Goal: Transaction & Acquisition: Obtain resource

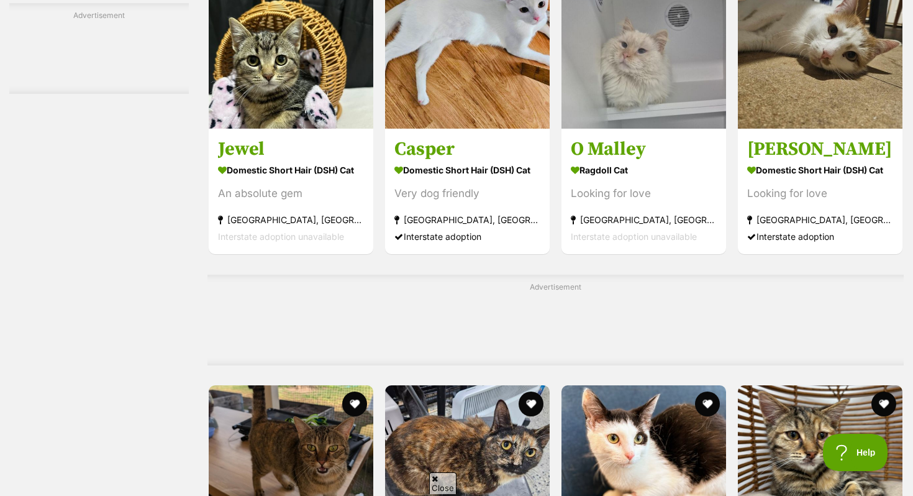
scroll to position [3430, 0]
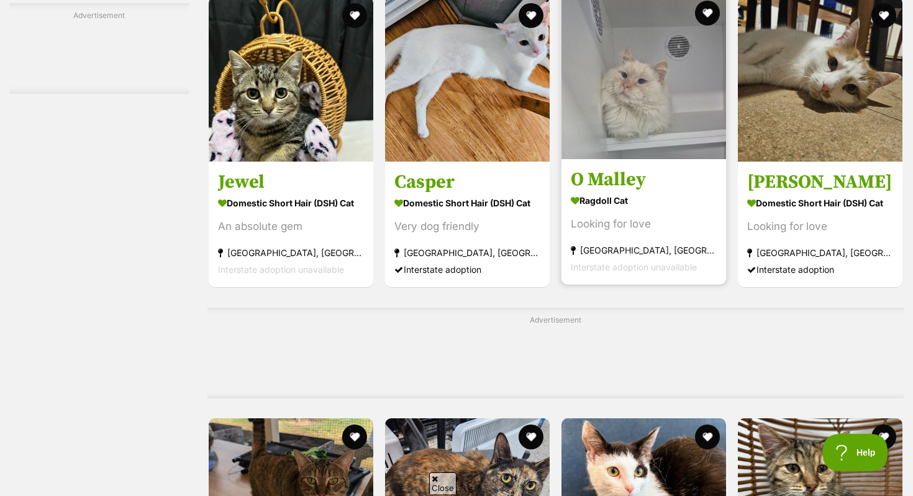
click at [638, 112] on img at bounding box center [643, 76] width 165 height 165
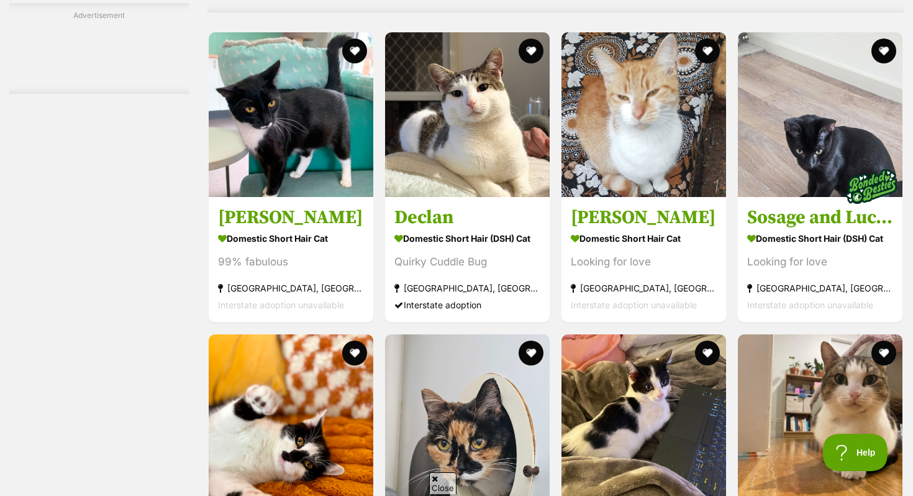
scroll to position [5000, 0]
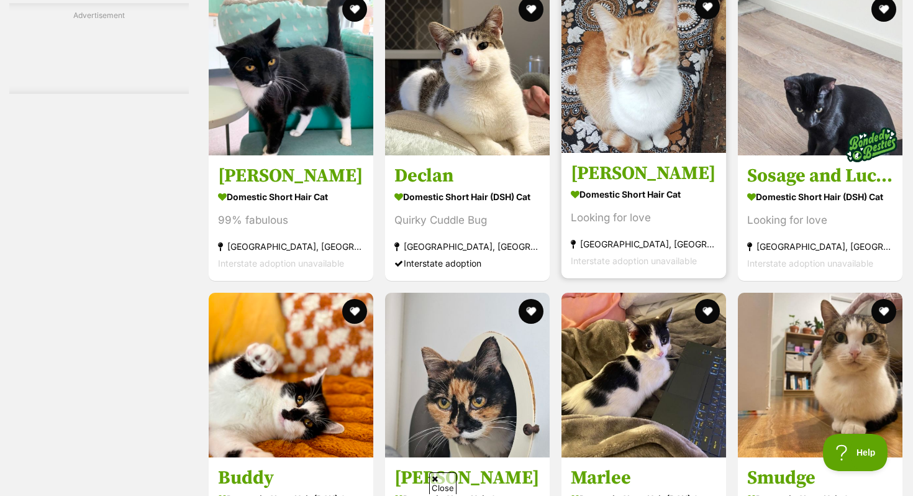
click at [614, 122] on img at bounding box center [643, 70] width 165 height 165
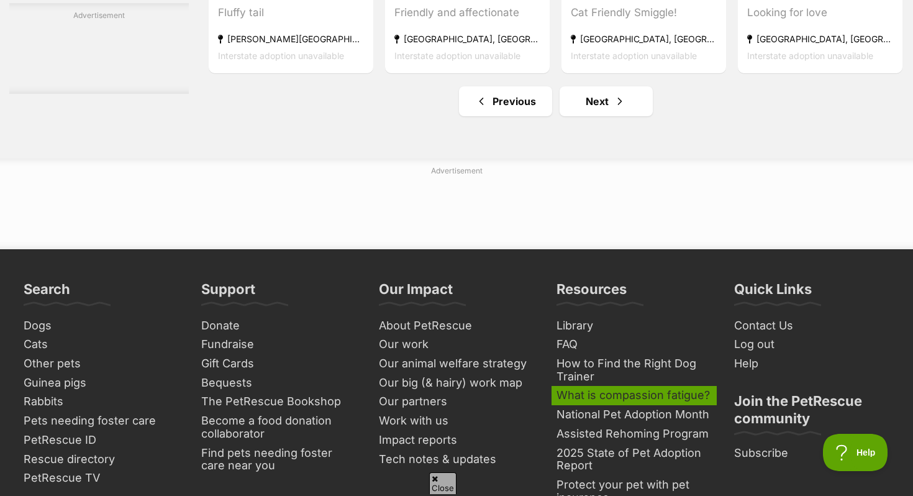
scroll to position [5928, 0]
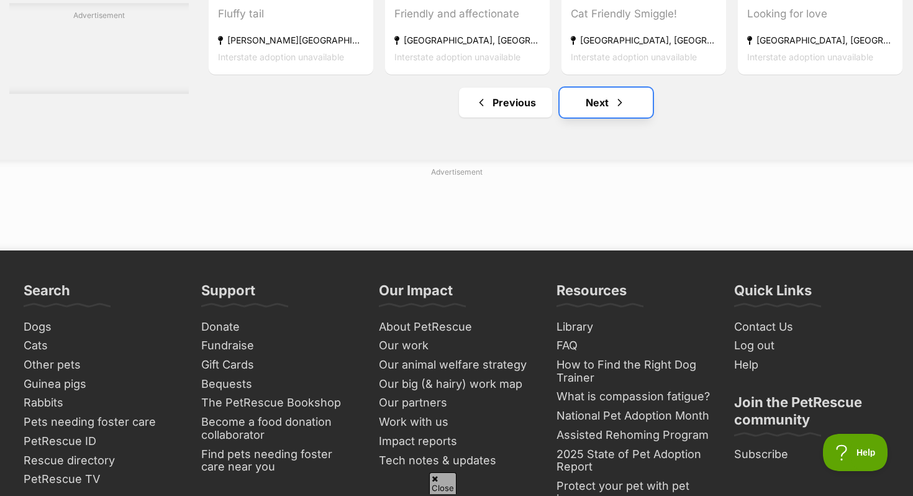
click at [591, 117] on link "Next" at bounding box center [605, 103] width 93 height 30
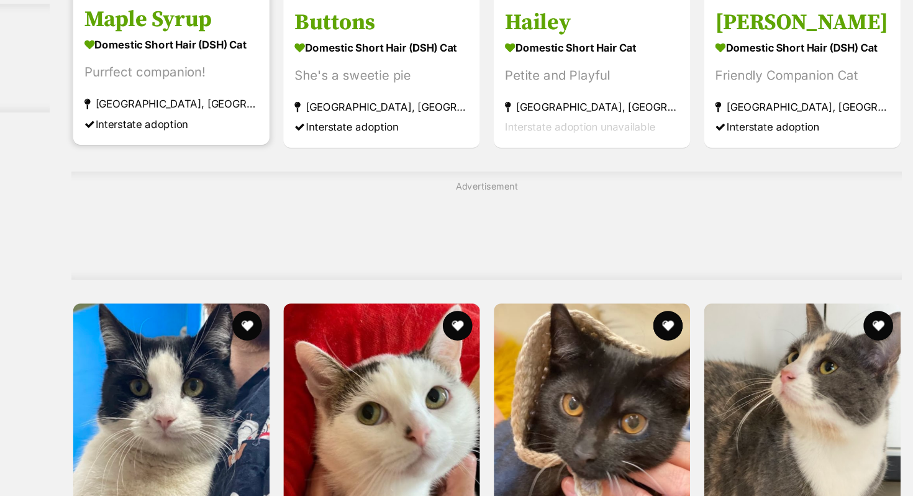
click at [285, 34] on strong "Domestic Short Hair (DSH) Cat" at bounding box center [291, 37] width 146 height 18
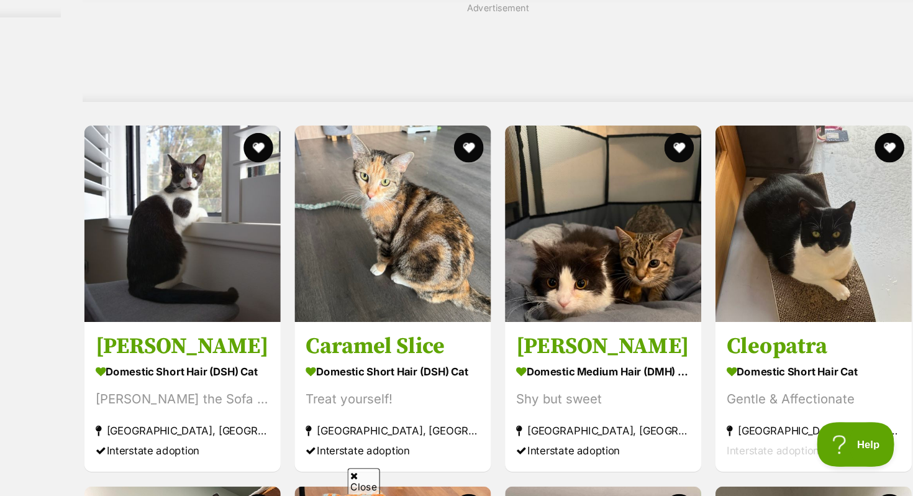
scroll to position [3841, 0]
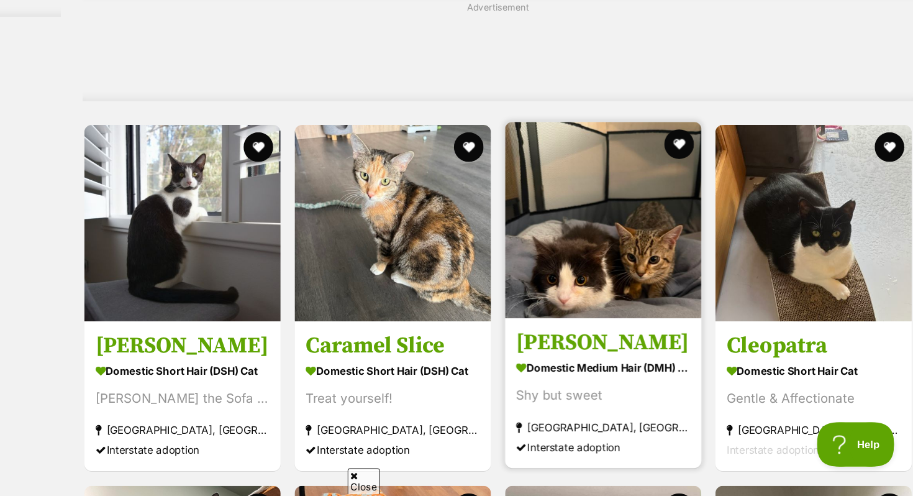
click at [620, 259] on img at bounding box center [643, 264] width 165 height 165
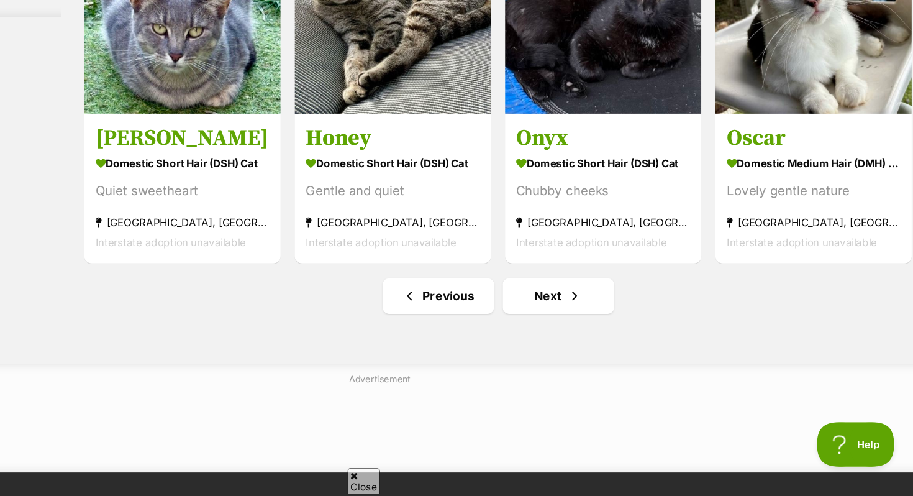
scroll to position [6051, 0]
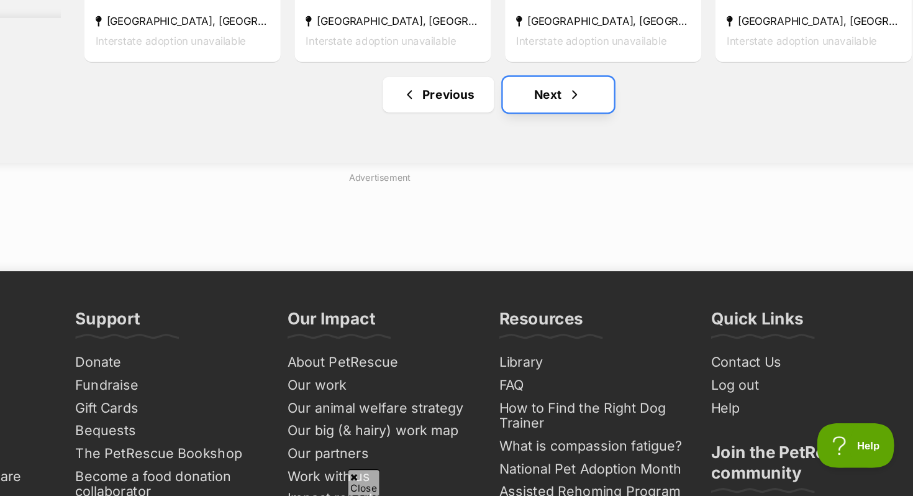
click at [602, 173] on link "Next" at bounding box center [605, 158] width 93 height 30
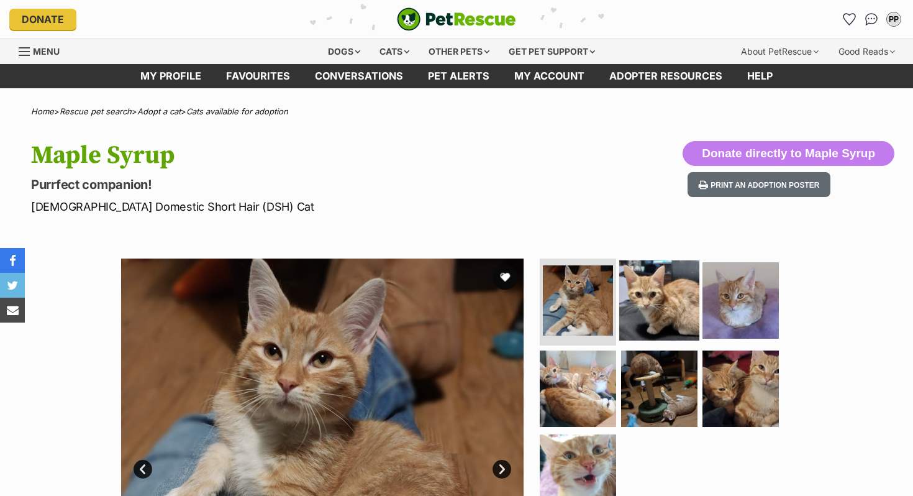
click at [651, 308] on img at bounding box center [659, 300] width 80 height 80
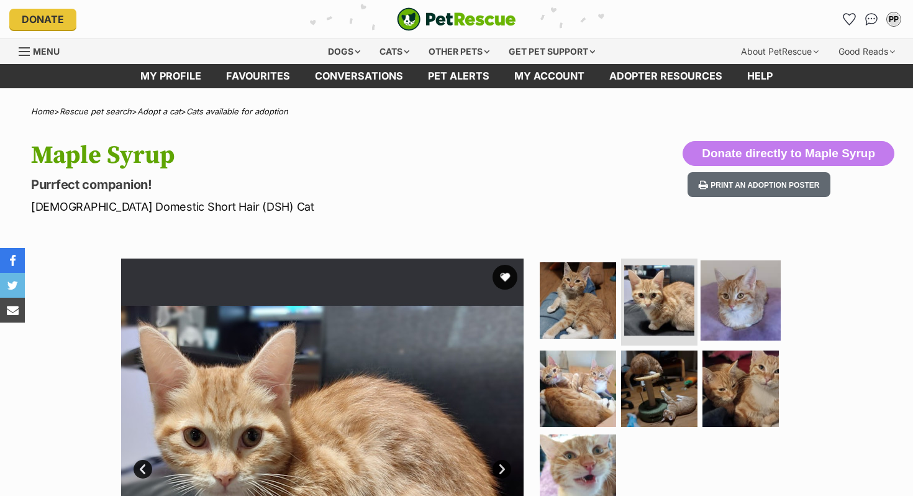
click at [740, 322] on img at bounding box center [740, 300] width 80 height 80
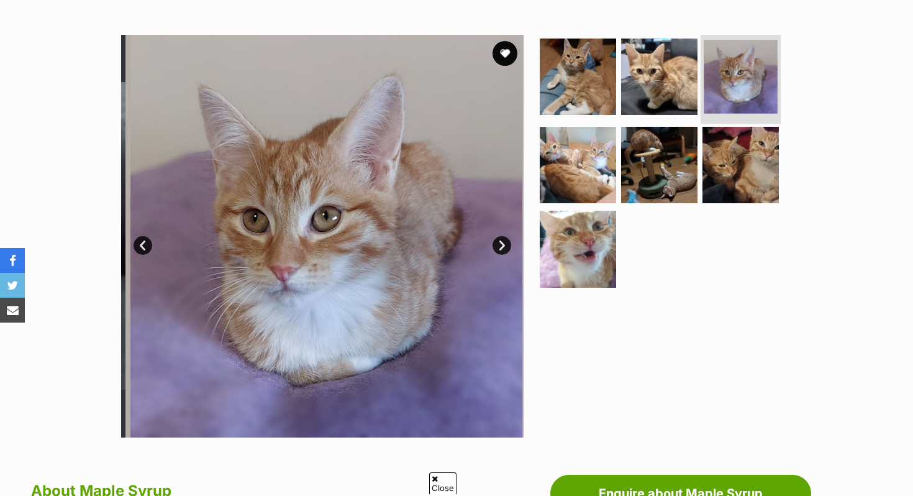
scroll to position [230, 0]
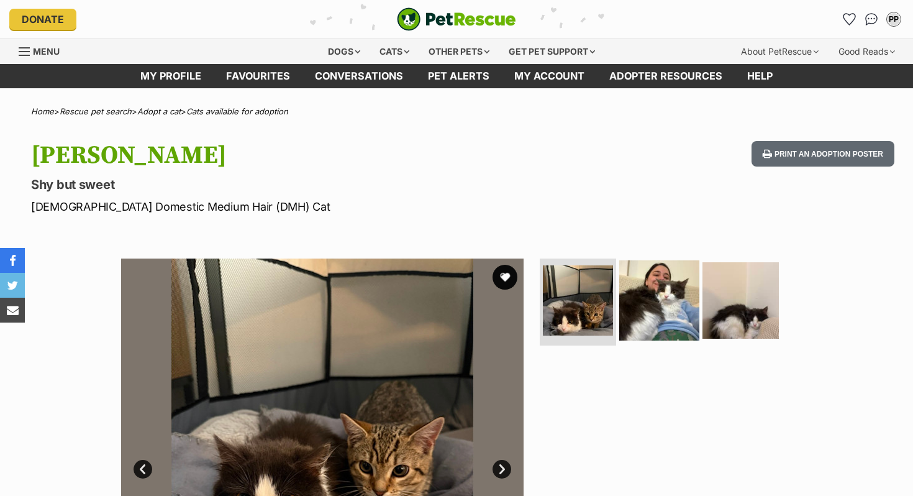
click at [647, 321] on img at bounding box center [659, 300] width 80 height 80
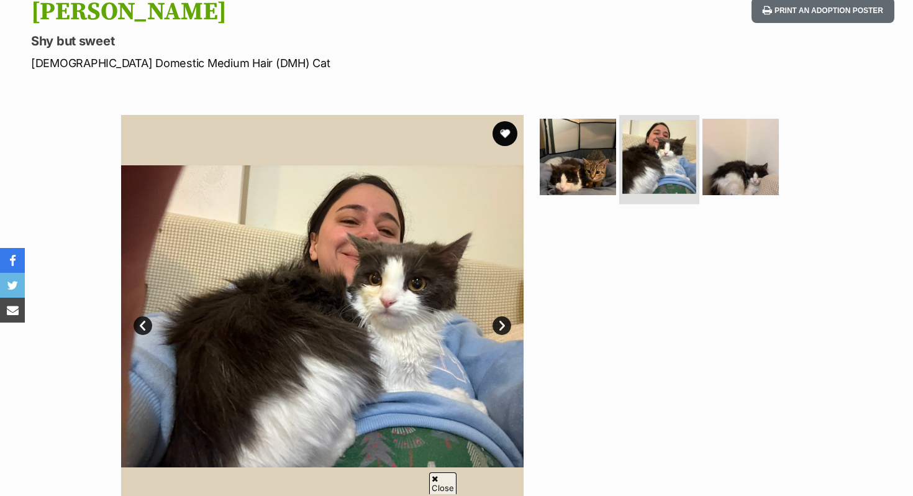
scroll to position [145, 0]
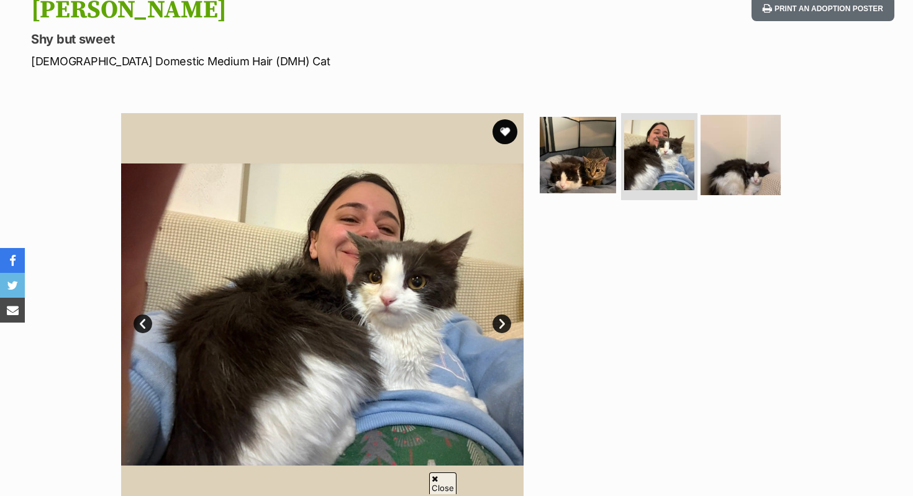
click at [723, 165] on img at bounding box center [740, 155] width 80 height 80
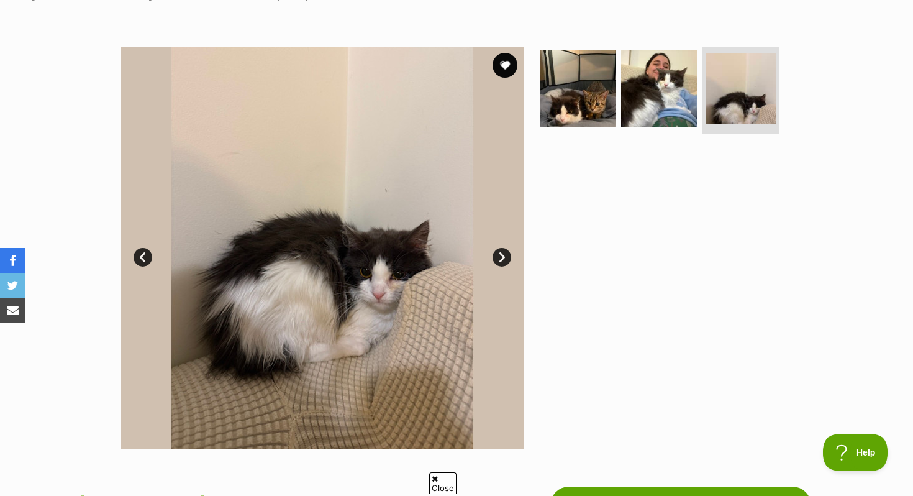
scroll to position [211, 0]
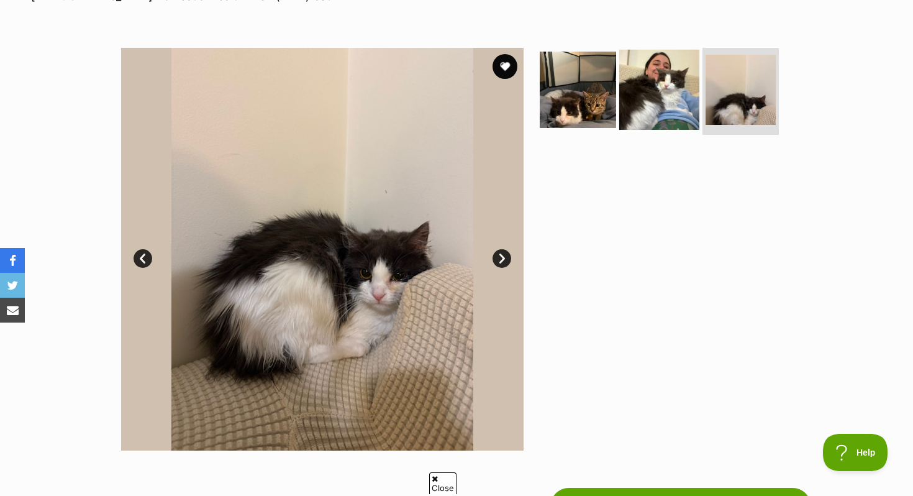
click at [664, 93] on img at bounding box center [659, 90] width 80 height 80
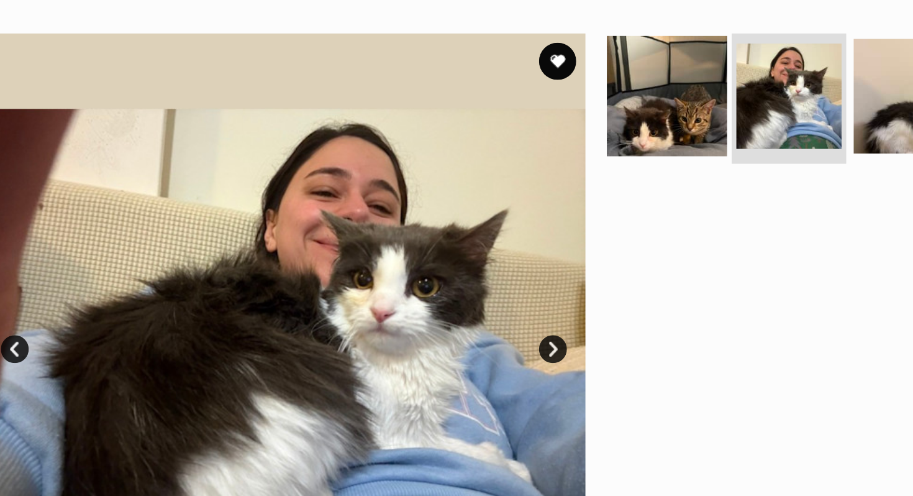
click at [592, 102] on img at bounding box center [578, 90] width 80 height 80
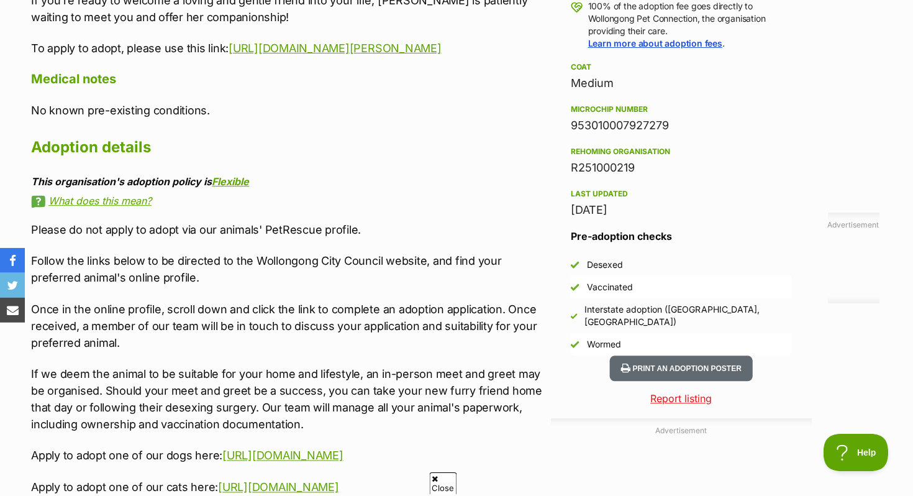
scroll to position [948, 0]
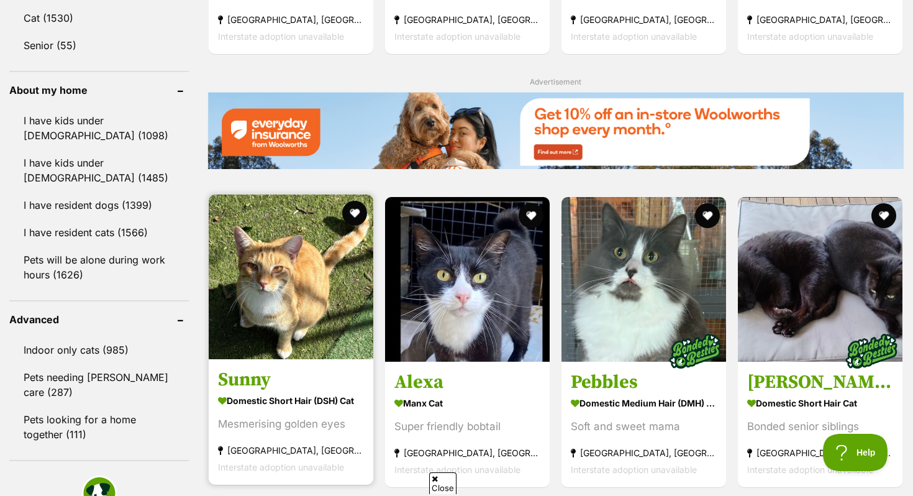
click at [304, 347] on img at bounding box center [291, 276] width 165 height 165
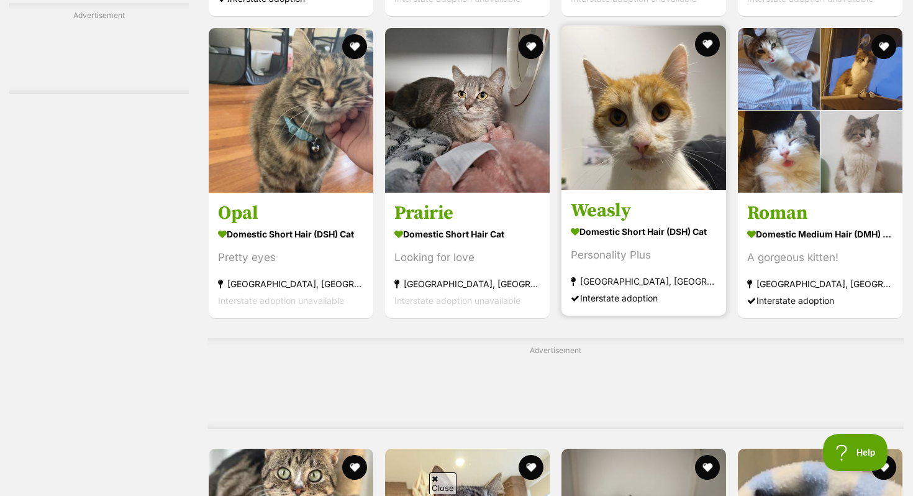
scroll to position [3322, 0]
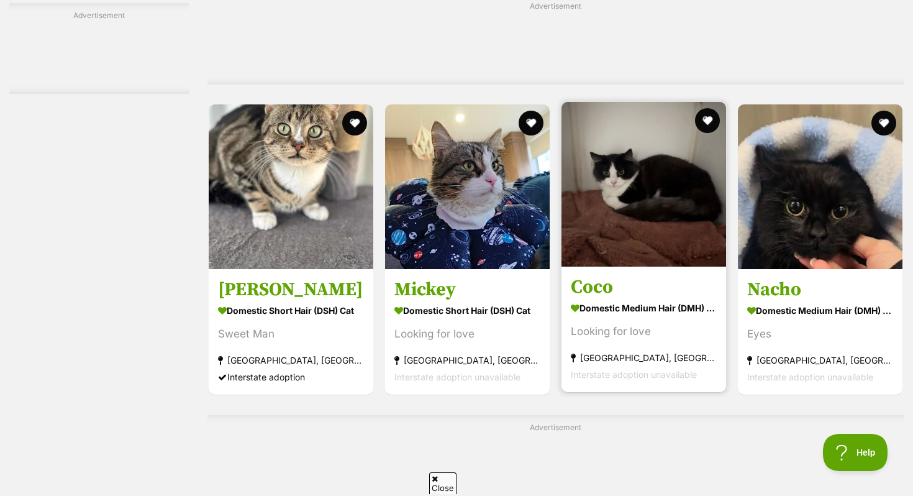
click at [630, 211] on img at bounding box center [643, 184] width 165 height 165
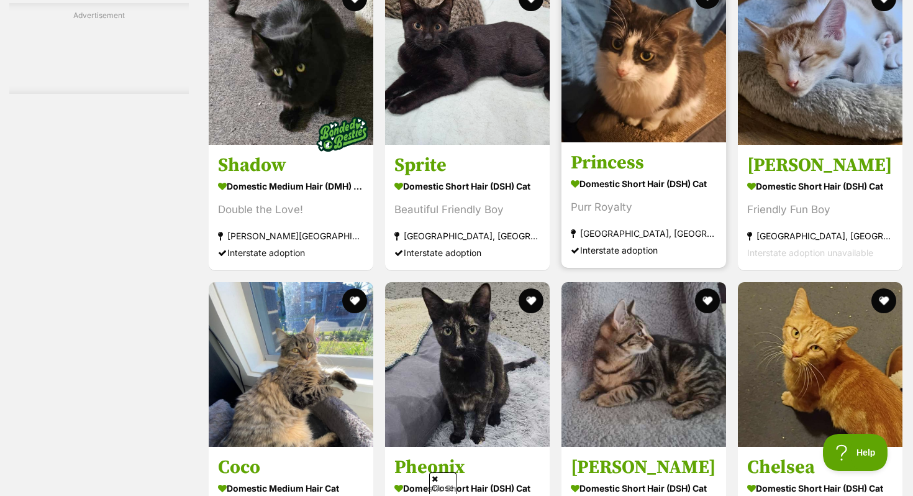
scroll to position [5028, 0]
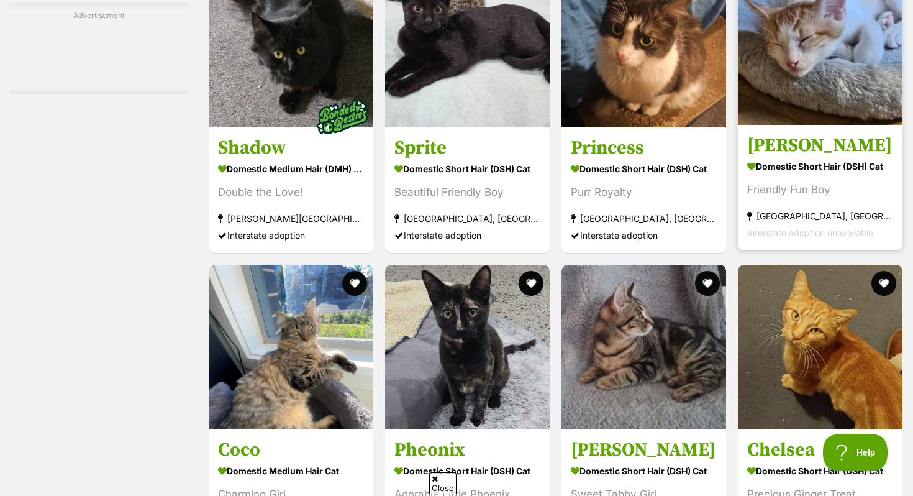
click at [833, 142] on link "Jonnie Domestic Short Hair (DSH) Cat Friendly Fun Boy Pyrmont, NSW Interstate a…" at bounding box center [820, 187] width 165 height 126
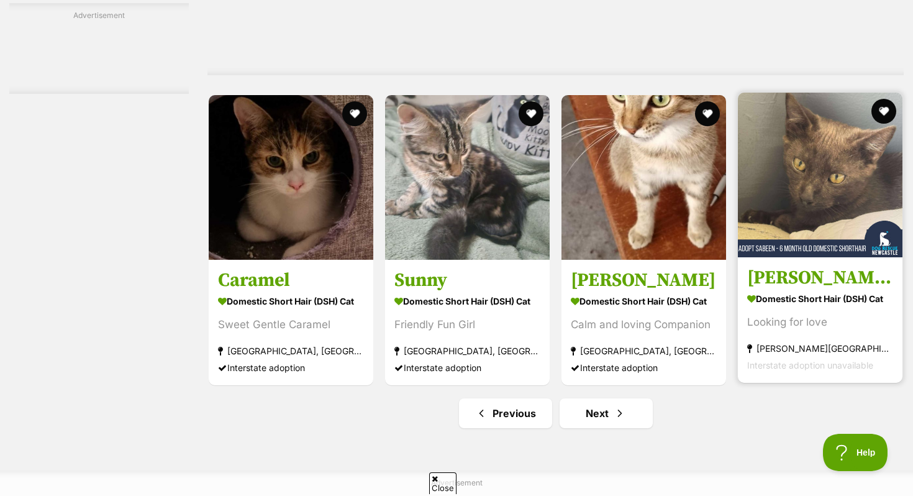
scroll to position [5608, 0]
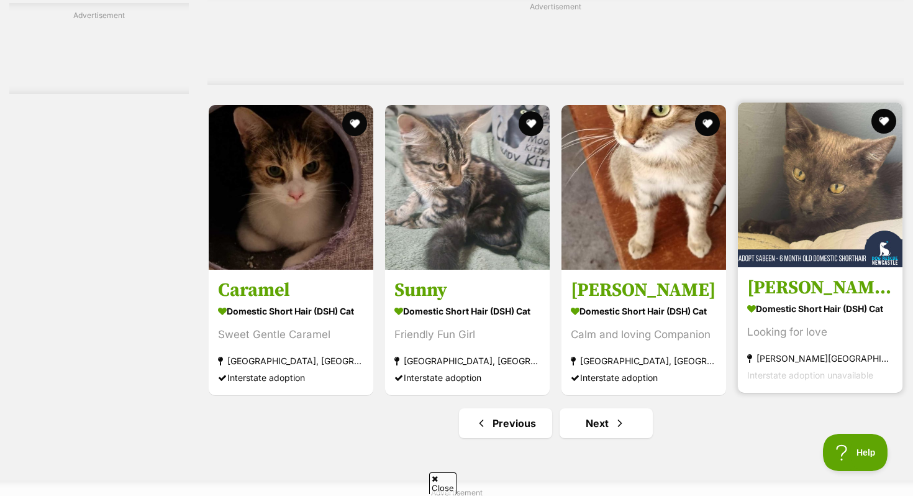
click at [825, 204] on img at bounding box center [820, 184] width 165 height 165
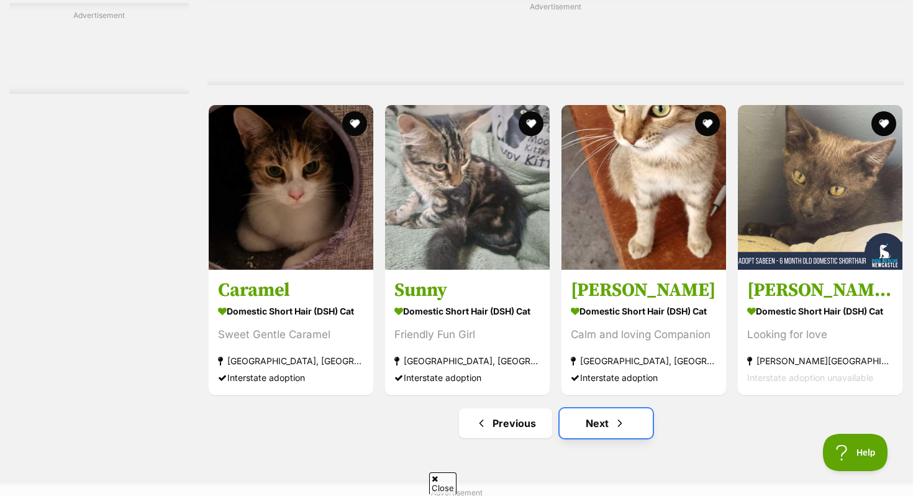
click at [603, 435] on link "Next" at bounding box center [605, 423] width 93 height 30
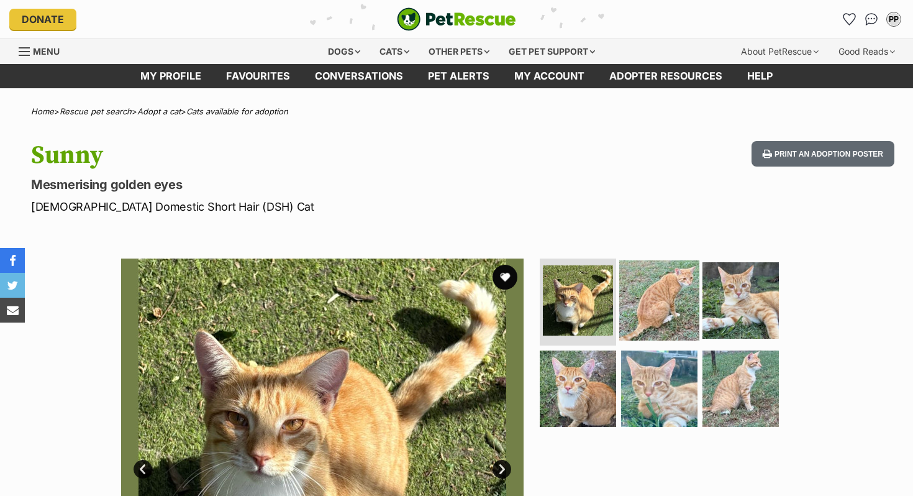
click at [640, 293] on img at bounding box center [659, 300] width 80 height 80
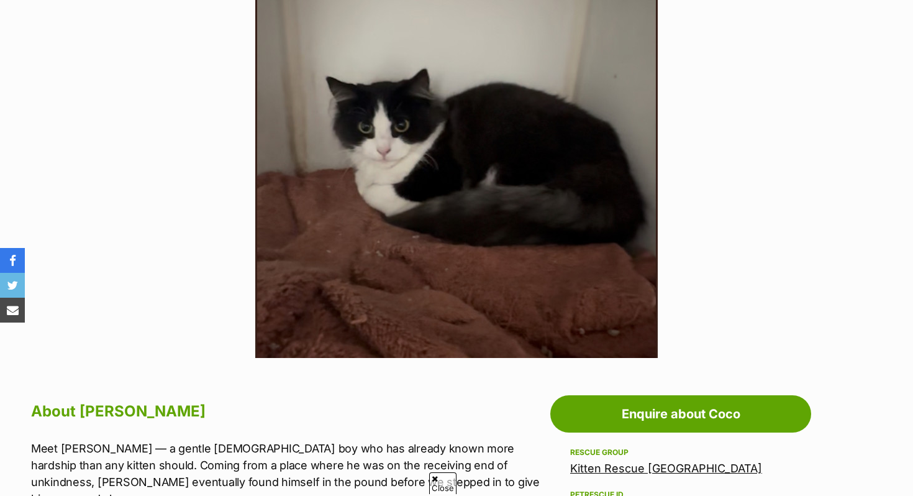
scroll to position [302, 0]
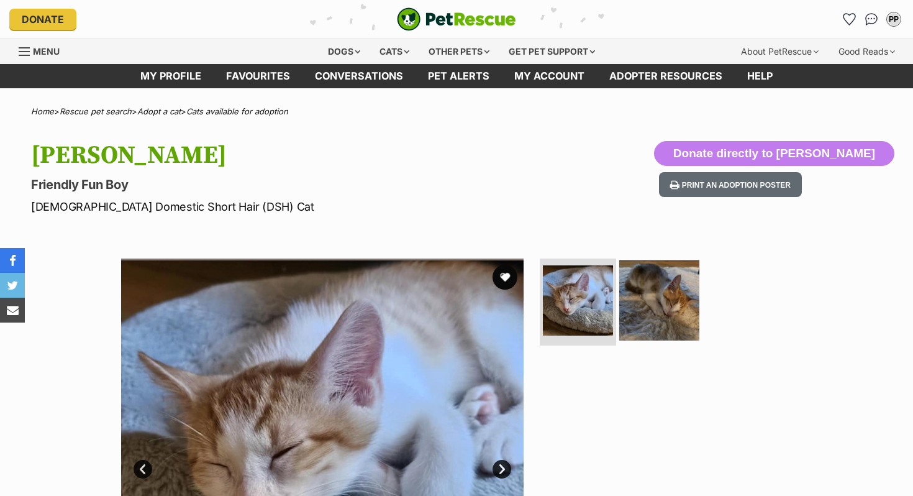
click at [645, 330] on img at bounding box center [659, 300] width 80 height 80
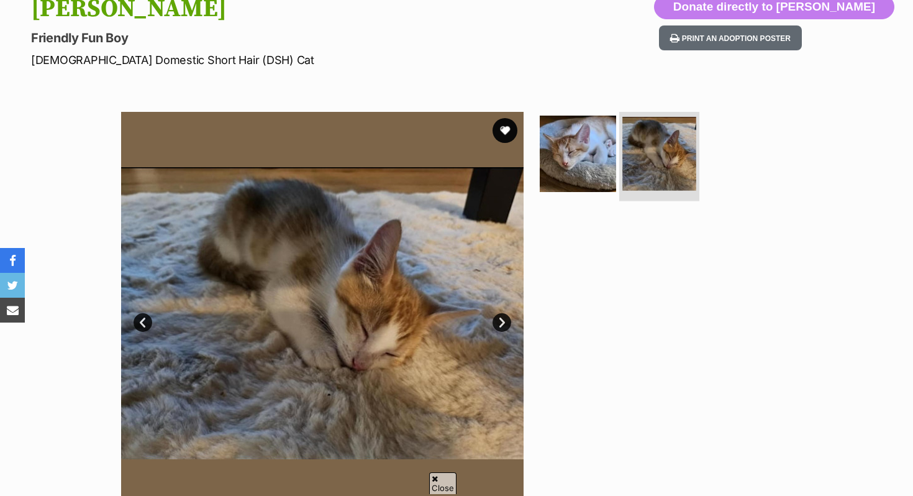
scroll to position [168, 0]
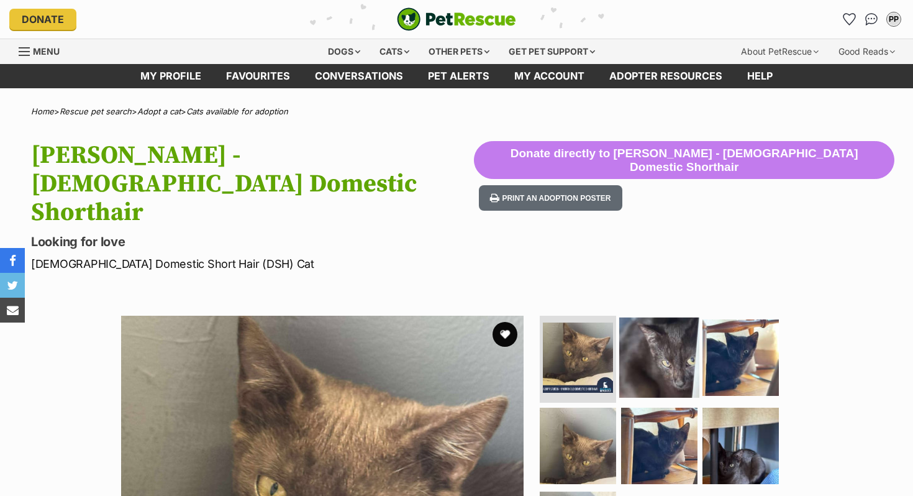
click at [679, 317] on img at bounding box center [659, 357] width 80 height 80
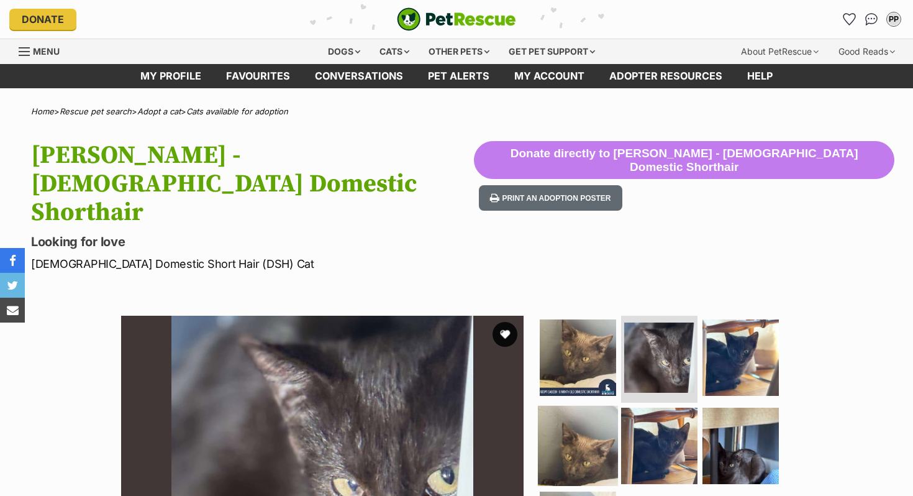
click at [597, 405] on img at bounding box center [578, 445] width 80 height 80
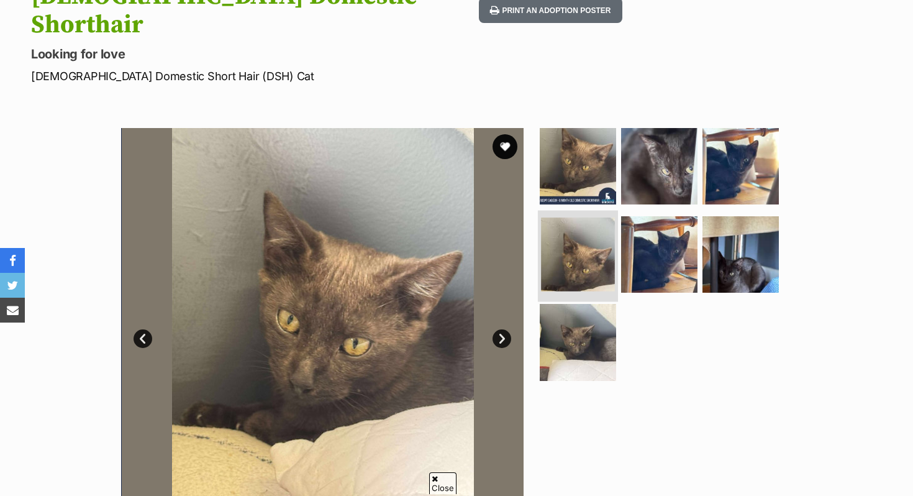
scroll to position [191, 0]
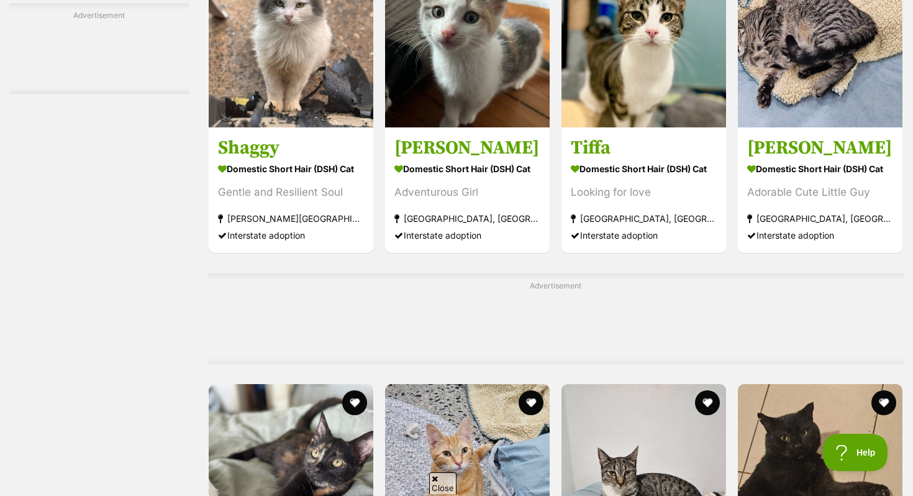
scroll to position [3467, 0]
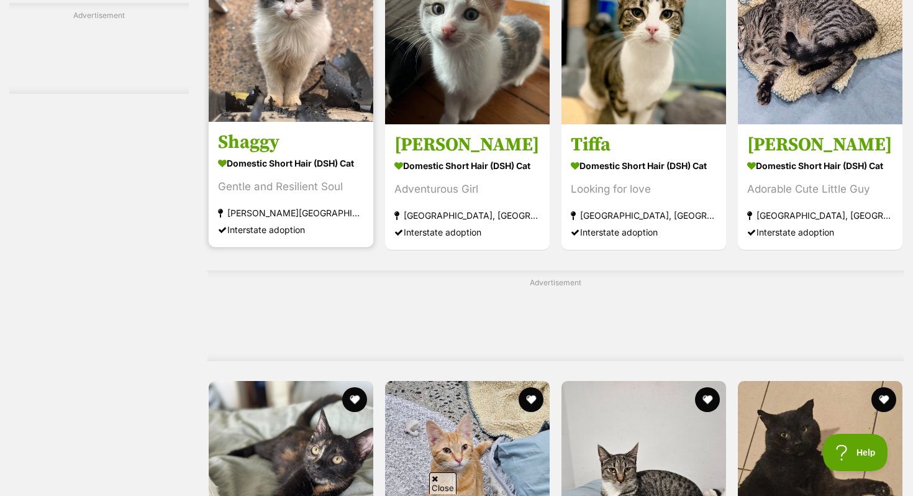
click at [255, 116] on img at bounding box center [291, 39] width 165 height 165
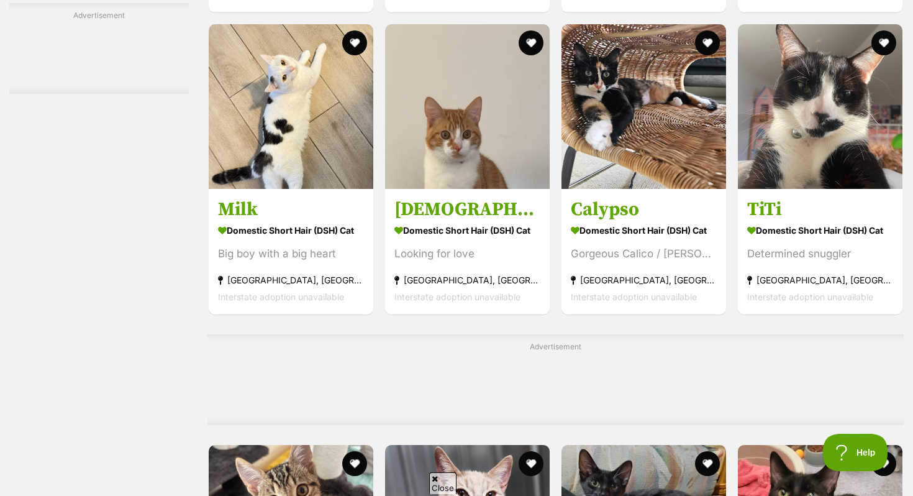
scroll to position [5268, 0]
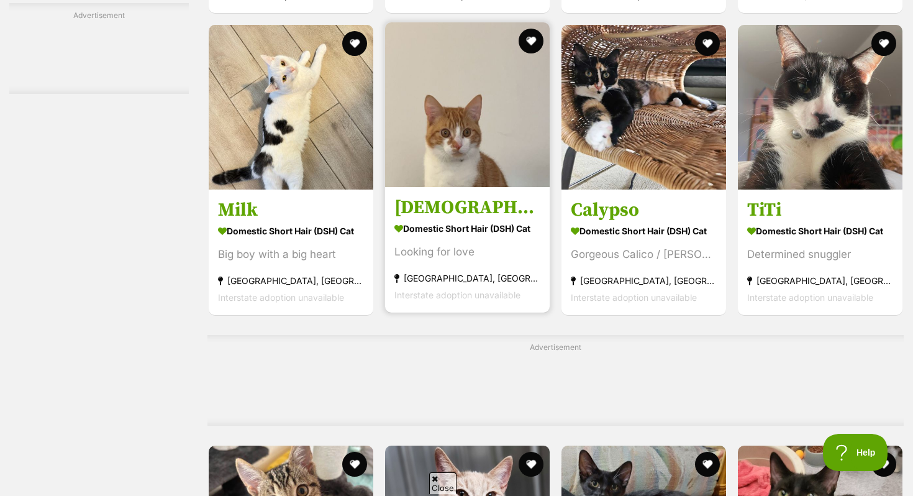
click at [453, 187] on img at bounding box center [467, 104] width 165 height 165
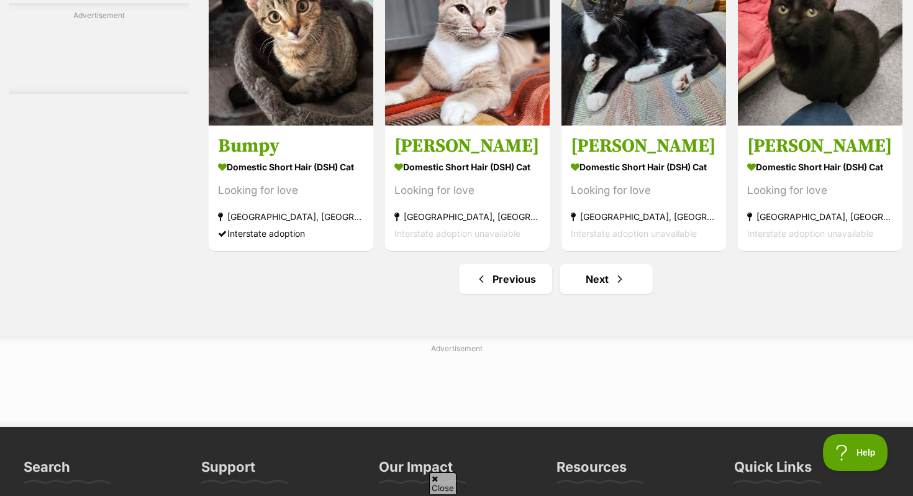
scroll to position [5758, 0]
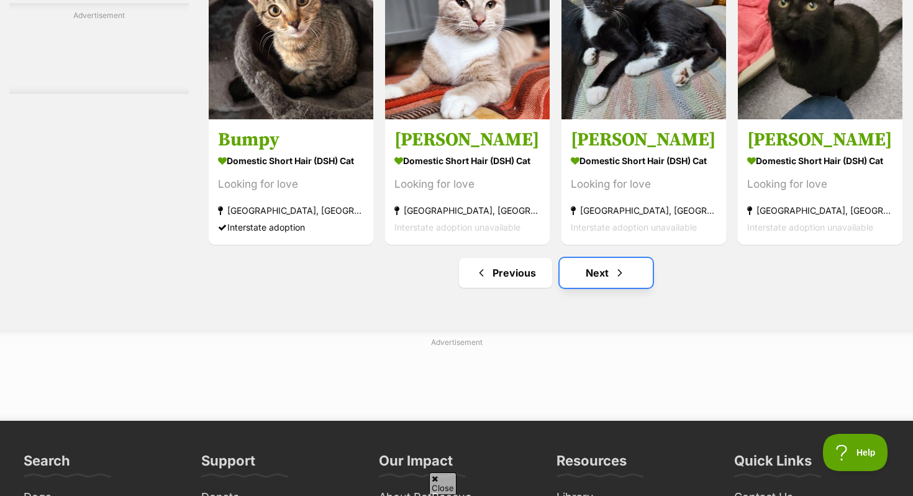
click at [587, 284] on link "Next" at bounding box center [605, 273] width 93 height 30
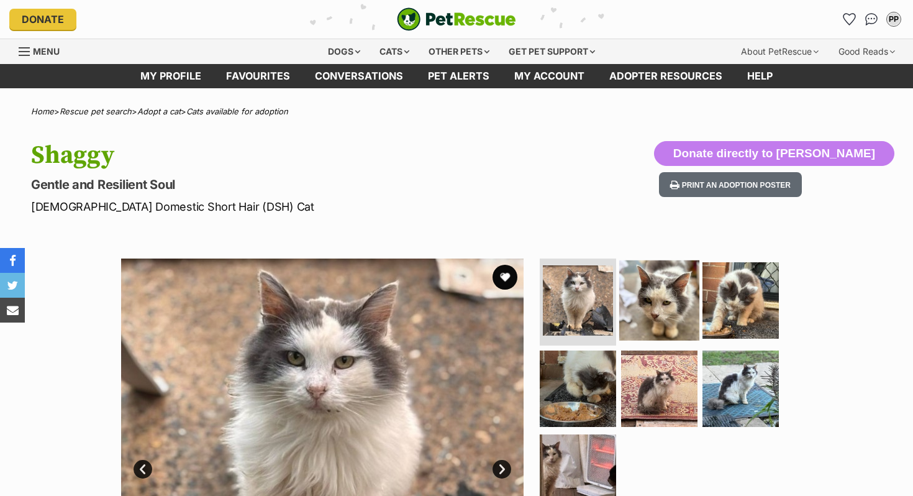
click at [653, 325] on img at bounding box center [659, 300] width 80 height 80
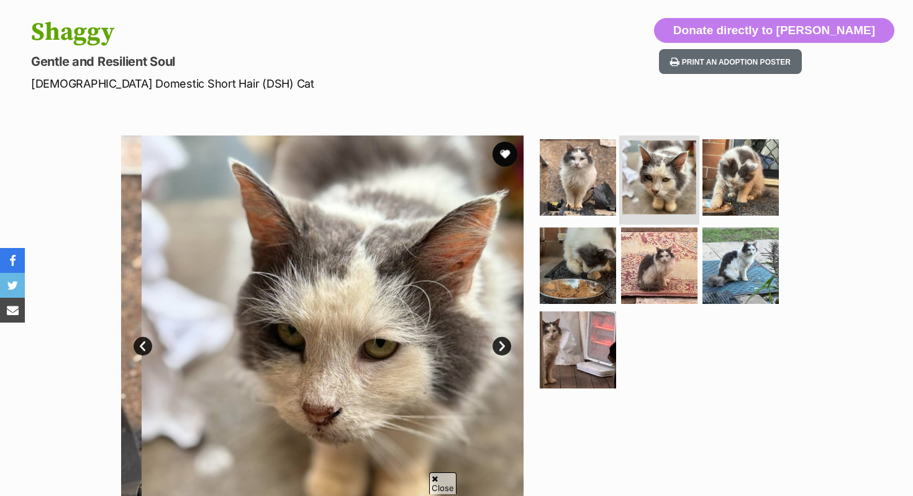
scroll to position [130, 0]
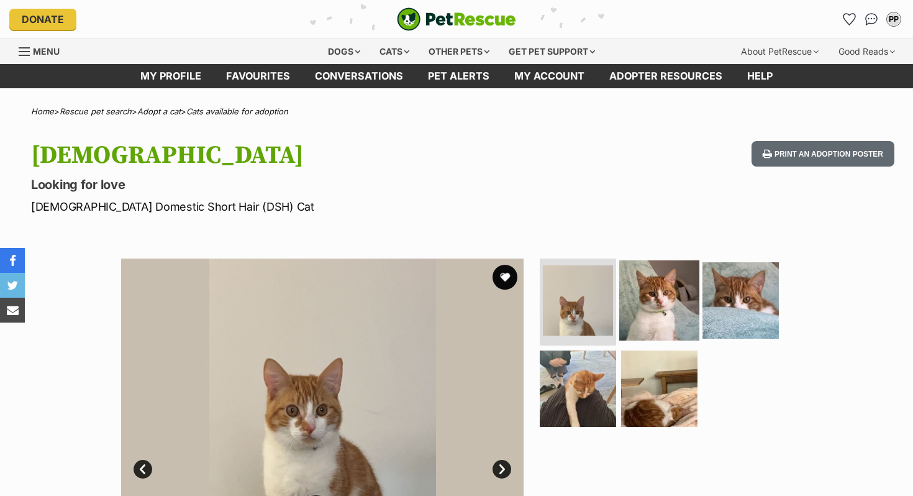
click at [662, 283] on img at bounding box center [659, 300] width 80 height 80
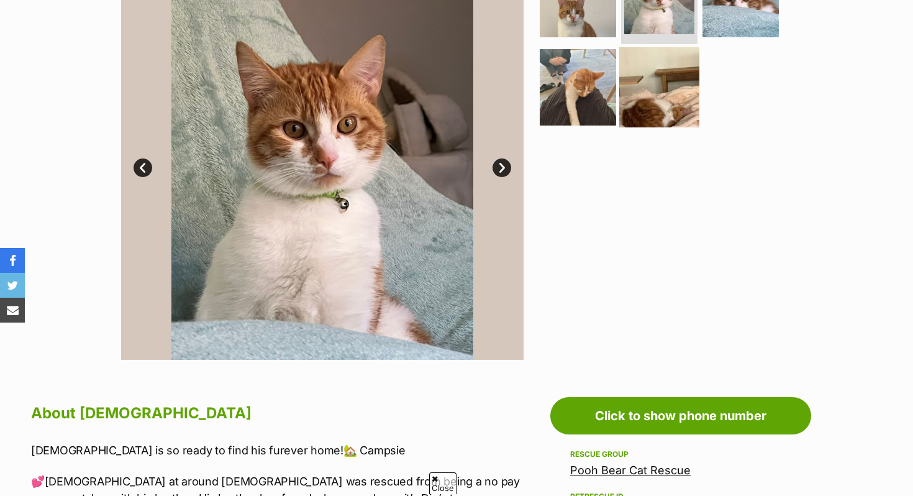
click at [661, 83] on img at bounding box center [659, 87] width 80 height 80
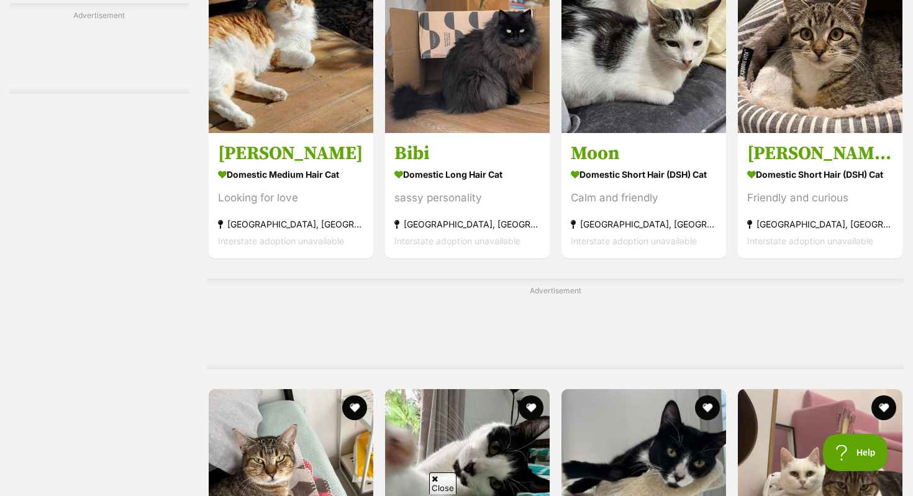
scroll to position [4246, 0]
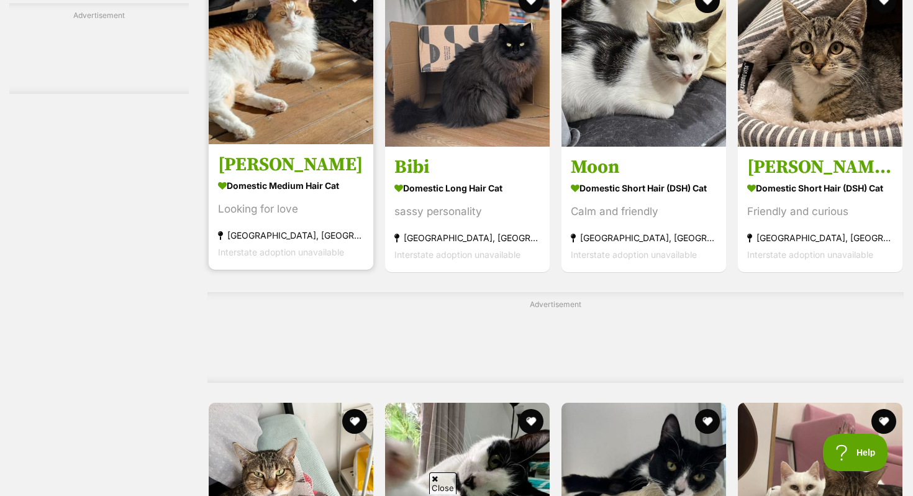
click at [315, 194] on strong "Domestic Medium Hair Cat" at bounding box center [291, 185] width 146 height 18
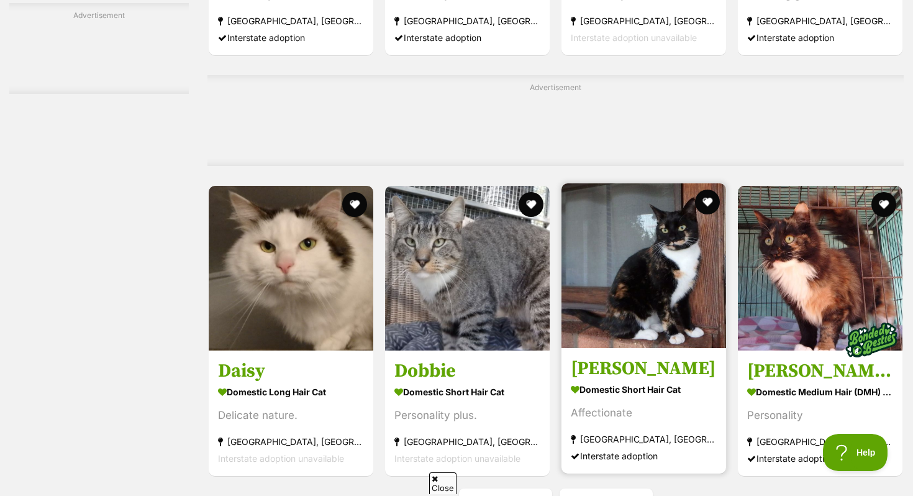
scroll to position [5625, 0]
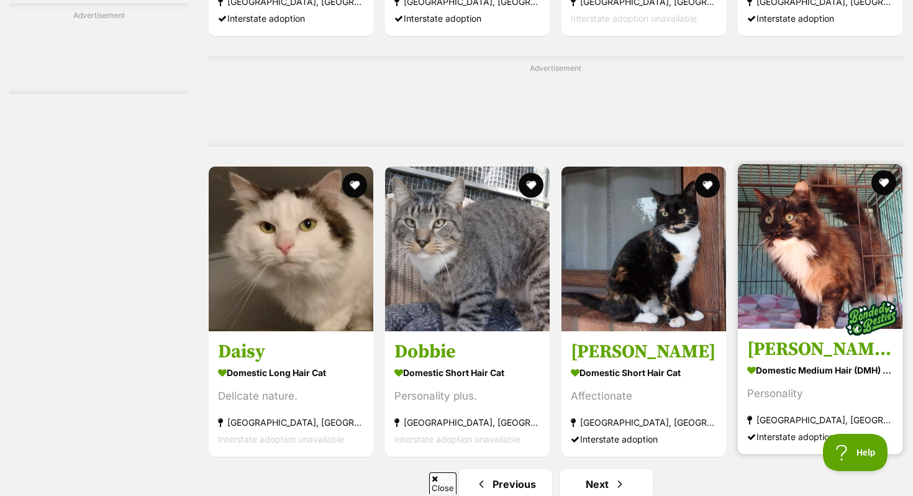
click at [824, 314] on img at bounding box center [820, 246] width 165 height 165
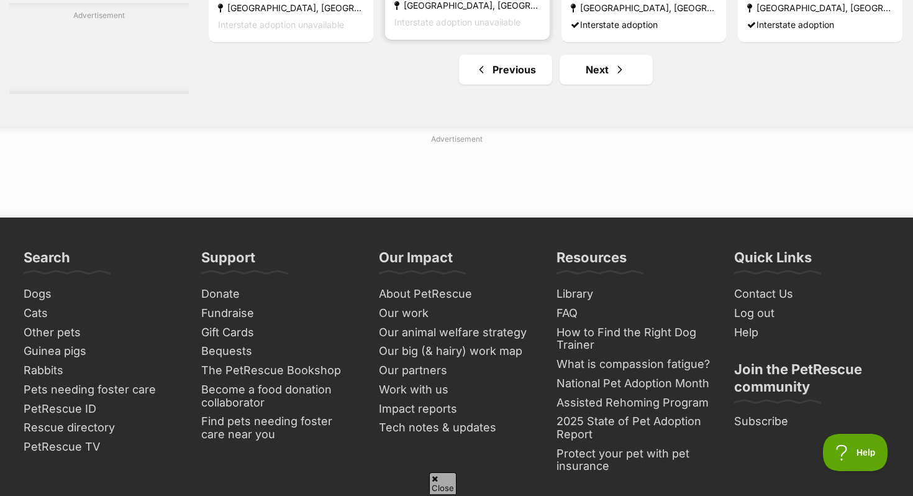
scroll to position [6042, 0]
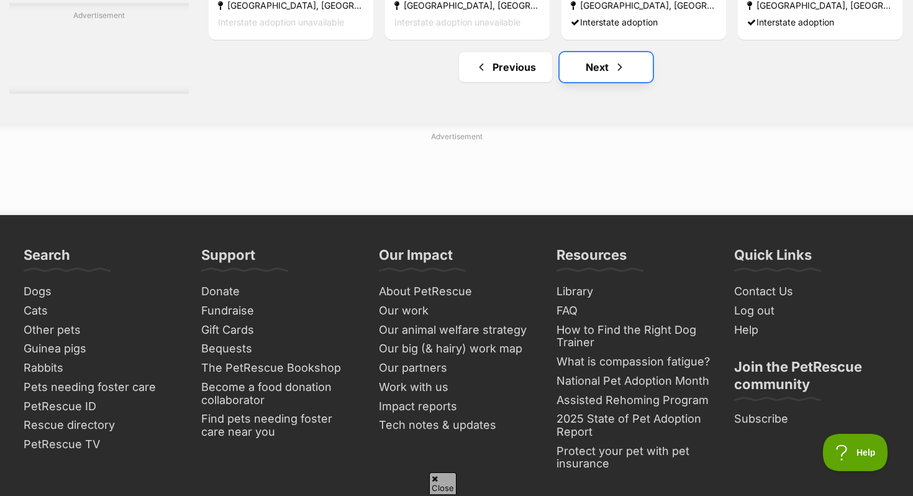
click at [587, 82] on link "Next" at bounding box center [605, 67] width 93 height 30
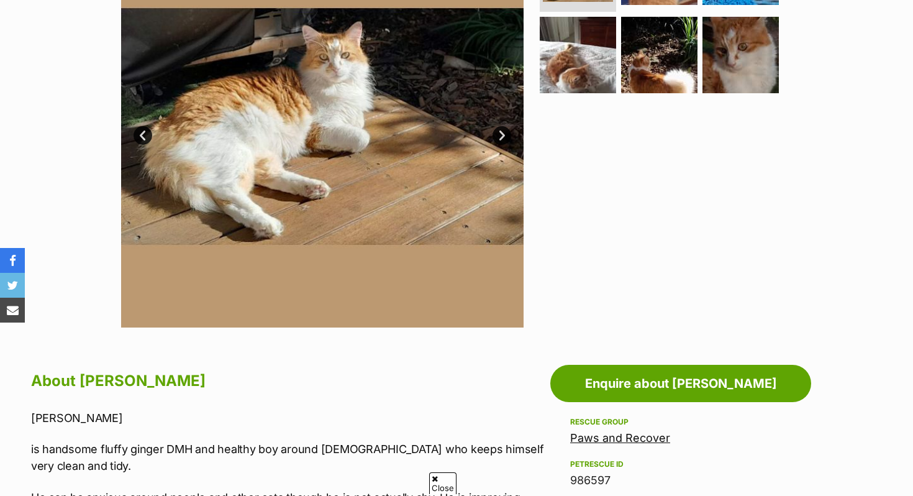
scroll to position [285, 0]
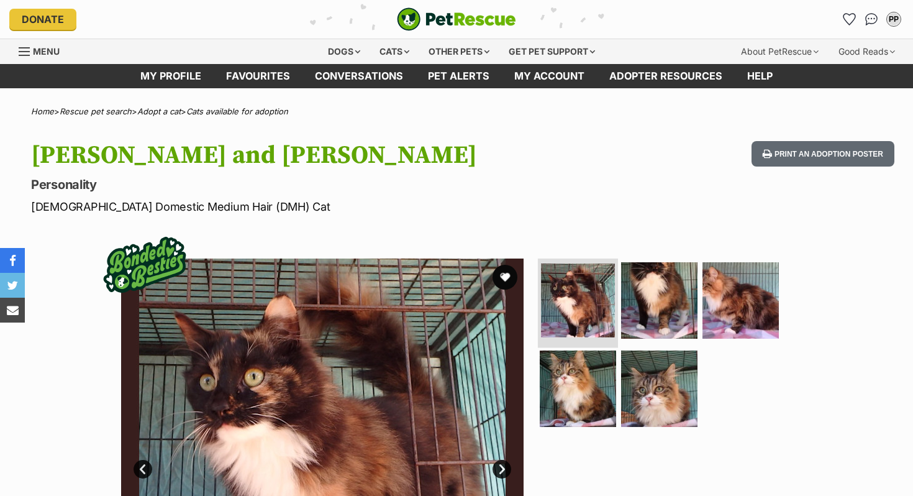
click at [608, 303] on img at bounding box center [578, 300] width 74 height 74
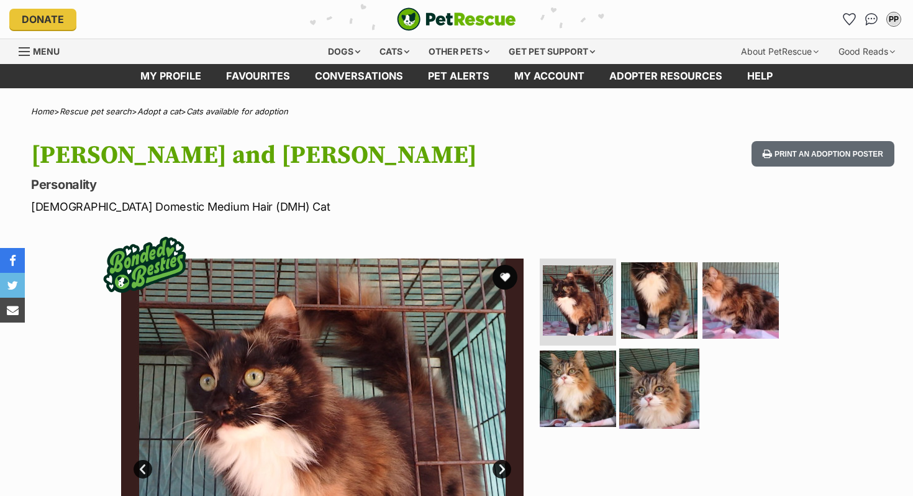
click at [651, 399] on img at bounding box center [659, 388] width 80 height 80
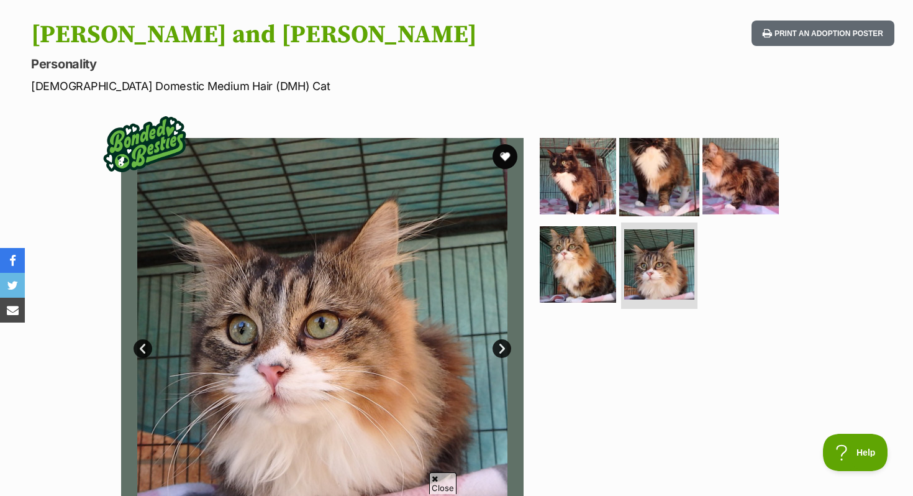
click at [643, 176] on img at bounding box center [659, 176] width 80 height 80
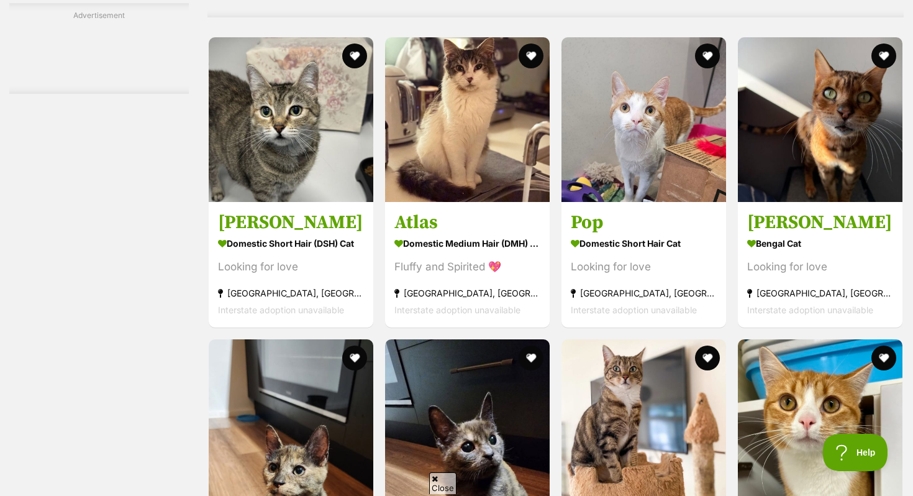
scroll to position [2663, 0]
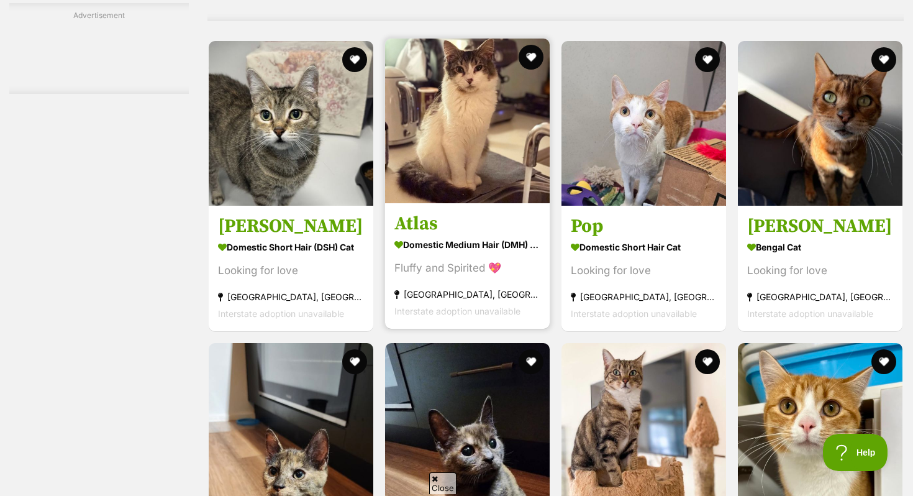
click at [453, 79] on img at bounding box center [467, 121] width 165 height 165
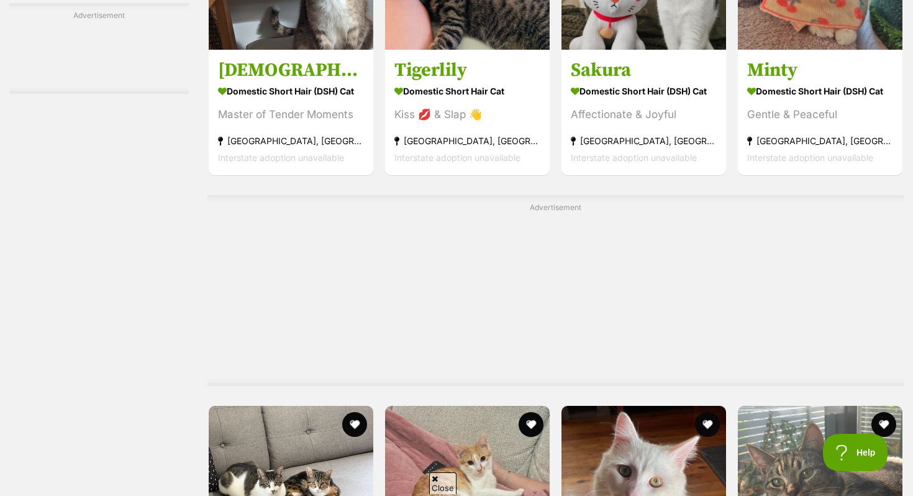
scroll to position [4469, 0]
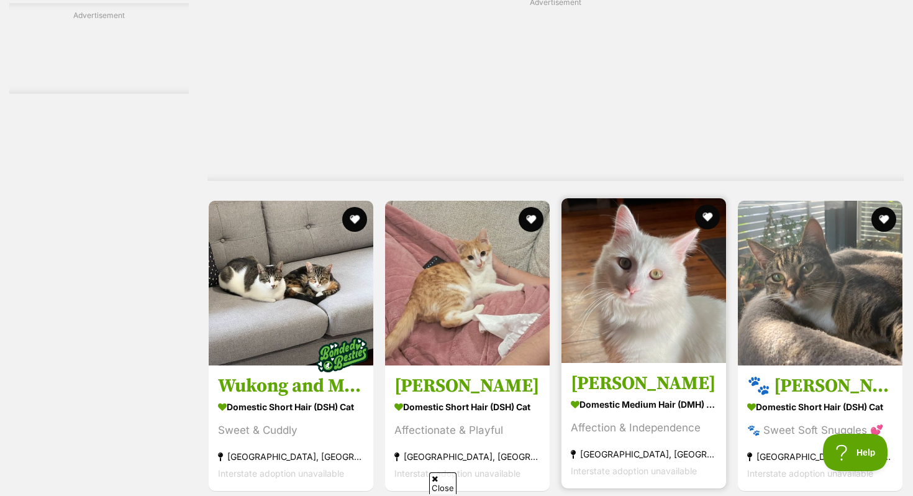
click at [635, 300] on img at bounding box center [643, 280] width 165 height 165
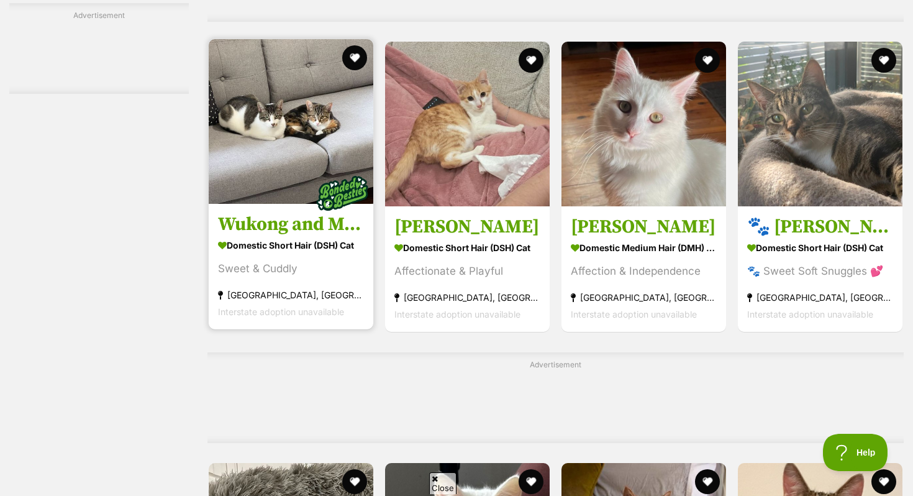
scroll to position [4627, 0]
click at [242, 114] on img at bounding box center [291, 122] width 165 height 165
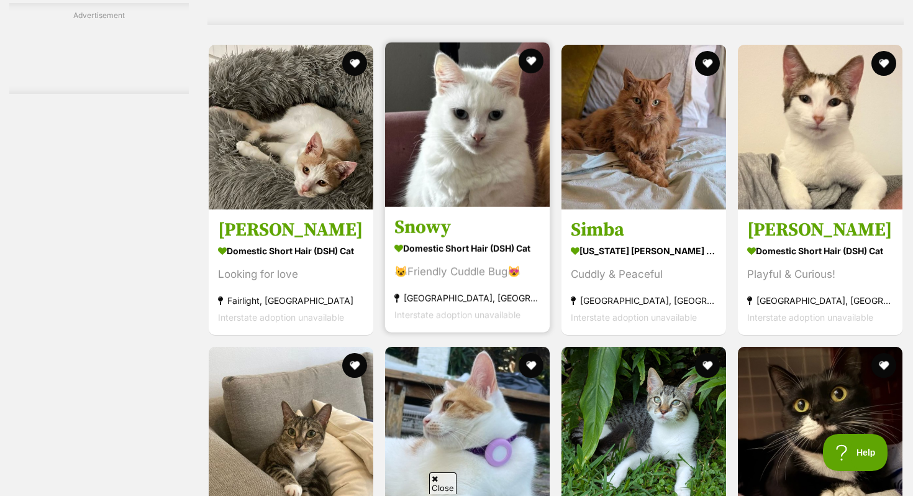
scroll to position [0, 0]
click at [499, 118] on img at bounding box center [467, 124] width 165 height 165
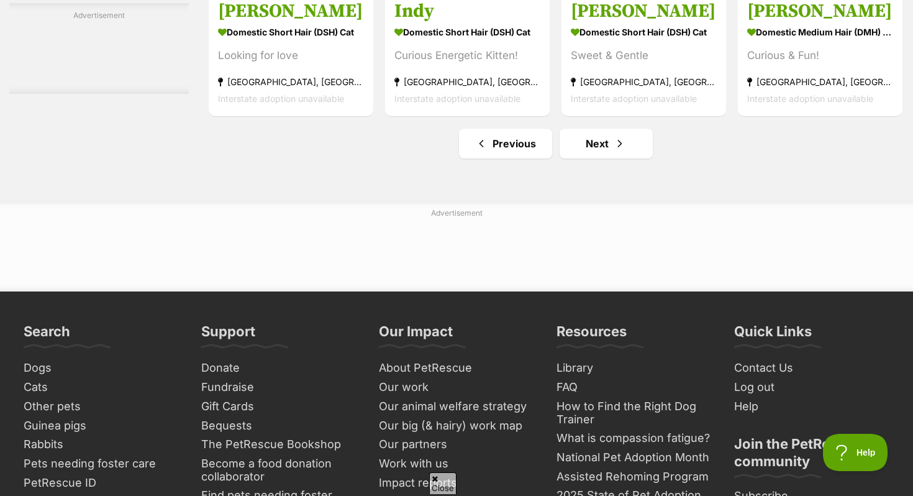
scroll to position [5989, 0]
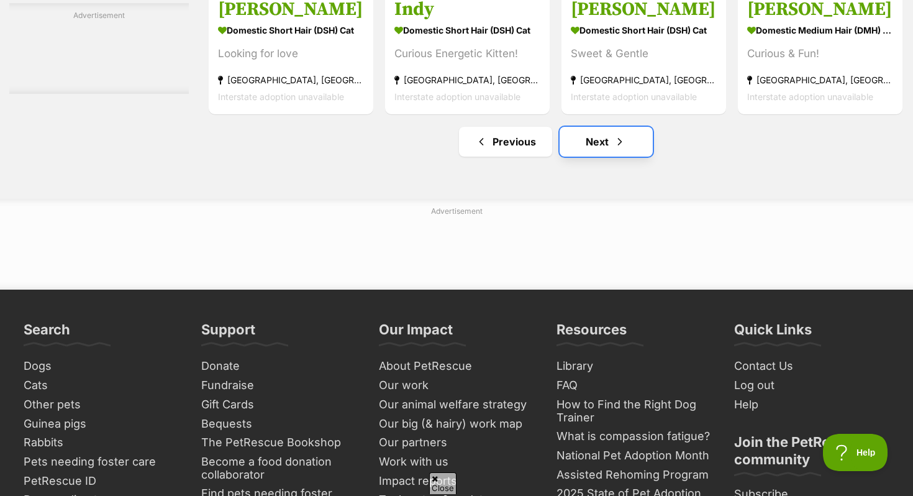
click at [589, 156] on link "Next" at bounding box center [605, 142] width 93 height 30
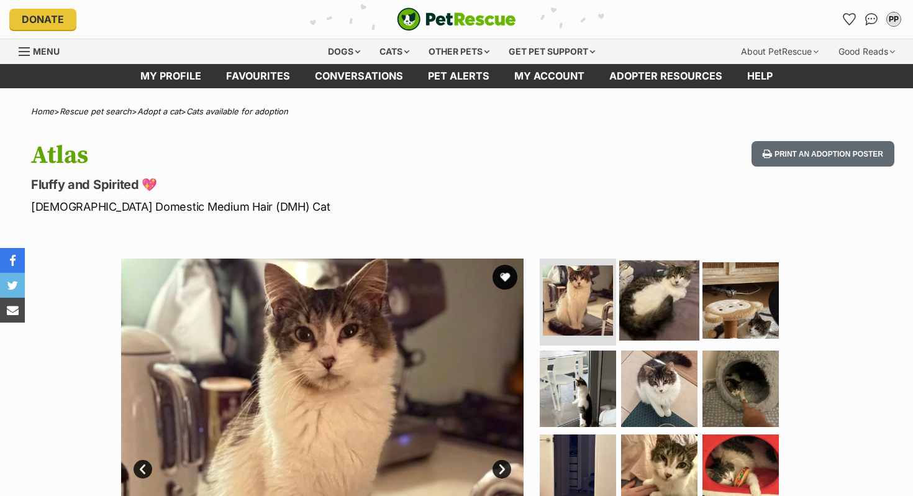
click at [664, 274] on img at bounding box center [659, 300] width 80 height 80
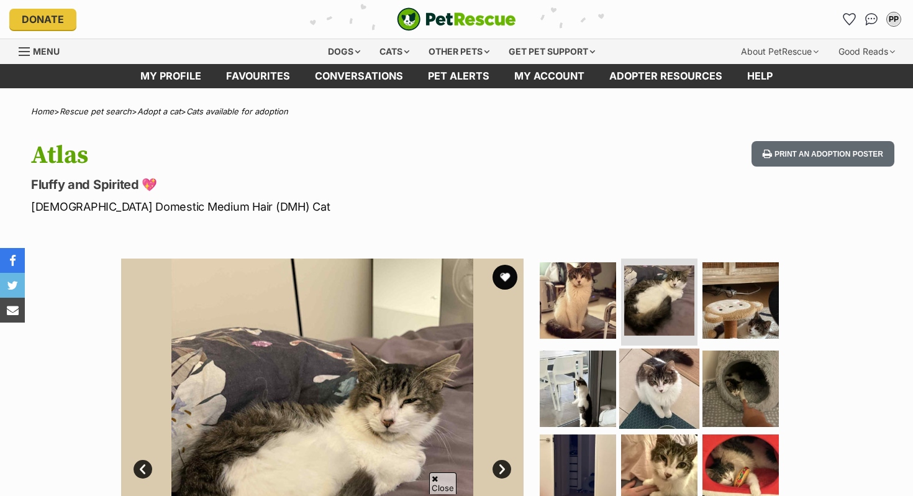
scroll to position [112, 0]
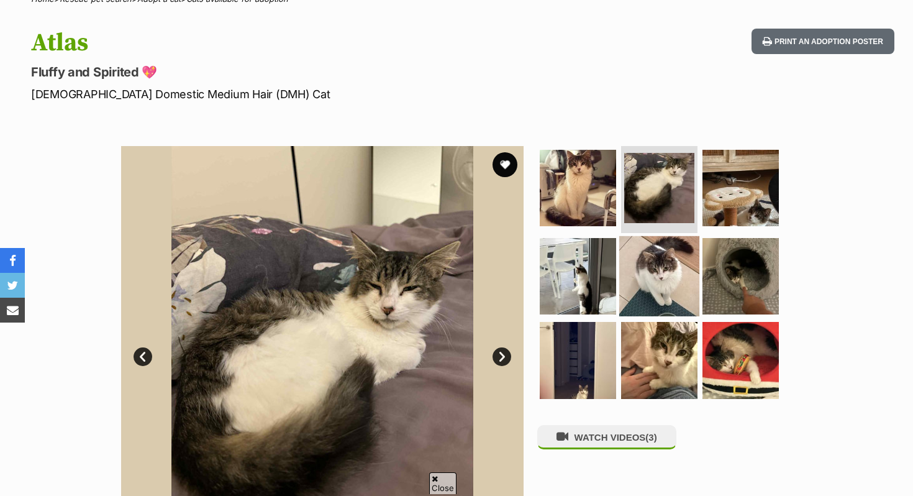
click at [659, 277] on img at bounding box center [659, 275] width 80 height 80
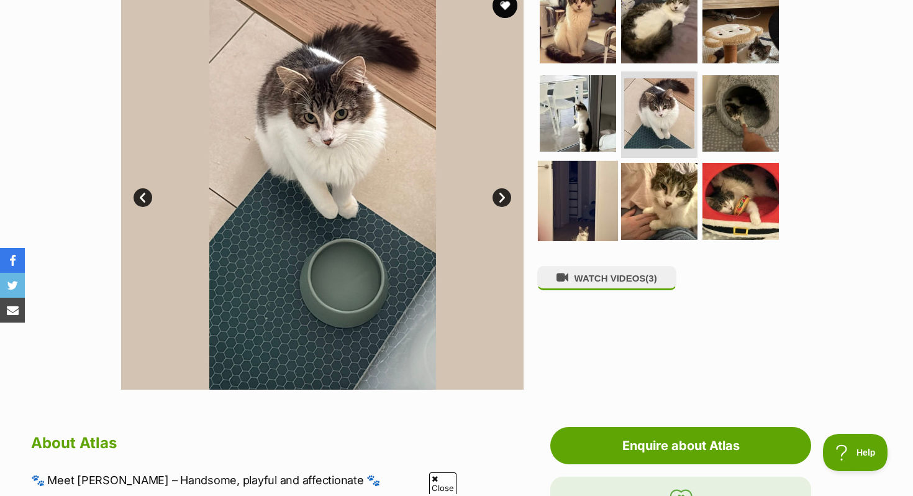
scroll to position [0, 0]
click at [578, 186] on img at bounding box center [578, 201] width 80 height 80
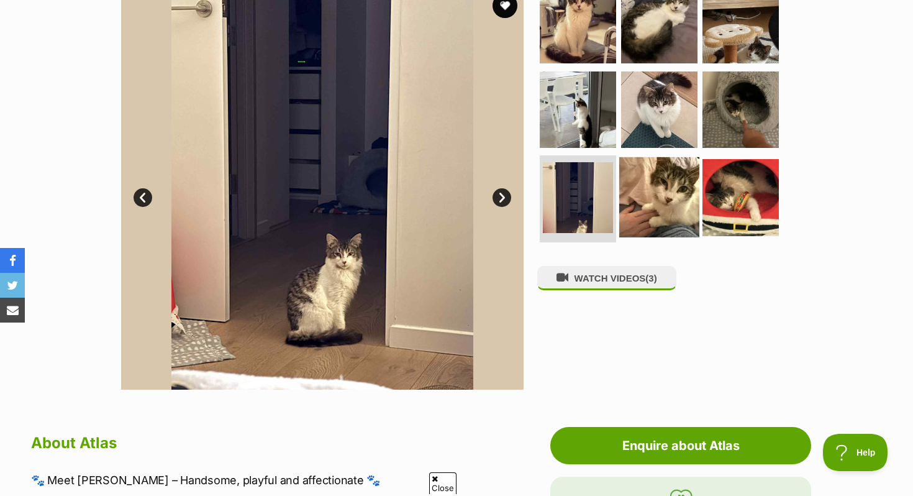
click at [657, 195] on img at bounding box center [659, 197] width 80 height 80
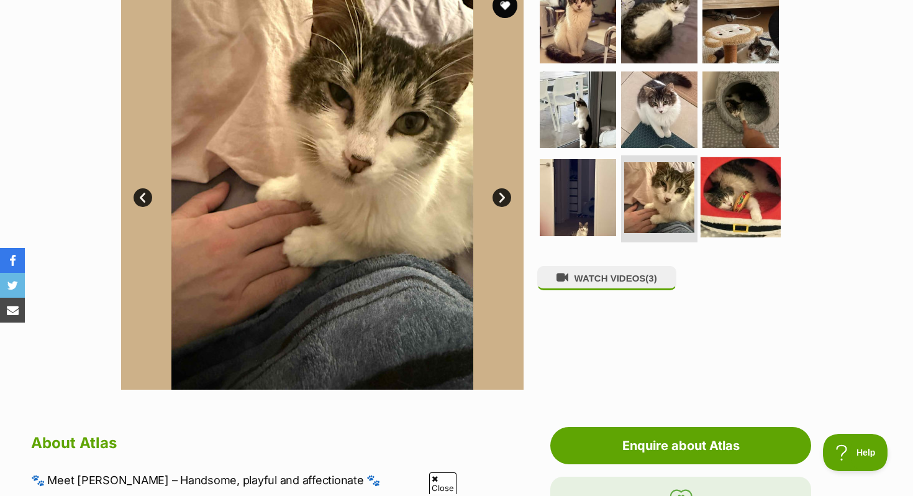
click at [723, 190] on img at bounding box center [740, 197] width 80 height 80
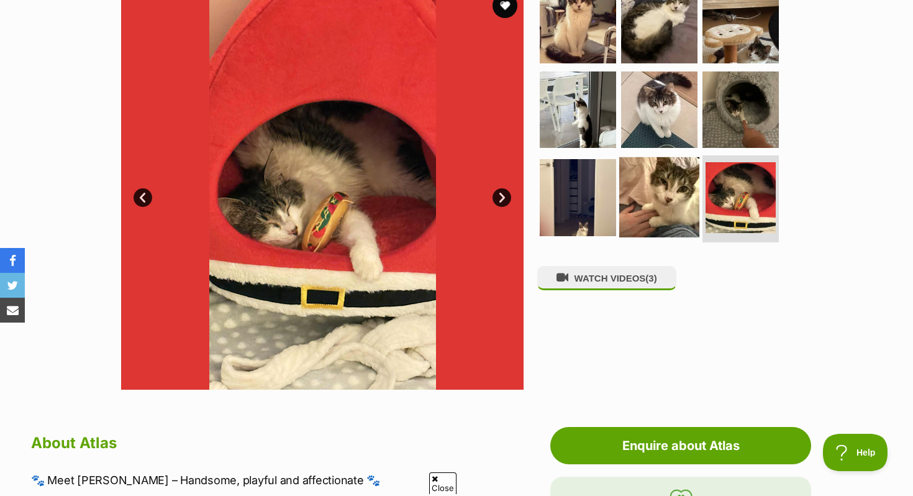
click at [654, 180] on img at bounding box center [659, 197] width 80 height 80
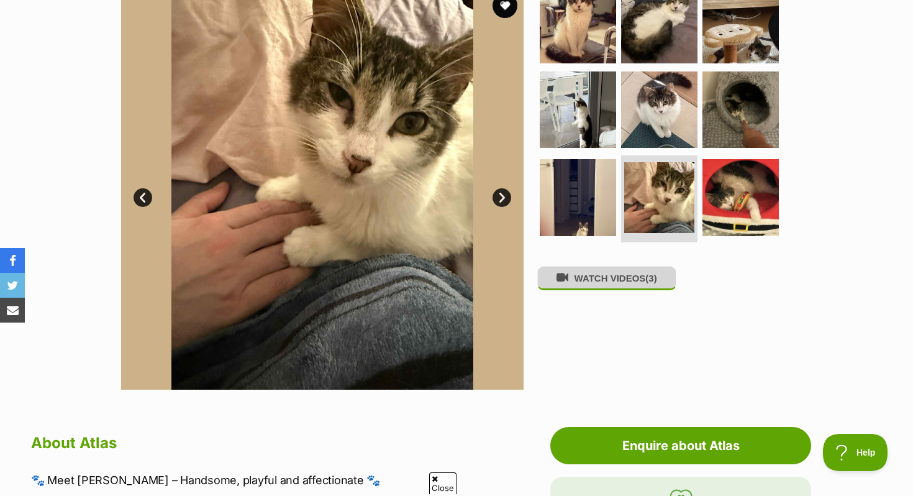
click at [579, 282] on button "WATCH VIDEOS (3)" at bounding box center [606, 278] width 139 height 24
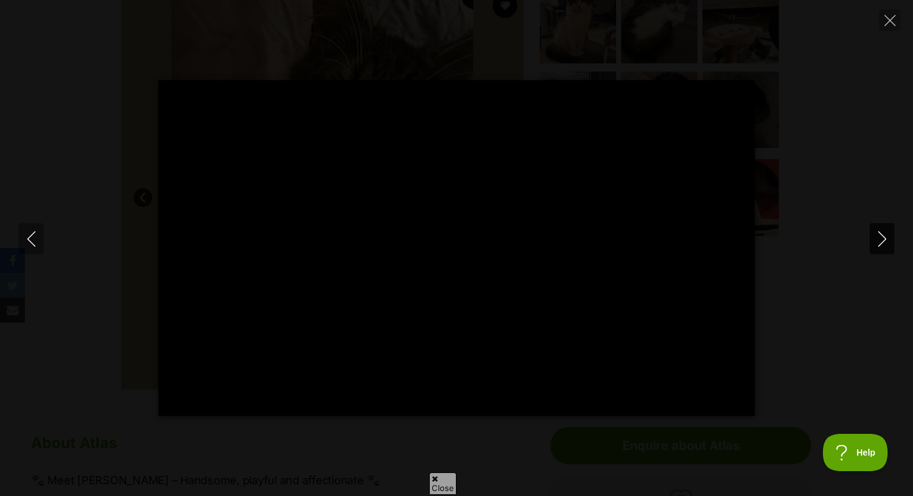
click at [882, 240] on icon "Next" at bounding box center [881, 239] width 8 height 16
type input "10.55"
click at [887, 29] on button "Close" at bounding box center [890, 20] width 22 height 22
type input "4.75"
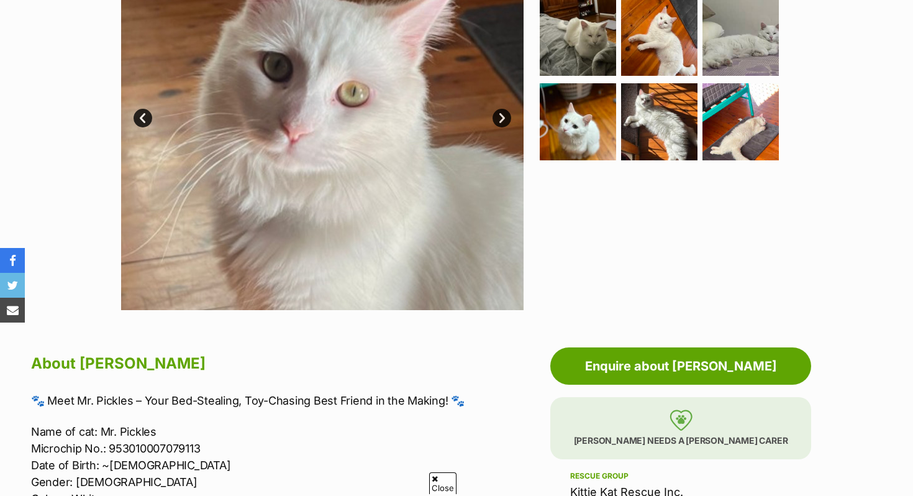
scroll to position [353, 0]
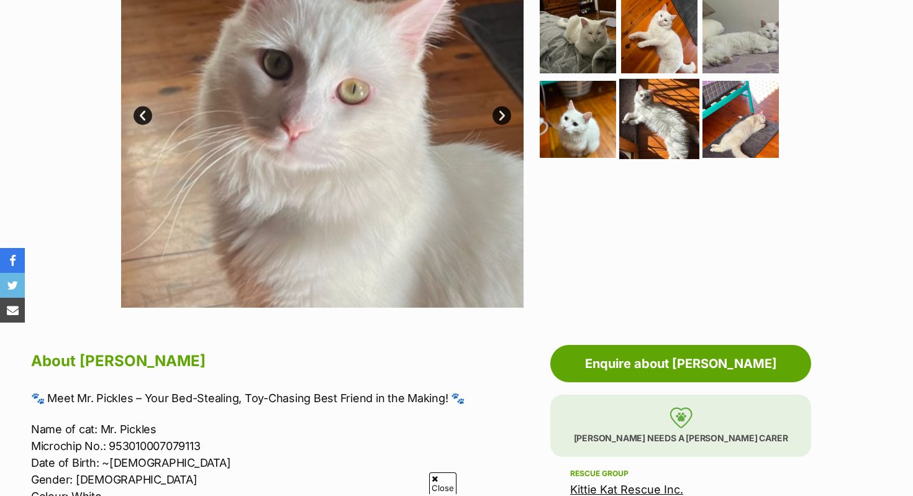
click at [628, 142] on img at bounding box center [659, 119] width 80 height 80
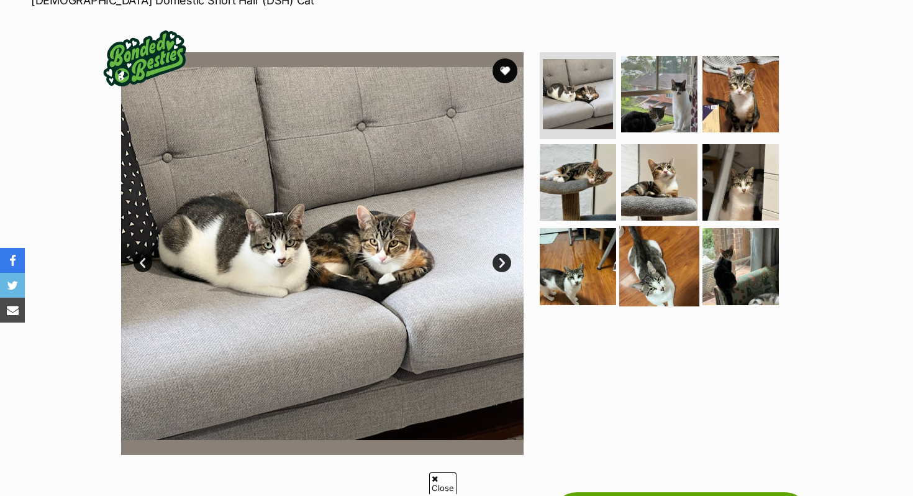
click at [659, 274] on img at bounding box center [659, 266] width 80 height 80
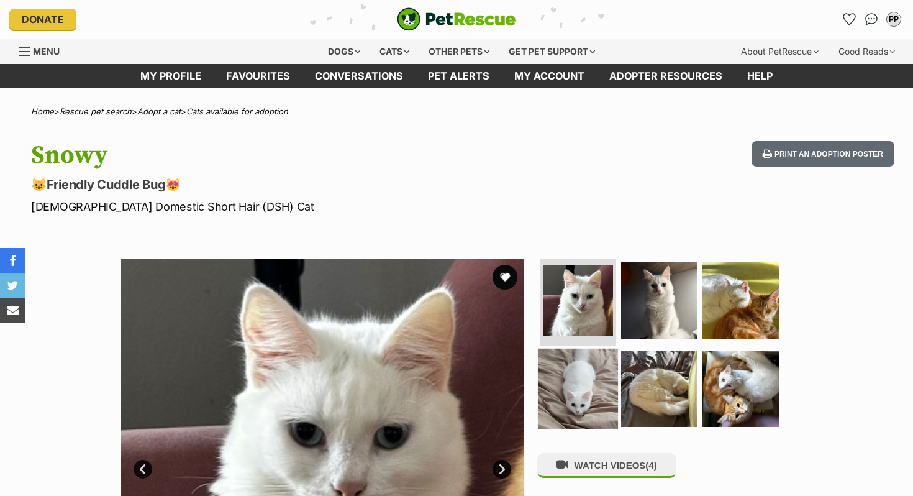
click at [564, 376] on img at bounding box center [578, 388] width 80 height 80
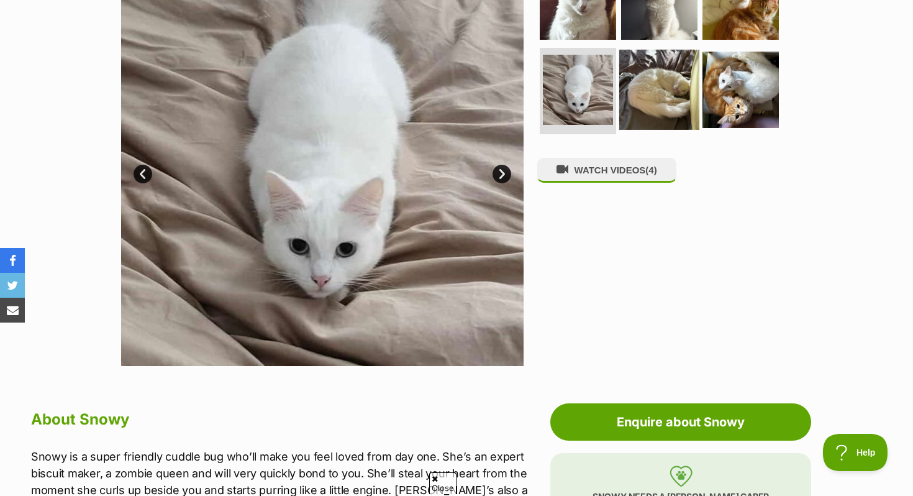
click at [672, 89] on img at bounding box center [659, 89] width 80 height 80
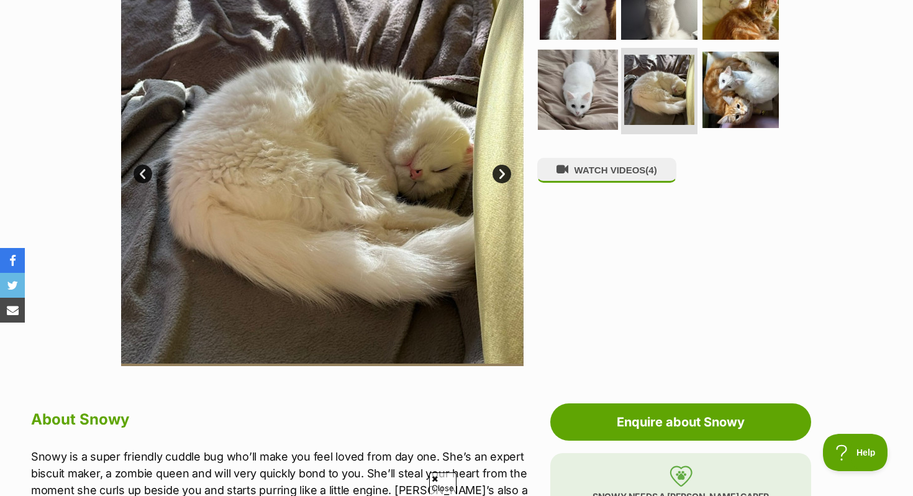
click at [606, 69] on img at bounding box center [578, 89] width 80 height 80
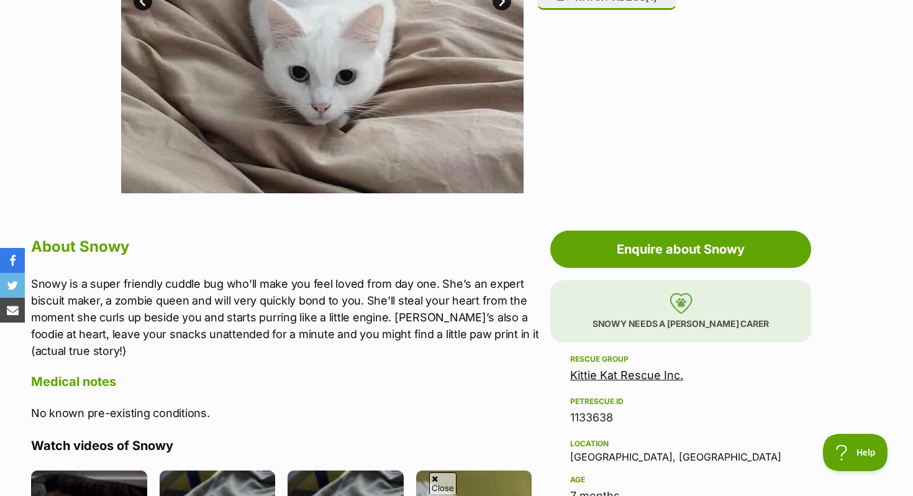
scroll to position [592, 0]
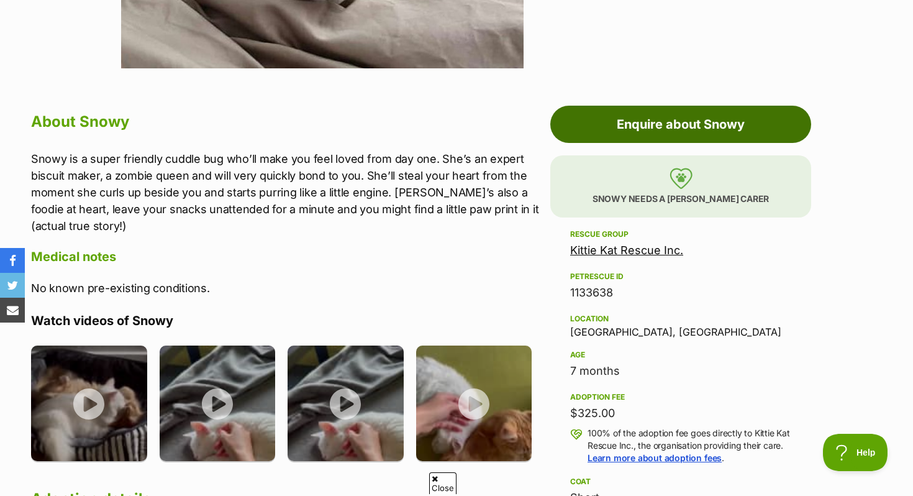
click at [634, 138] on link "Enquire about Snowy" at bounding box center [680, 124] width 261 height 37
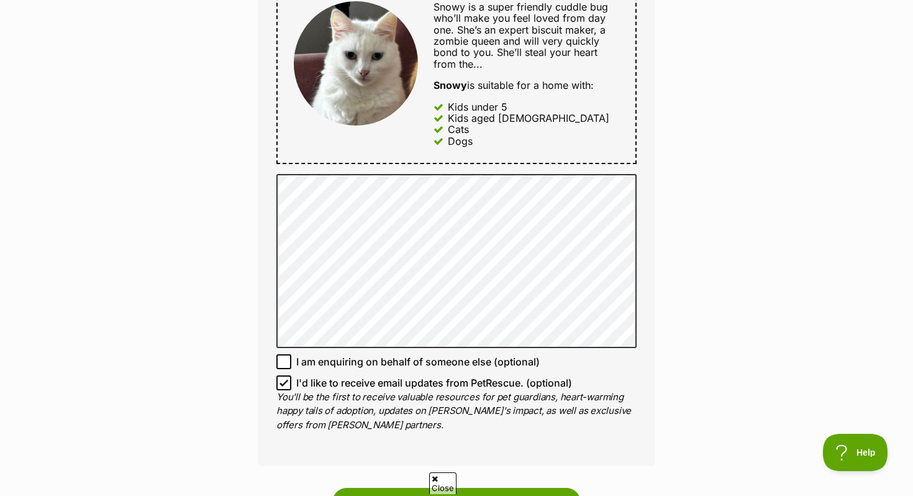
scroll to position [709, 0]
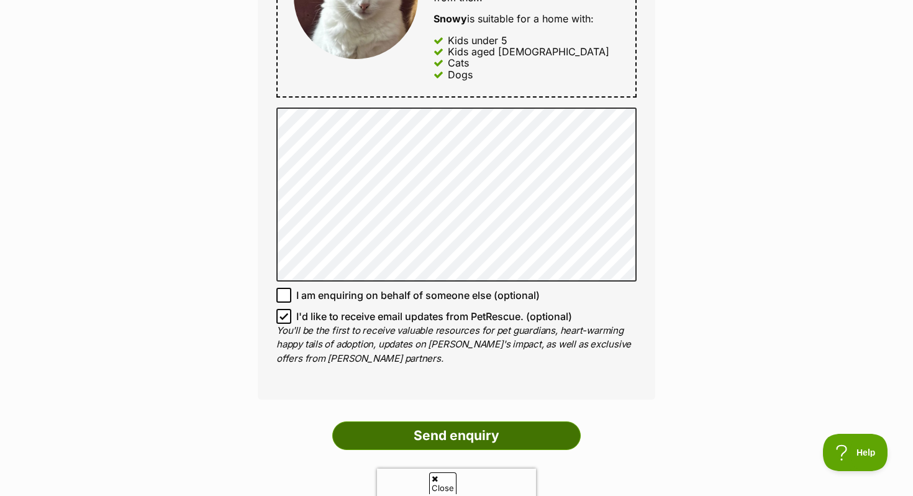
click at [478, 434] on input "Send enquiry" at bounding box center [456, 435] width 248 height 29
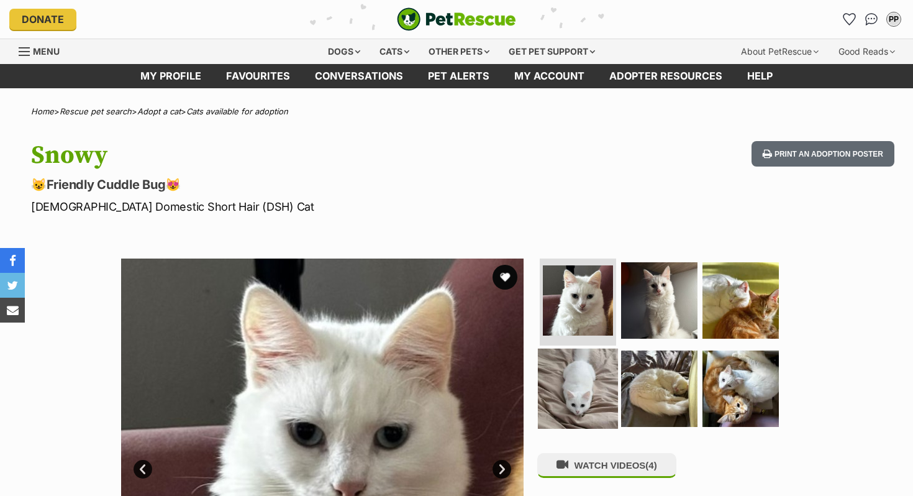
click at [576, 390] on img at bounding box center [578, 388] width 80 height 80
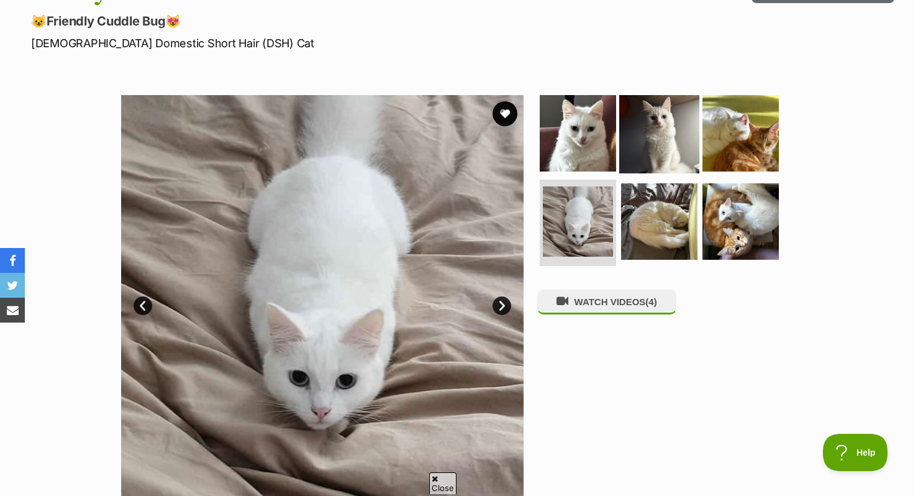
click at [666, 132] on img at bounding box center [659, 133] width 80 height 80
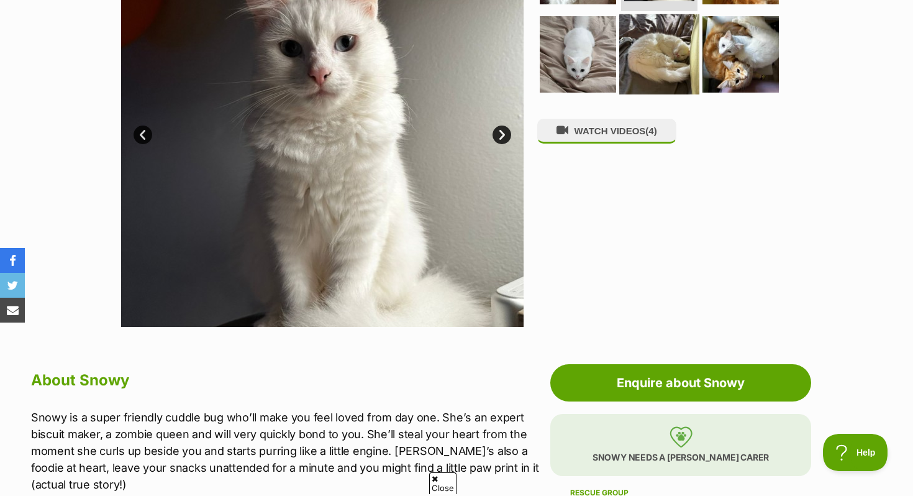
scroll to position [310, 0]
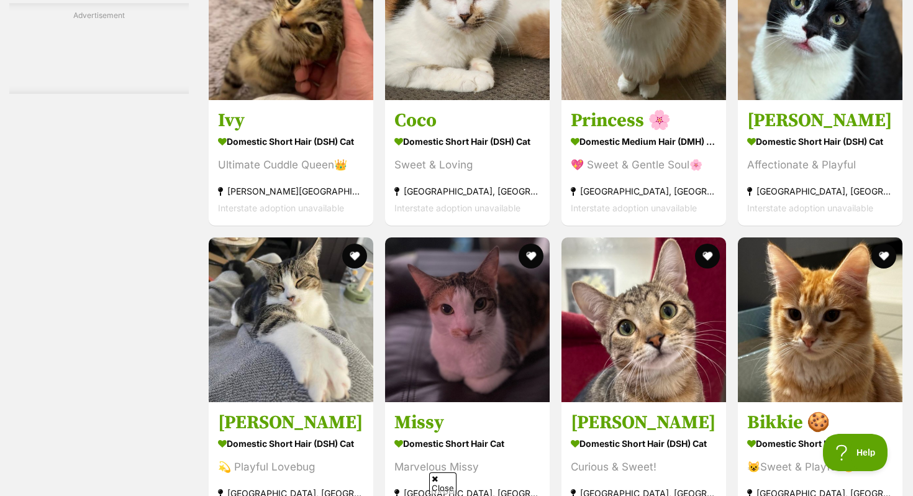
scroll to position [3911, 0]
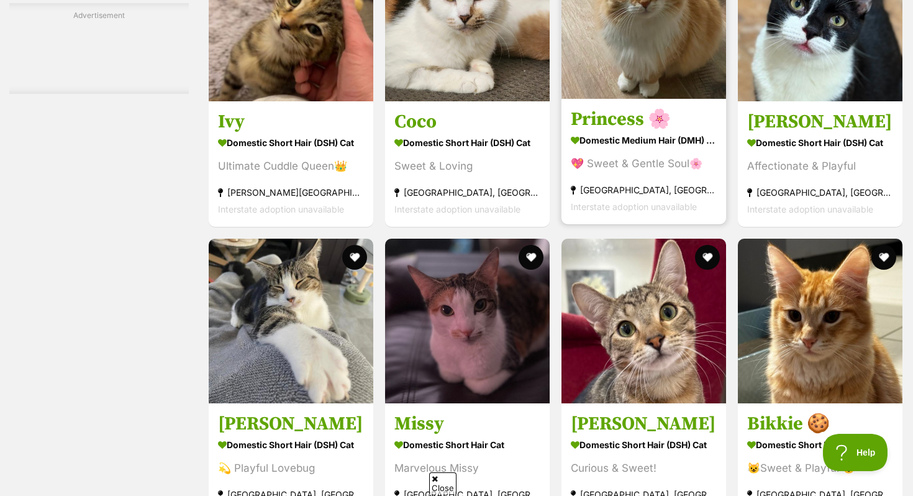
click at [621, 36] on img at bounding box center [643, 16] width 165 height 165
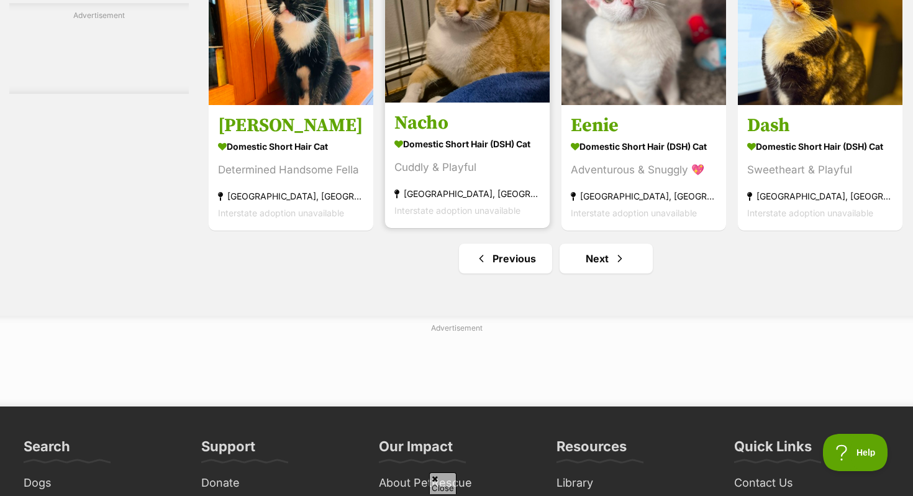
scroll to position [5781, 0]
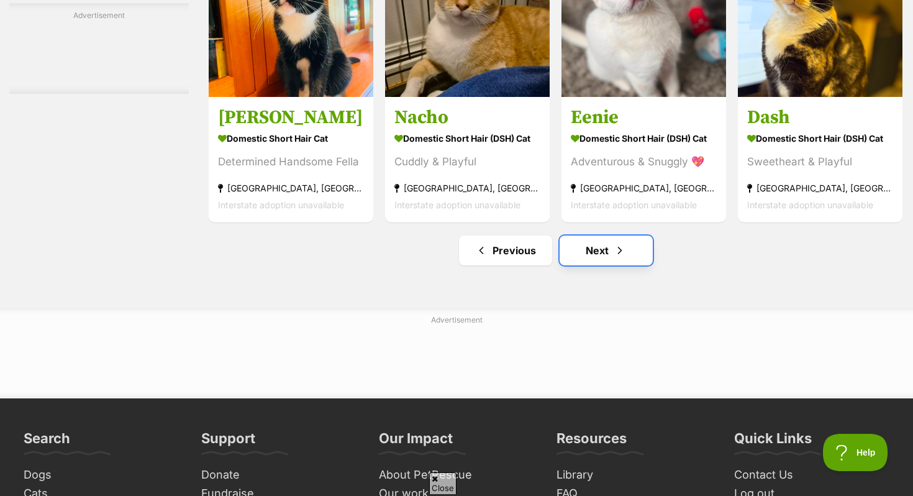
click at [614, 258] on span "Next page" at bounding box center [620, 250] width 12 height 15
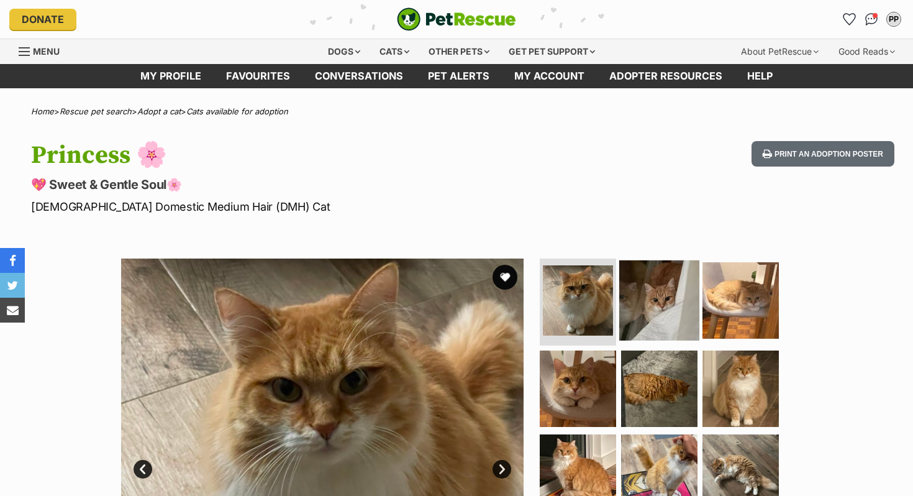
scroll to position [214, 0]
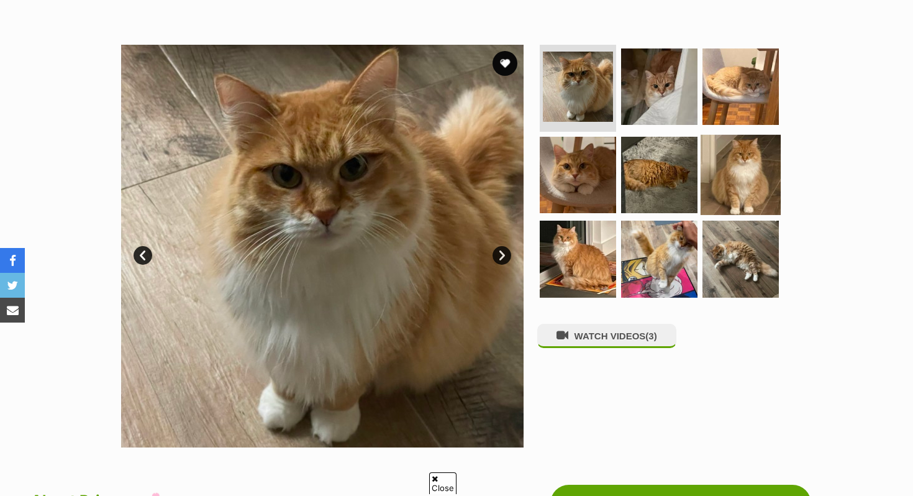
click at [743, 197] on img at bounding box center [740, 174] width 80 height 80
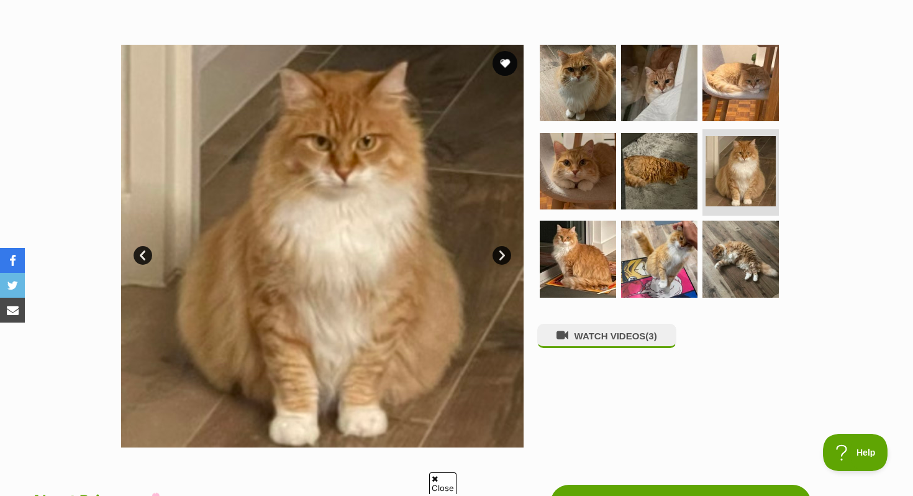
scroll to position [0, 0]
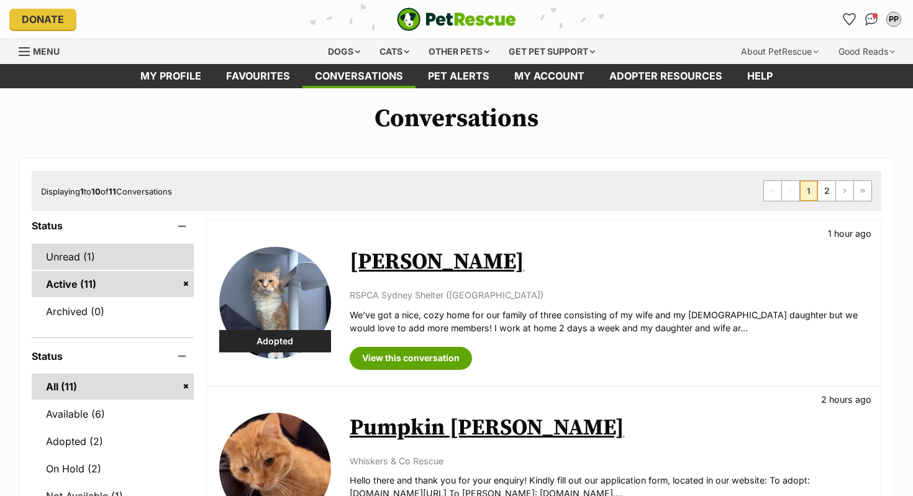
click at [96, 260] on link "Unread (1)" at bounding box center [113, 256] width 162 height 26
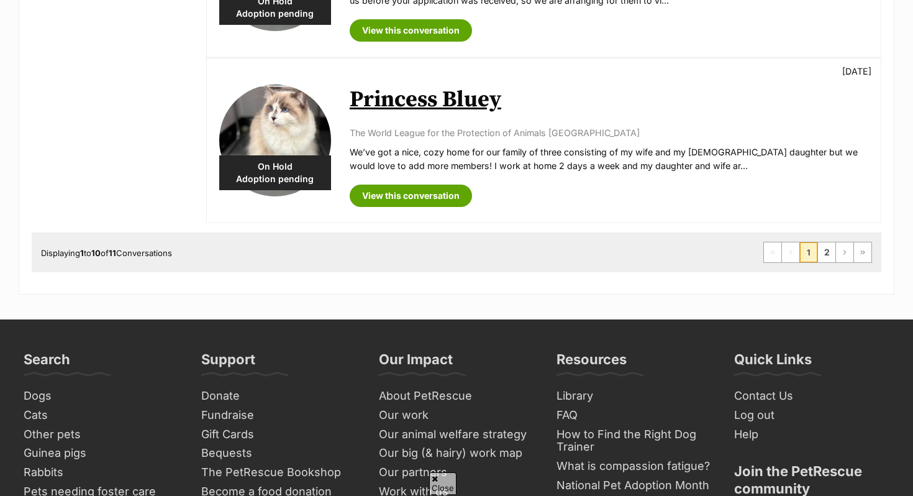
scroll to position [1611, 0]
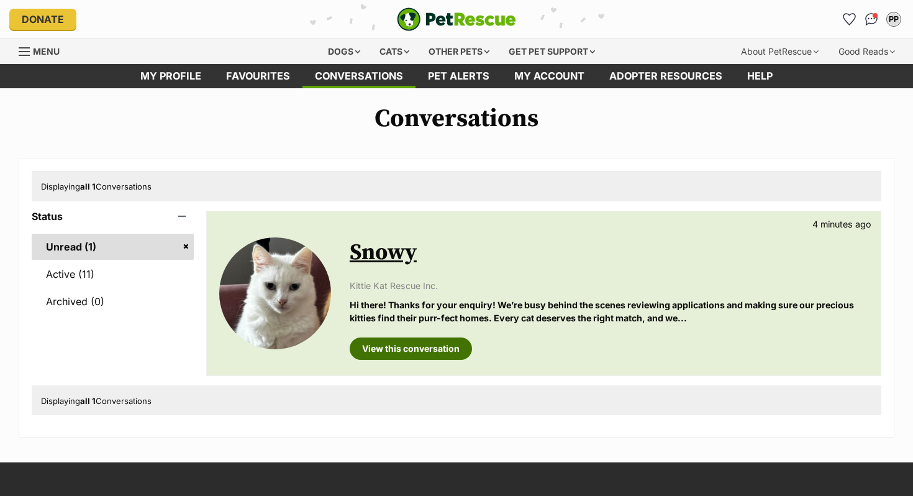
click at [406, 350] on link "View this conversation" at bounding box center [411, 348] width 122 height 22
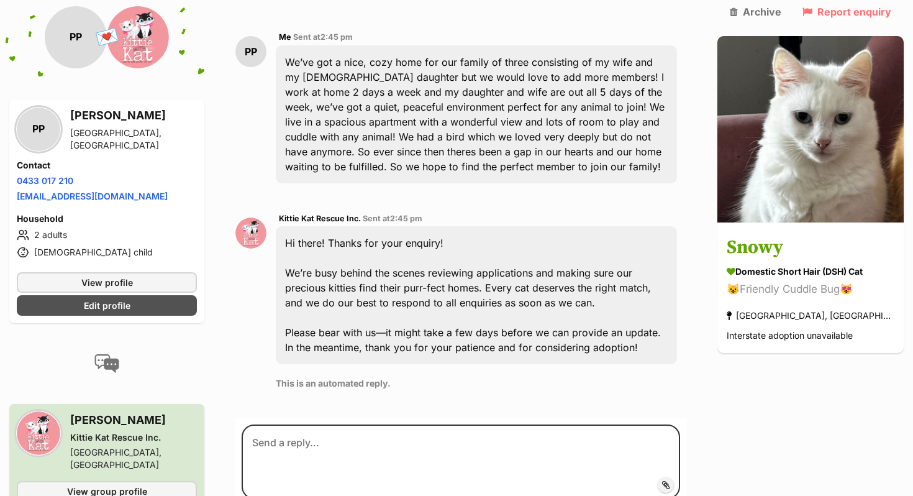
scroll to position [300, 0]
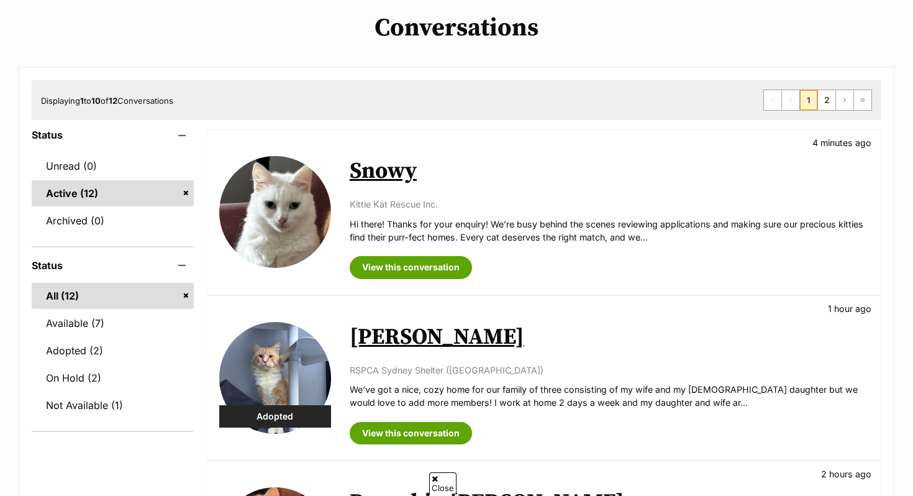
scroll to position [90, 0]
click at [312, 183] on img at bounding box center [275, 212] width 112 height 112
click at [315, 161] on link at bounding box center [275, 212] width 112 height 112
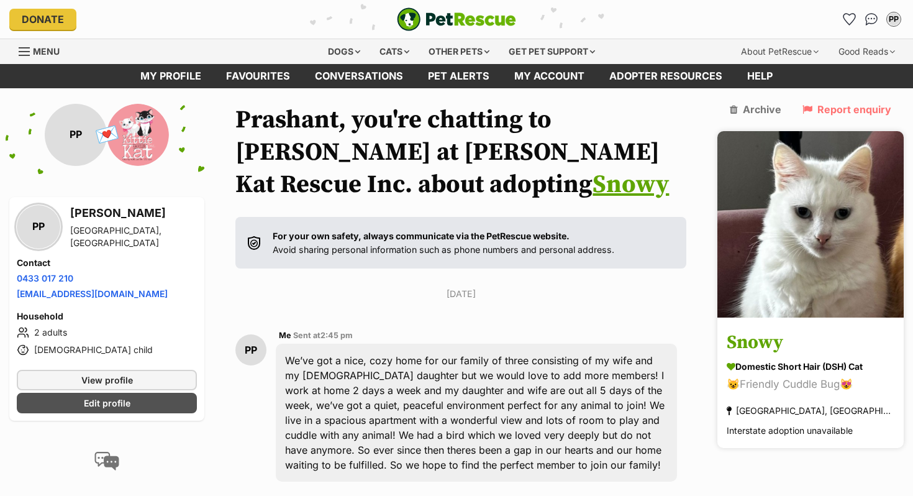
click at [823, 376] on div "😺Friendly Cuddle Bug😻" at bounding box center [811, 384] width 168 height 17
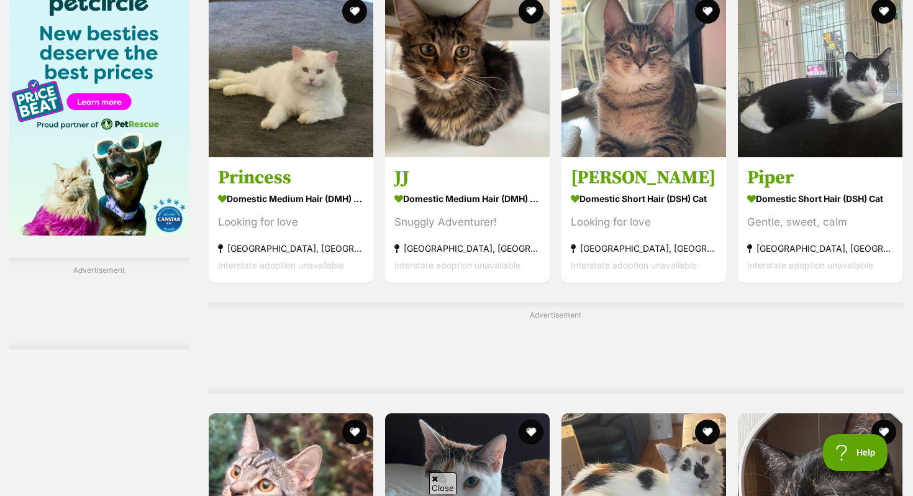
scroll to position [1952, 0]
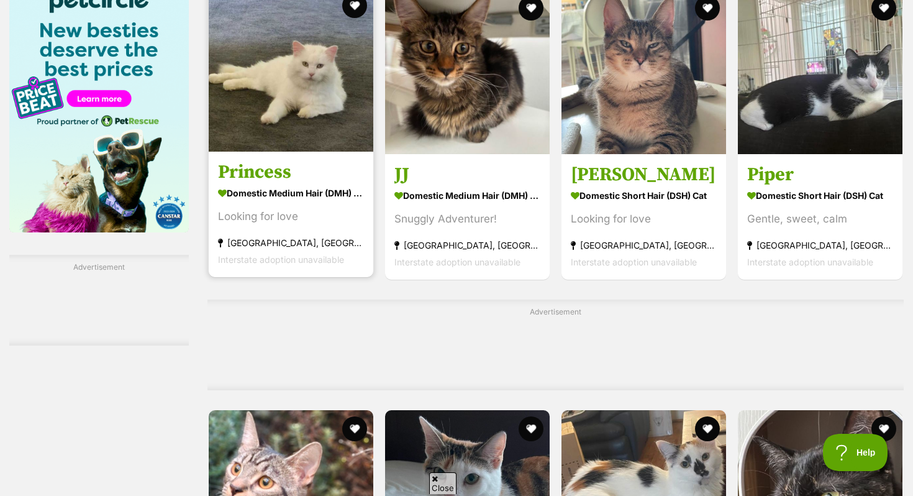
click at [256, 140] on img at bounding box center [291, 69] width 165 height 165
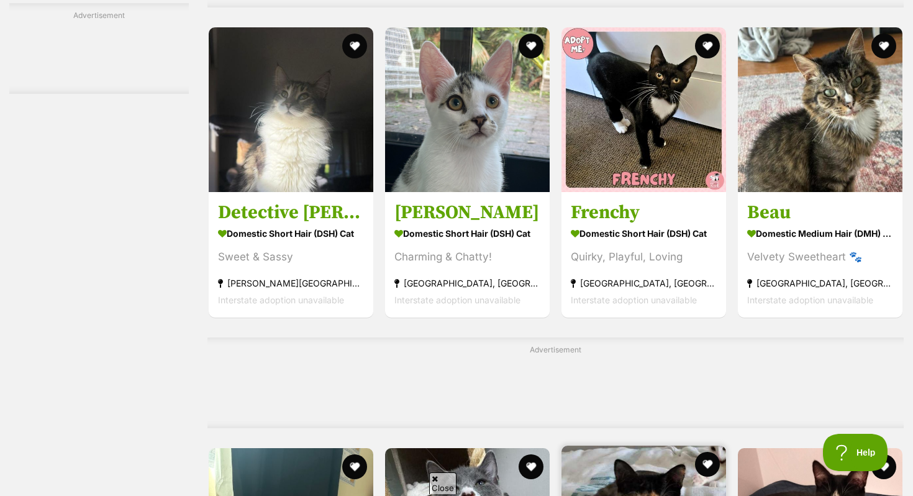
scroll to position [4620, 0]
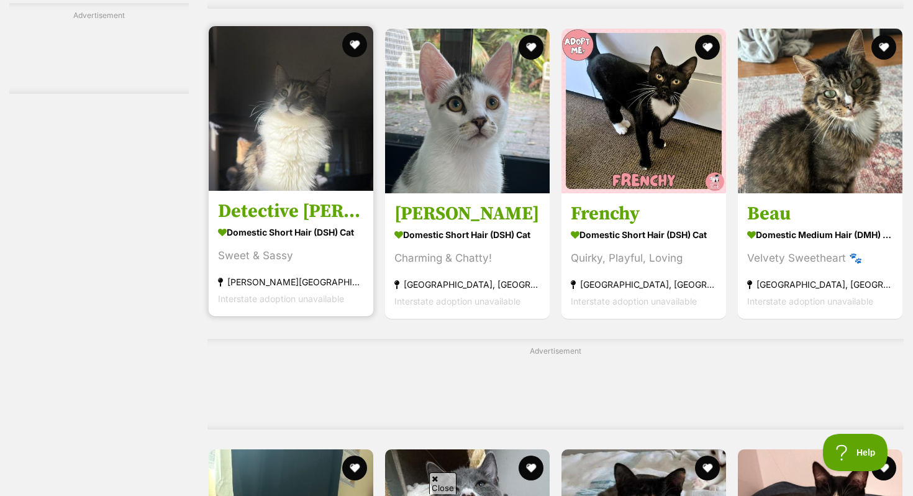
click at [266, 161] on img at bounding box center [291, 108] width 165 height 165
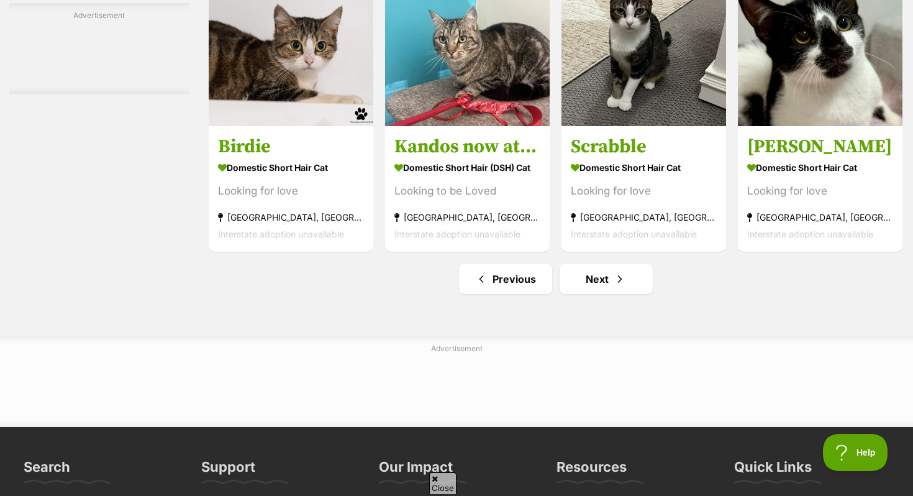
scroll to position [5832, 0]
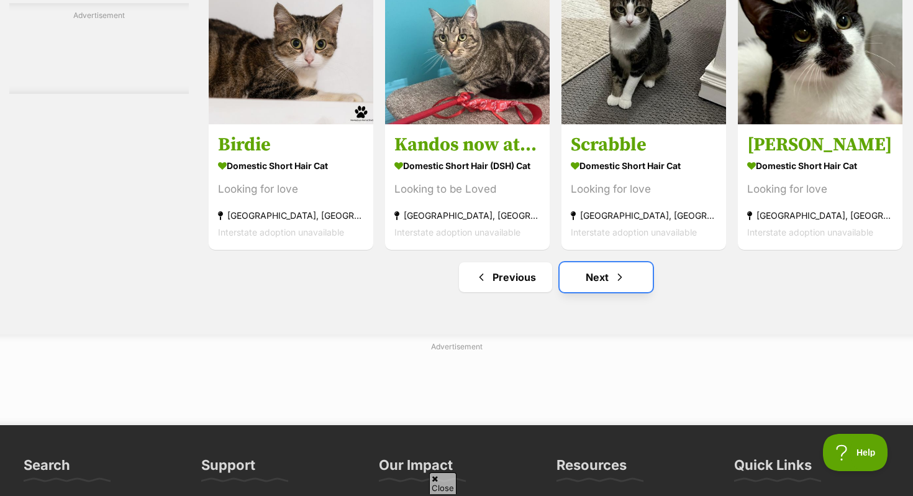
click at [599, 292] on link "Next" at bounding box center [605, 277] width 93 height 30
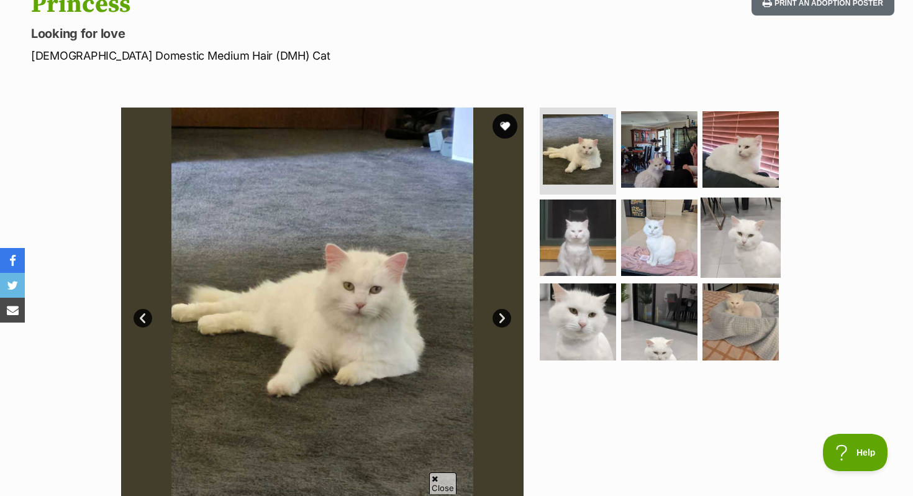
scroll to position [187, 0]
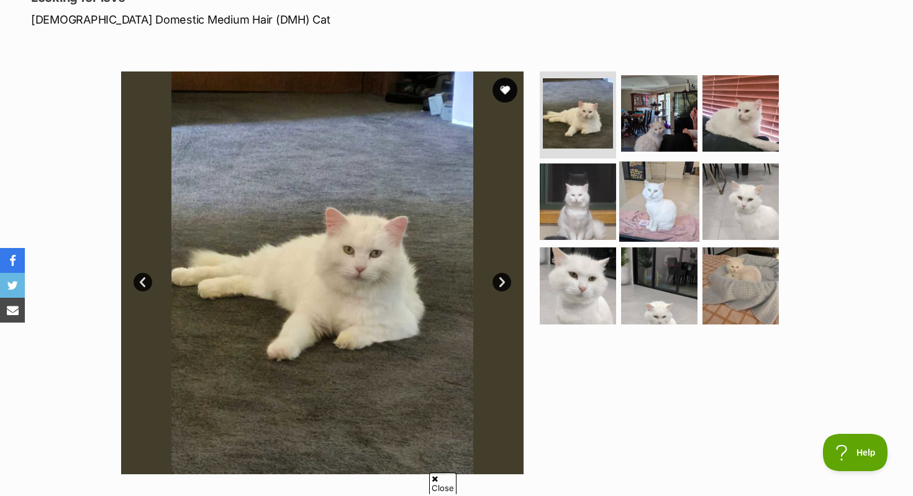
click at [648, 210] on img at bounding box center [659, 201] width 80 height 80
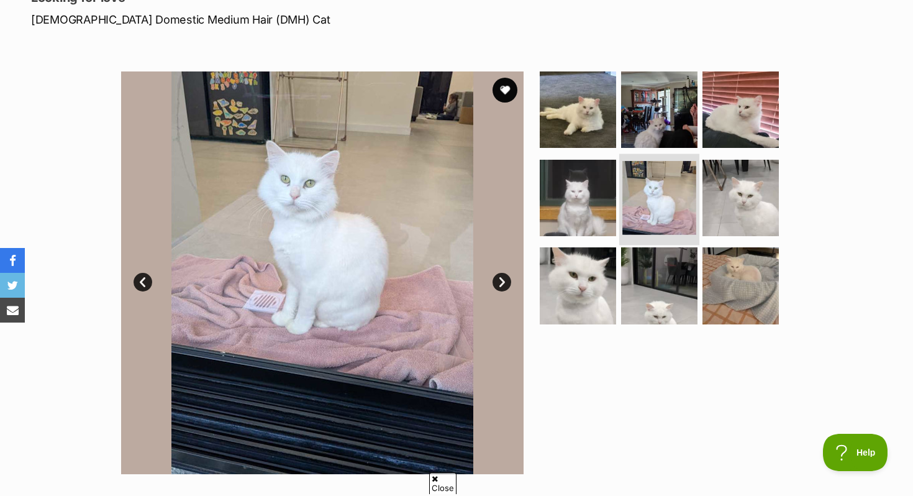
scroll to position [0, 0]
click at [596, 268] on img at bounding box center [578, 285] width 80 height 80
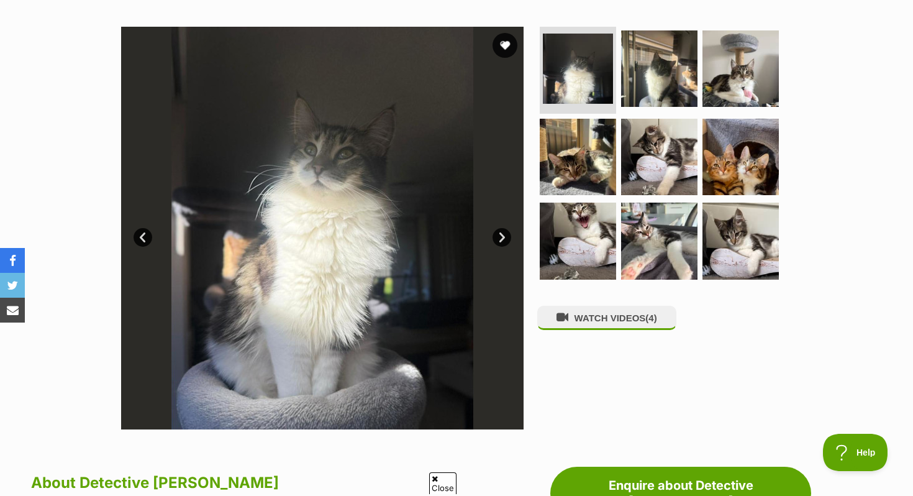
scroll to position [234, 0]
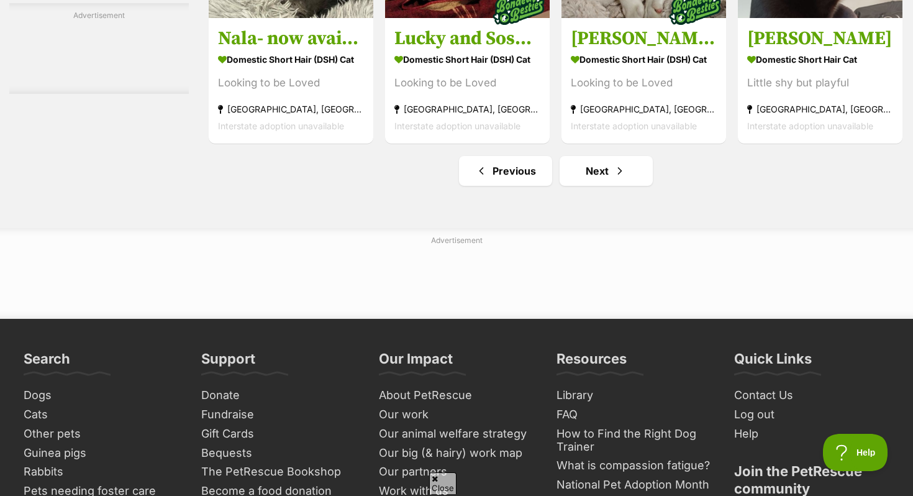
scroll to position [5963, 0]
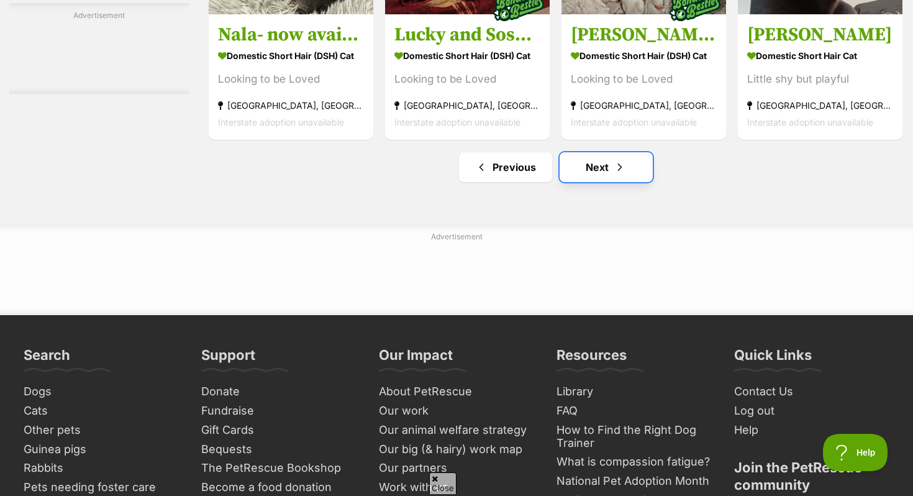
click at [590, 176] on link "Next" at bounding box center [605, 167] width 93 height 30
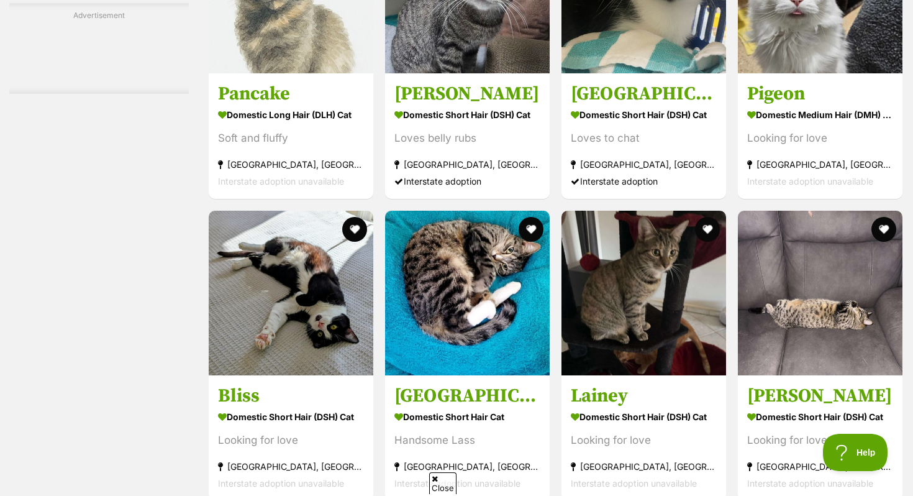
scroll to position [4970, 0]
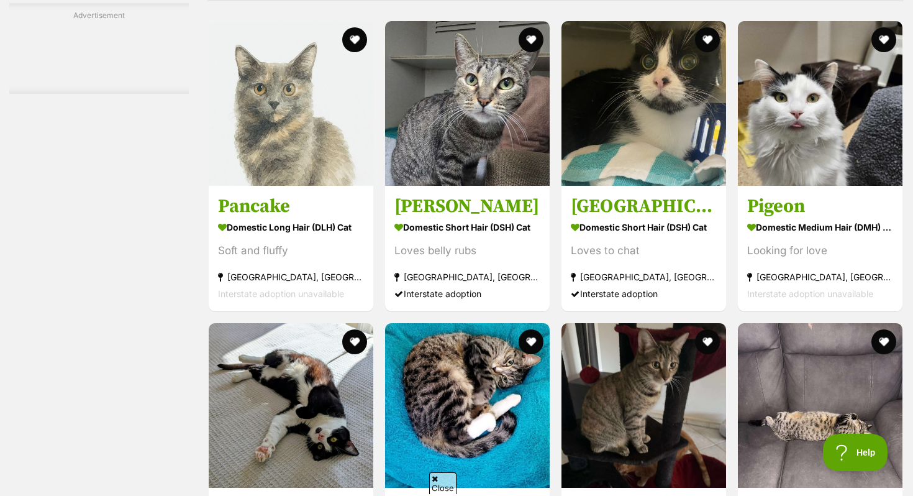
click at [798, 114] on img at bounding box center [820, 103] width 165 height 165
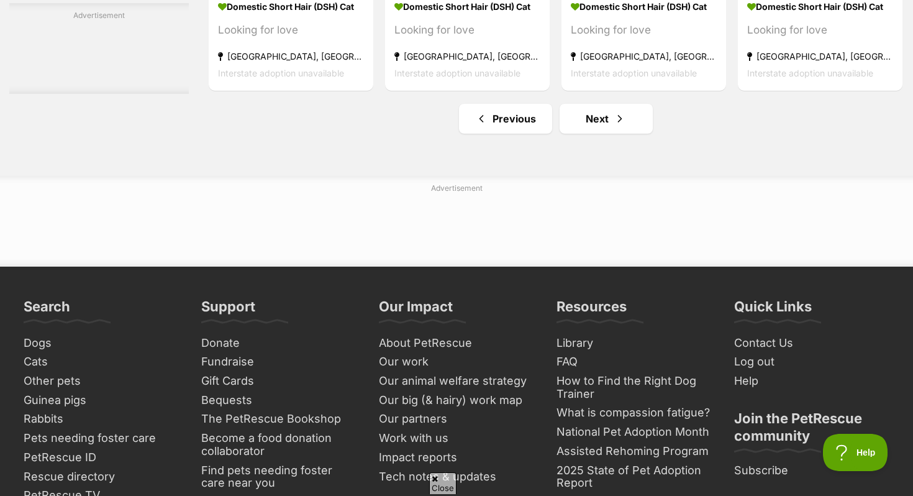
scroll to position [5913, 0]
click at [589, 133] on link "Next" at bounding box center [605, 118] width 93 height 30
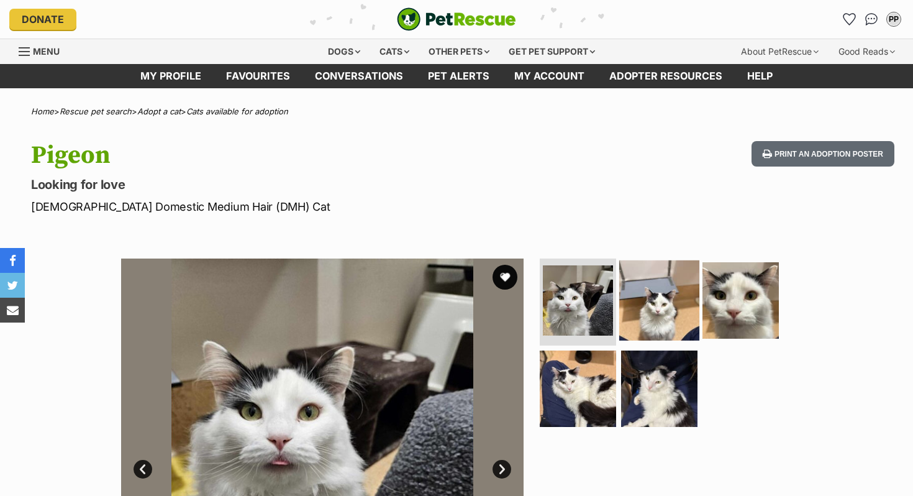
click at [668, 306] on img at bounding box center [659, 300] width 80 height 80
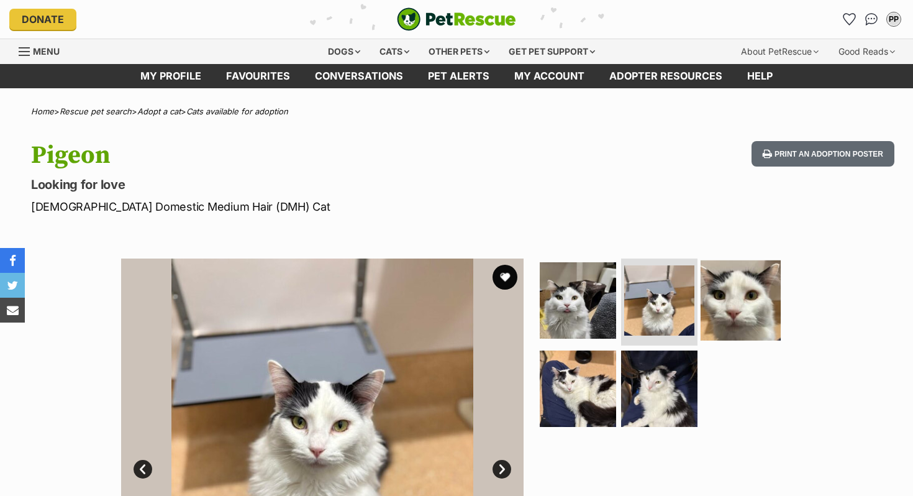
click at [717, 307] on img at bounding box center [740, 300] width 80 height 80
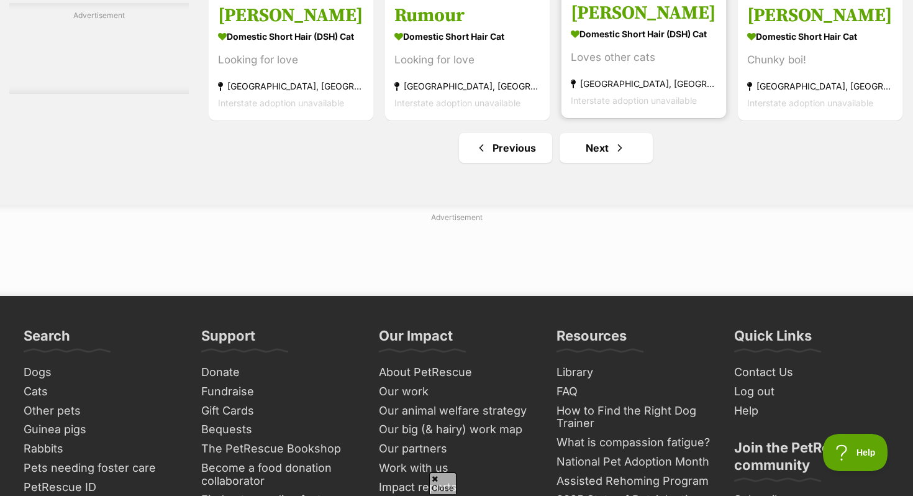
scroll to position [5961, 0]
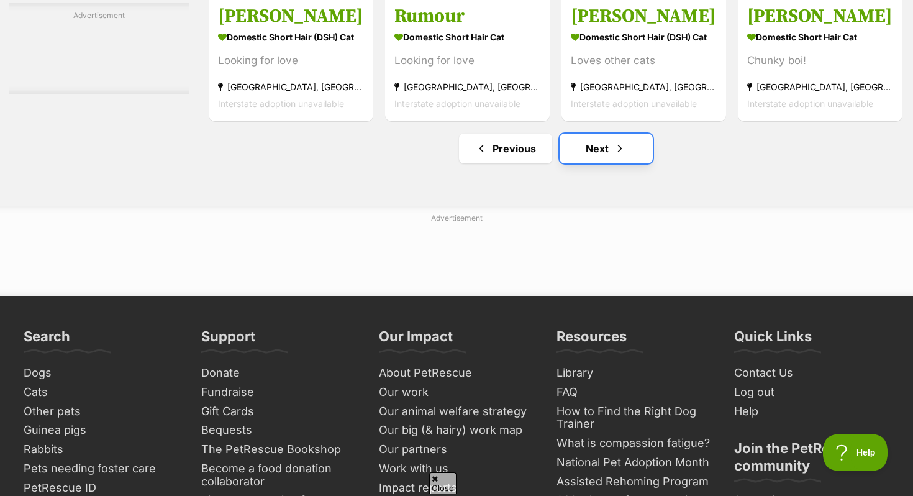
click at [593, 163] on link "Next" at bounding box center [605, 149] width 93 height 30
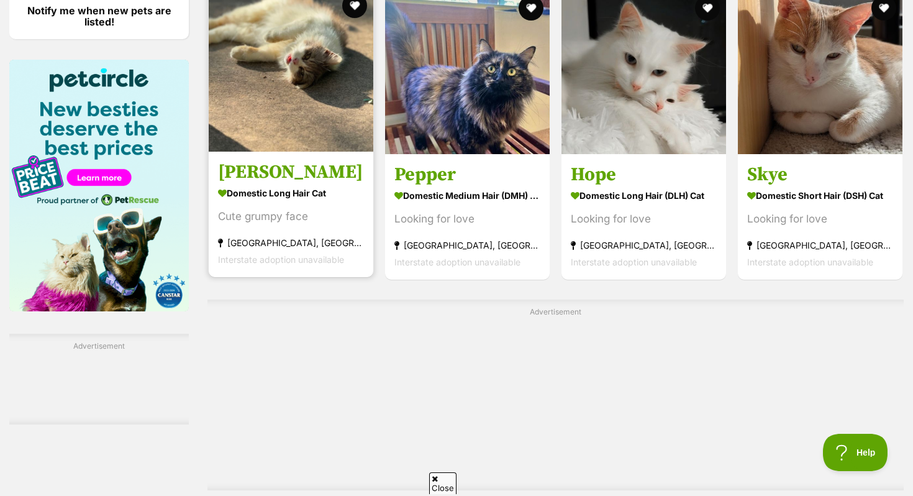
click at [283, 140] on img at bounding box center [291, 69] width 165 height 165
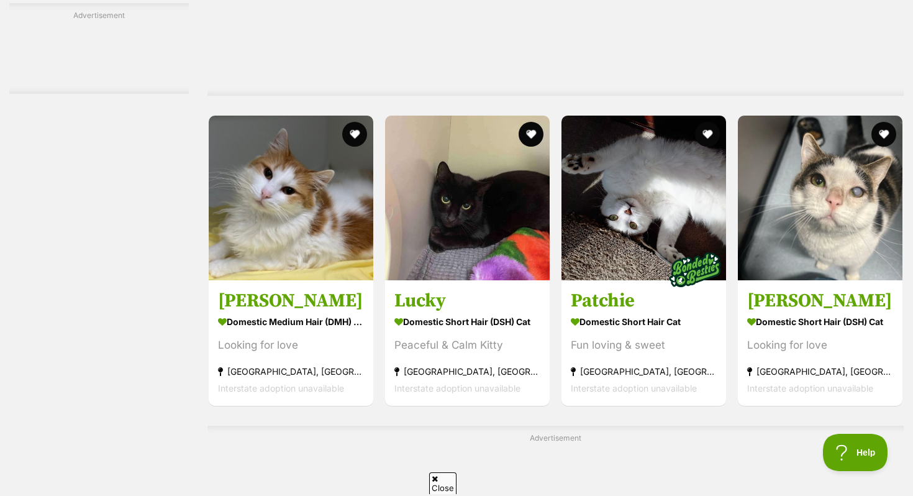
scroll to position [3610, 0]
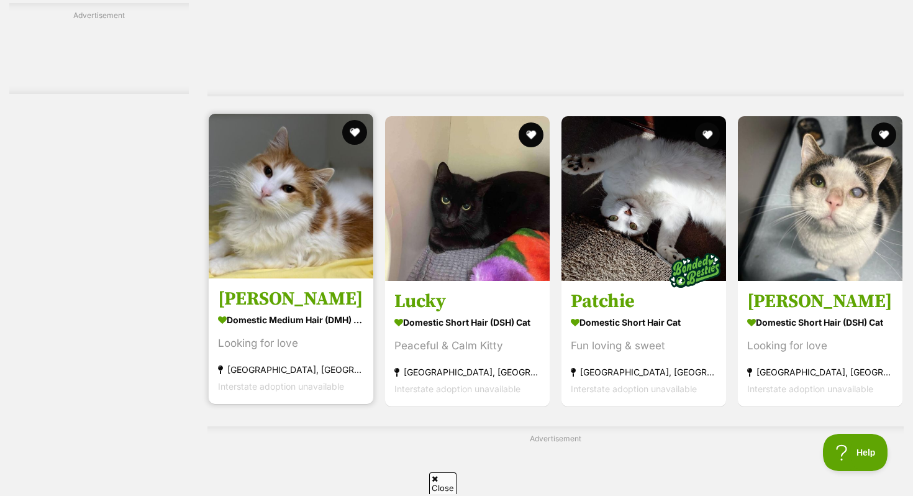
click at [268, 219] on img at bounding box center [291, 196] width 165 height 165
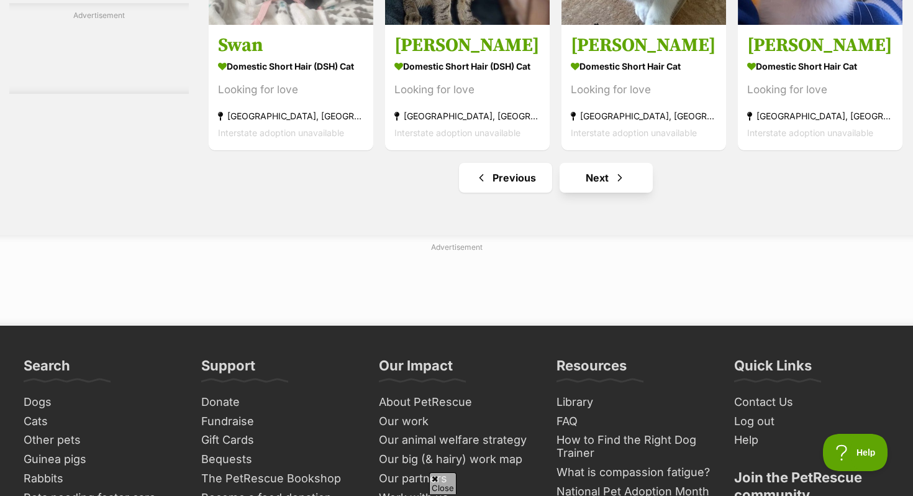
scroll to position [0, 0]
click at [593, 193] on link "Next" at bounding box center [605, 178] width 93 height 30
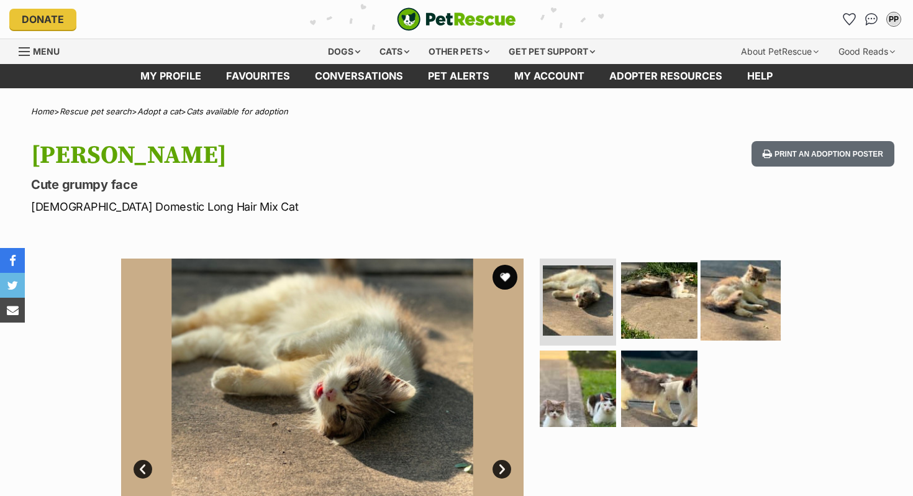
click at [753, 309] on img at bounding box center [740, 300] width 80 height 80
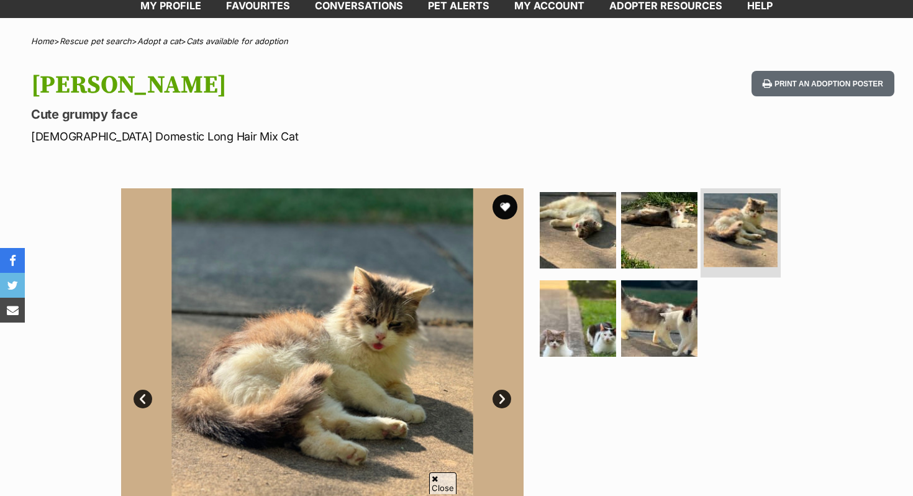
scroll to position [71, 0]
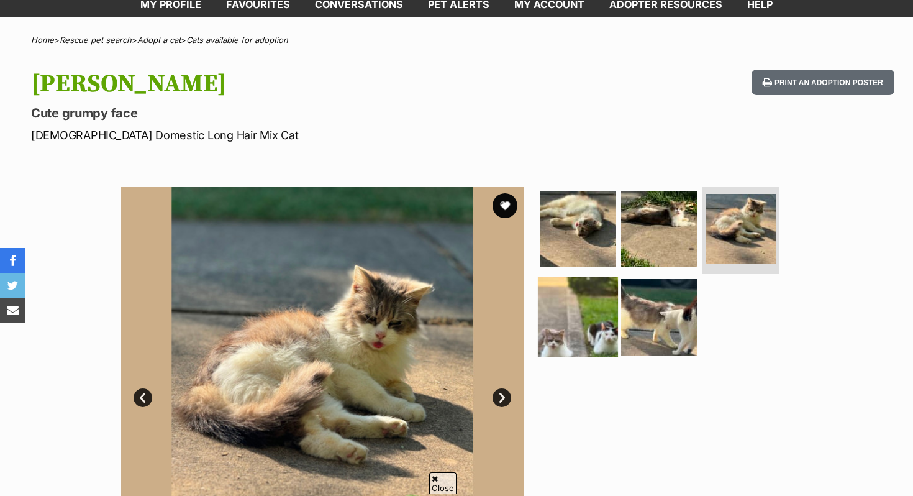
click at [568, 311] on img at bounding box center [578, 316] width 80 height 80
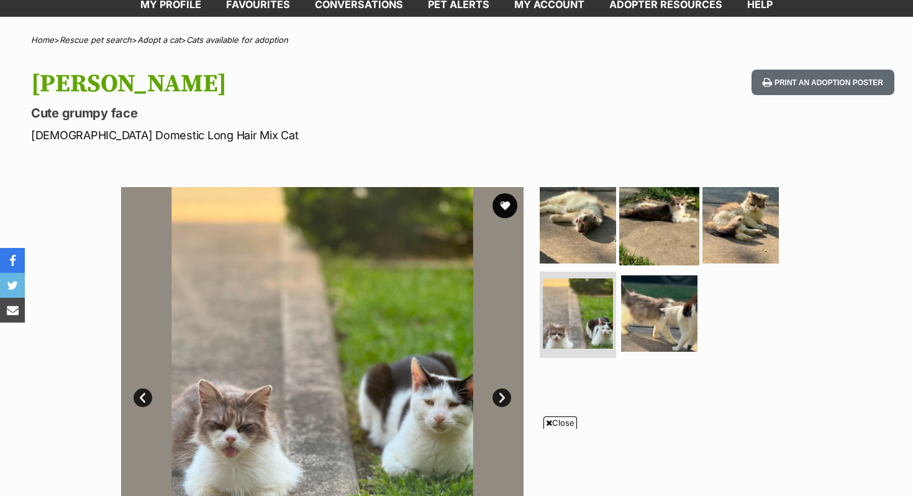
click at [663, 224] on img at bounding box center [659, 225] width 80 height 80
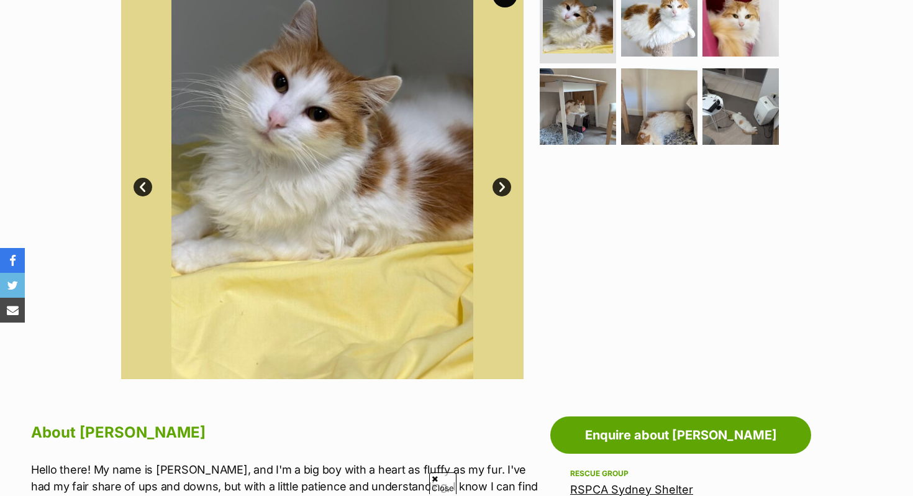
scroll to position [283, 0]
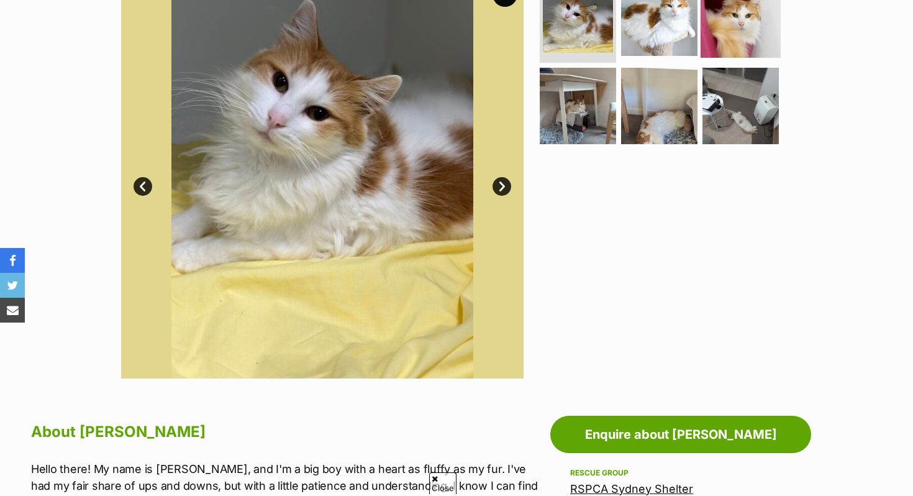
click at [733, 30] on img at bounding box center [740, 18] width 80 height 80
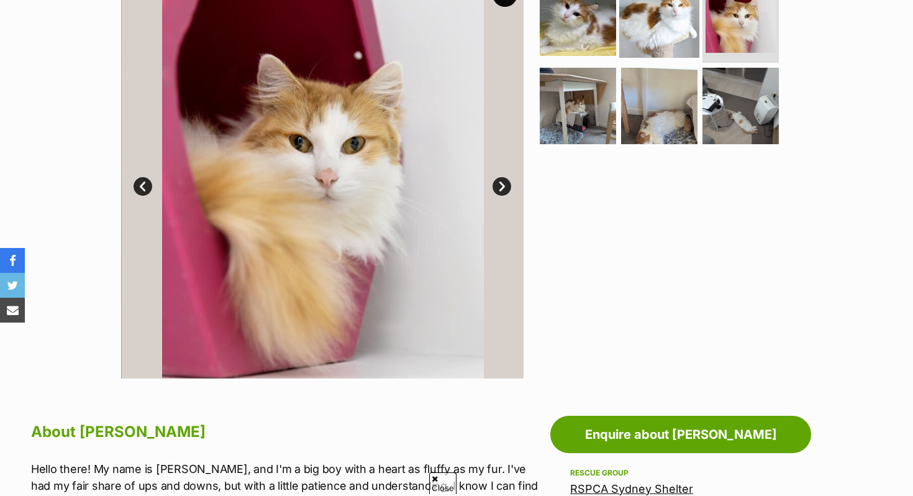
click at [676, 12] on img at bounding box center [659, 18] width 80 height 80
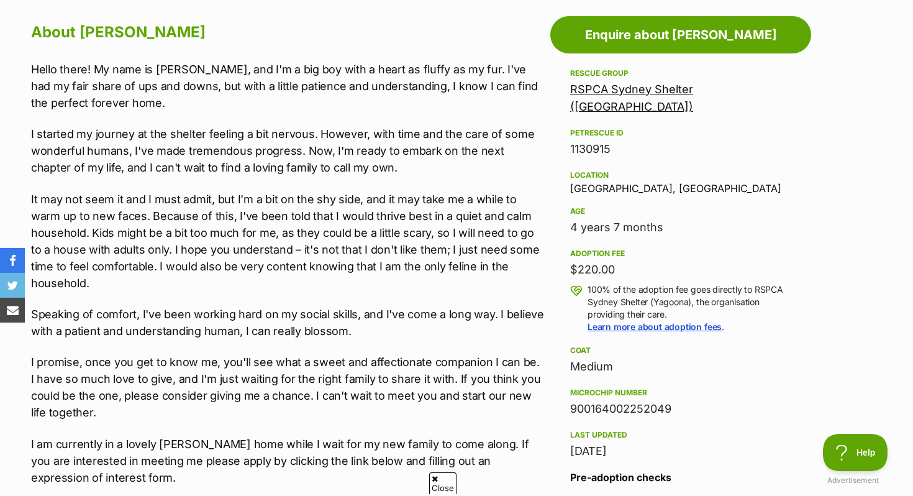
scroll to position [0, 0]
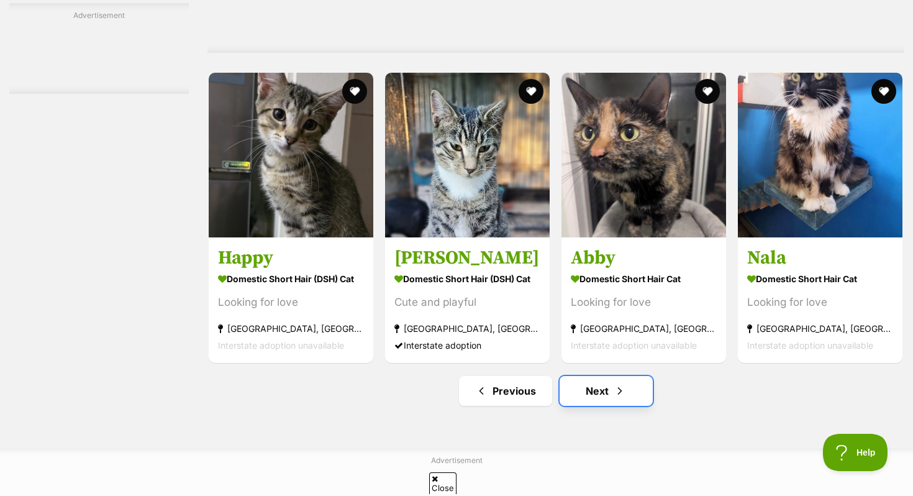
click at [621, 398] on span "Next page" at bounding box center [620, 390] width 12 height 15
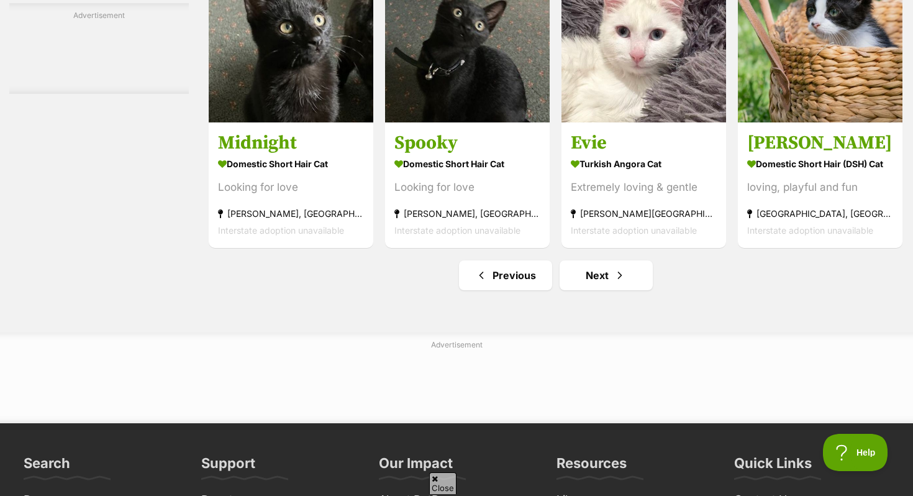
scroll to position [5893, 0]
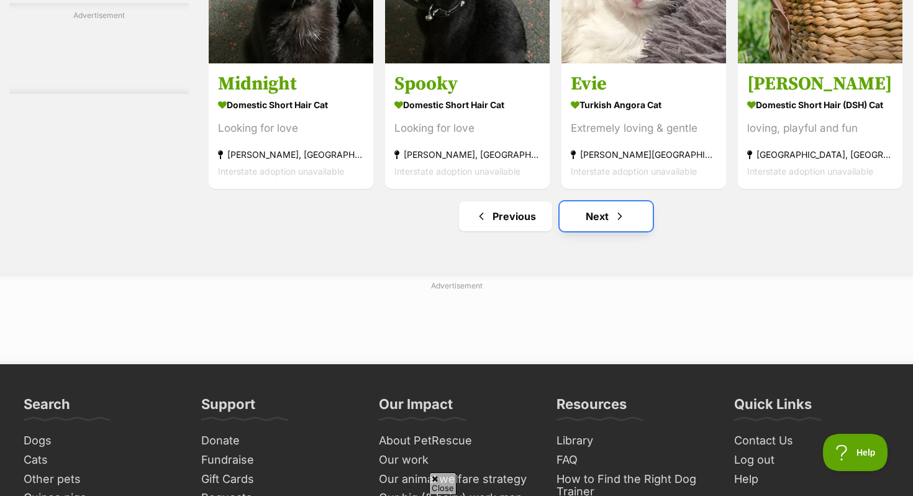
click at [586, 231] on link "Next" at bounding box center [605, 216] width 93 height 30
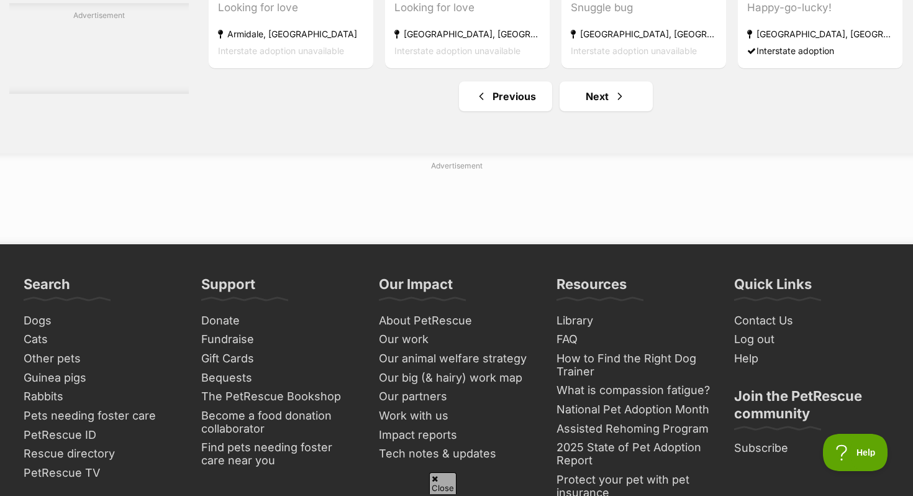
scroll to position [6531, 0]
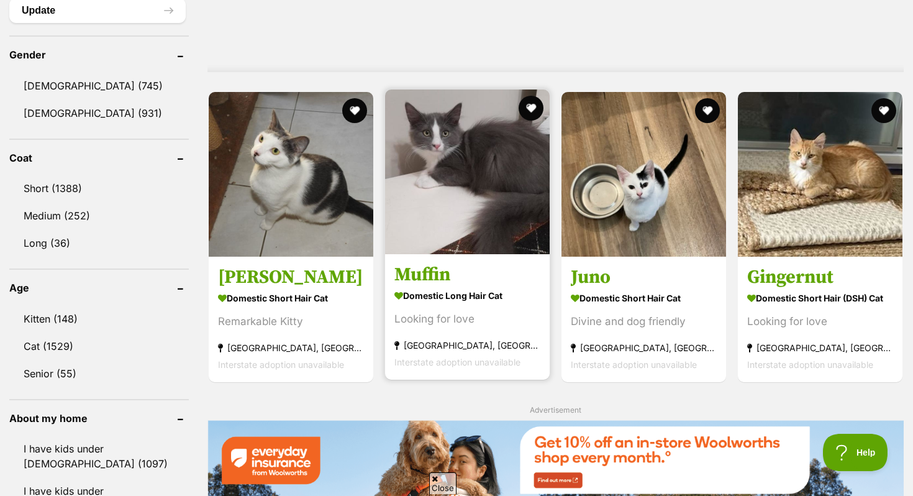
scroll to position [1034, 0]
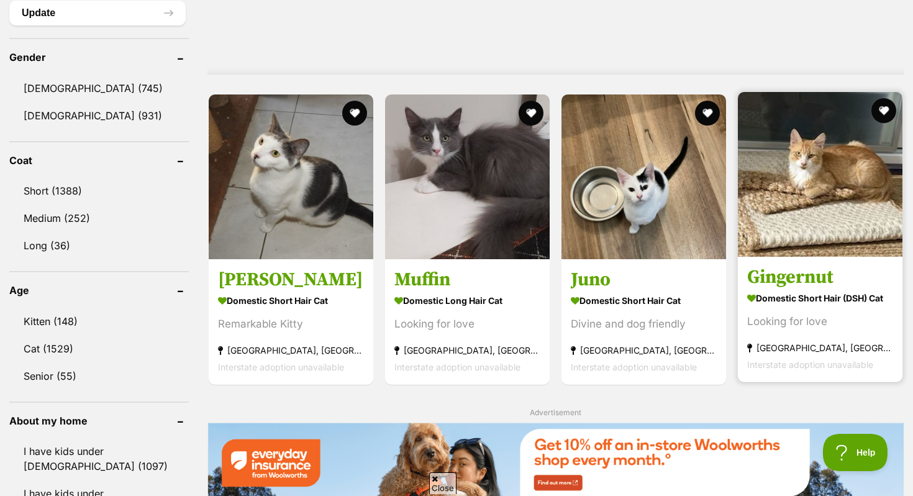
click at [781, 165] on img at bounding box center [820, 174] width 165 height 165
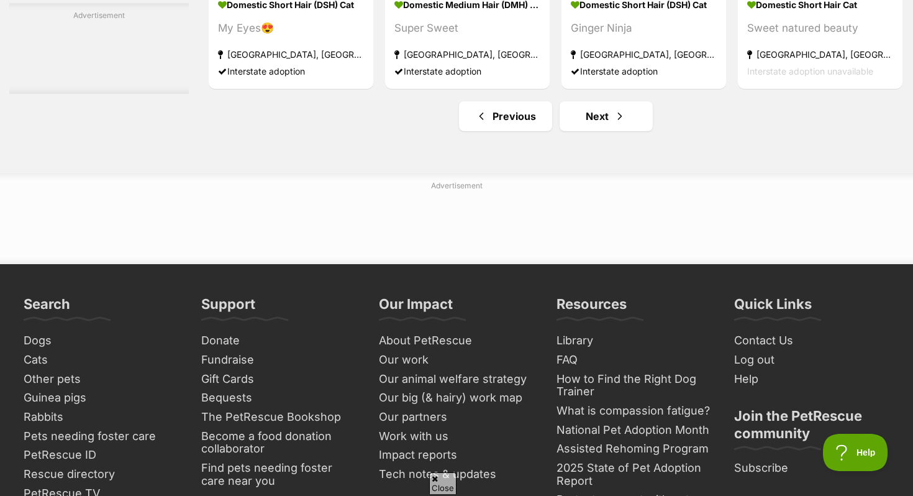
scroll to position [6128, 0]
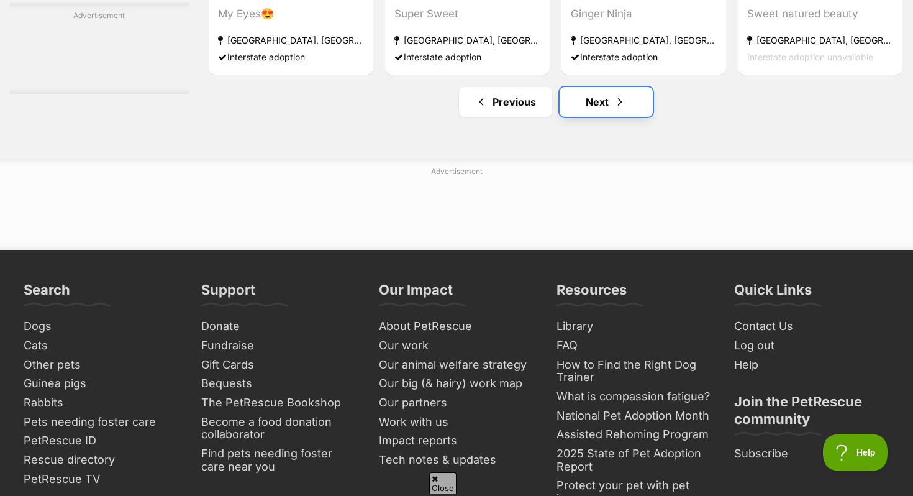
click at [592, 117] on link "Next" at bounding box center [605, 102] width 93 height 30
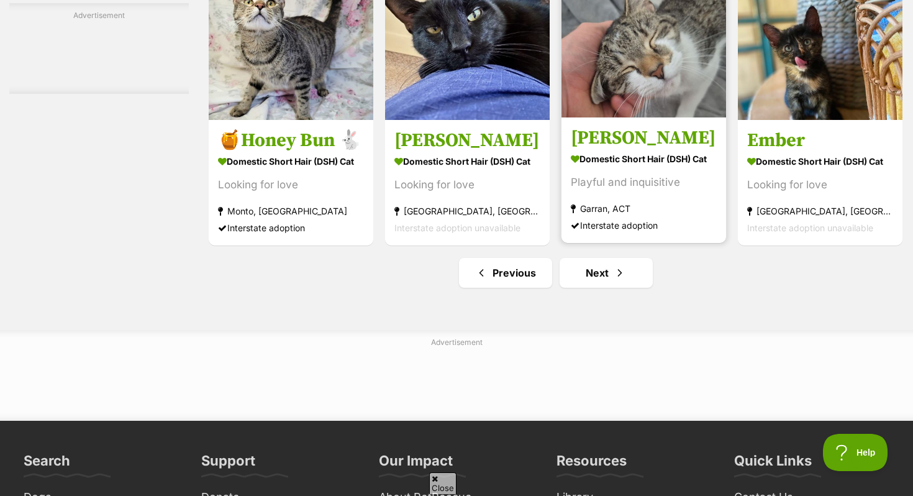
scroll to position [5920, 0]
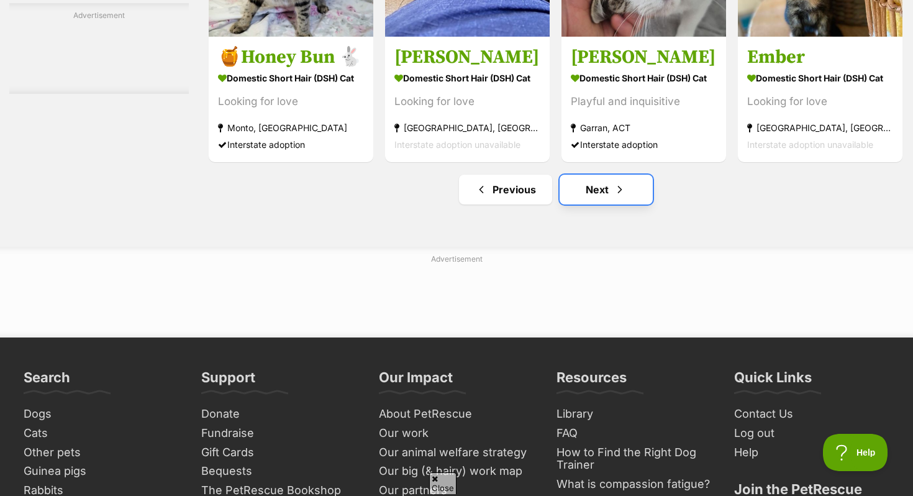
click at [617, 197] on span "Next page" at bounding box center [620, 189] width 12 height 15
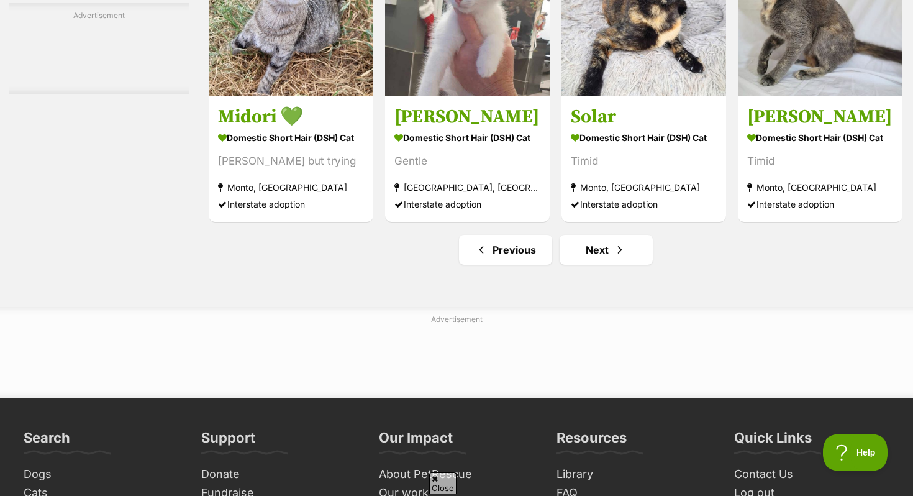
scroll to position [5807, 0]
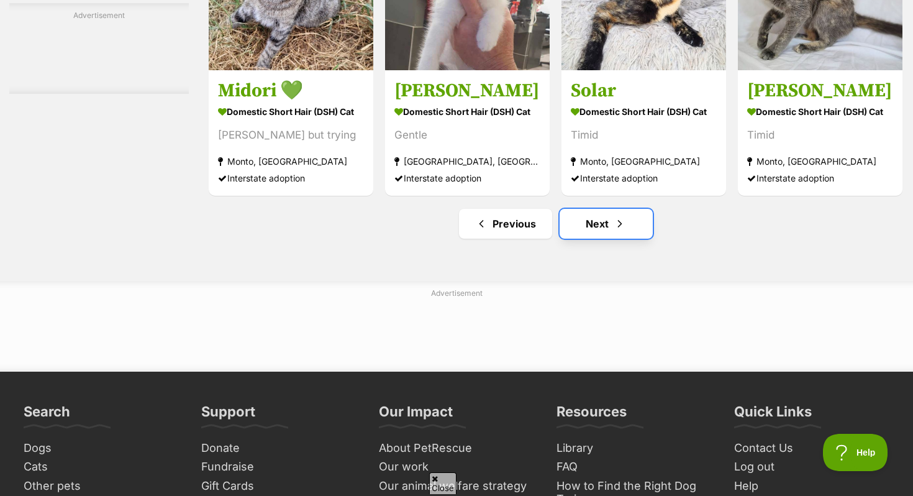
click at [625, 238] on link "Next" at bounding box center [605, 224] width 93 height 30
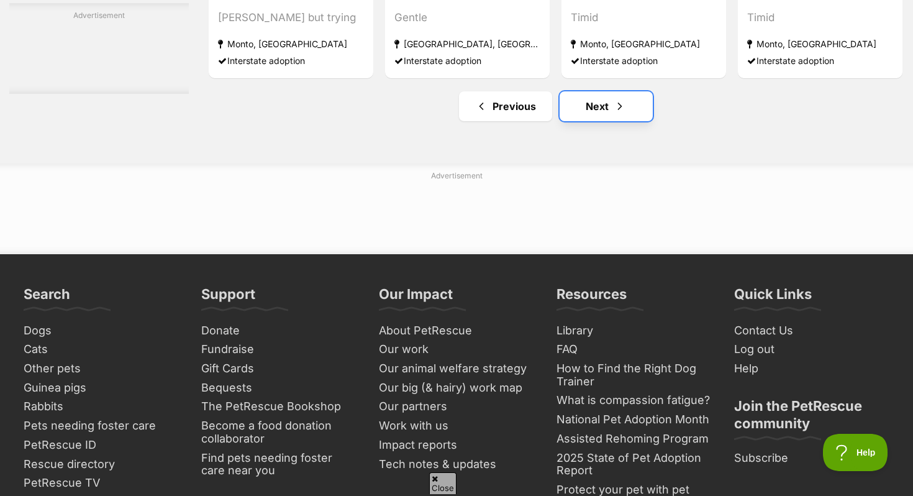
scroll to position [5919, 0]
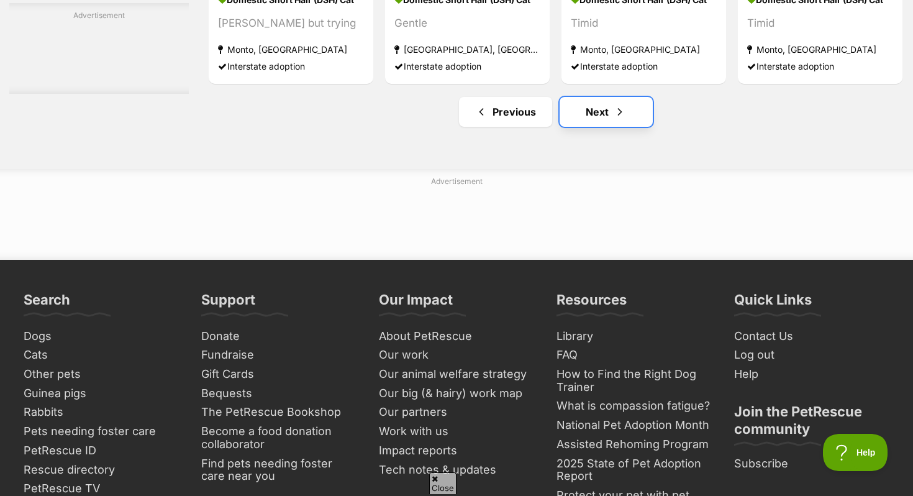
click at [600, 127] on link "Next" at bounding box center [605, 112] width 93 height 30
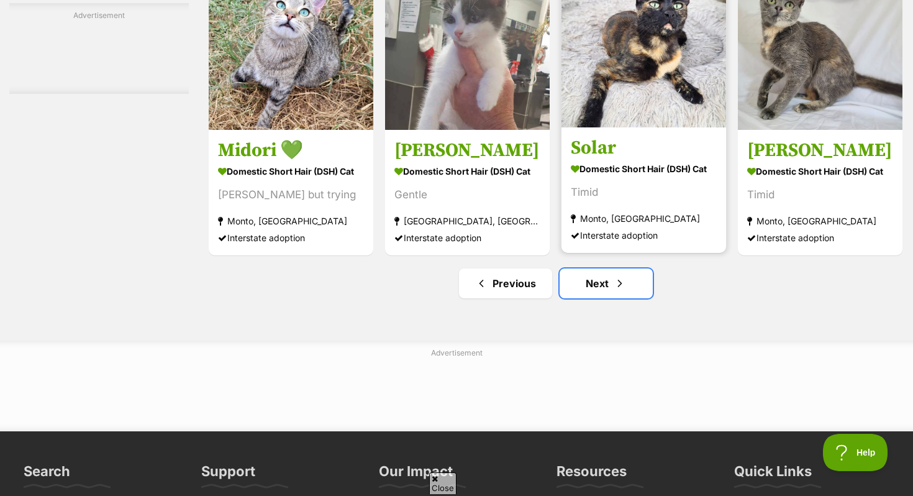
scroll to position [5746, 0]
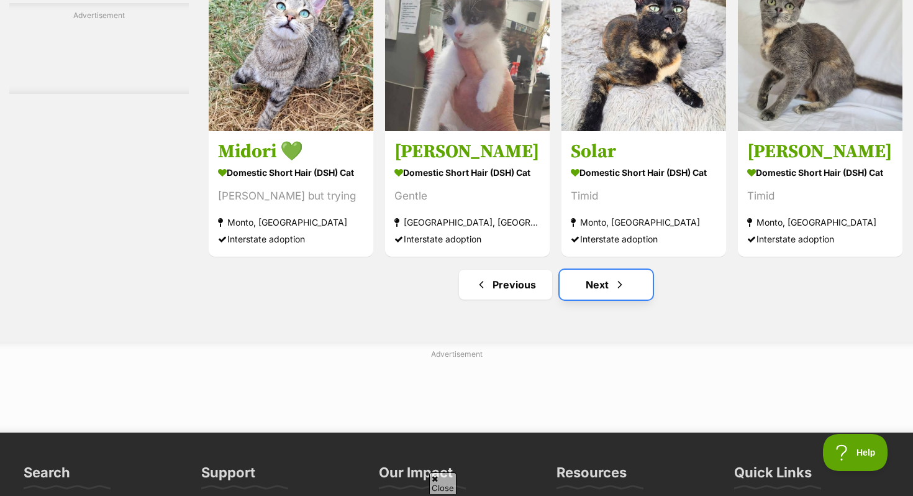
click at [617, 292] on span "Next page" at bounding box center [620, 284] width 12 height 15
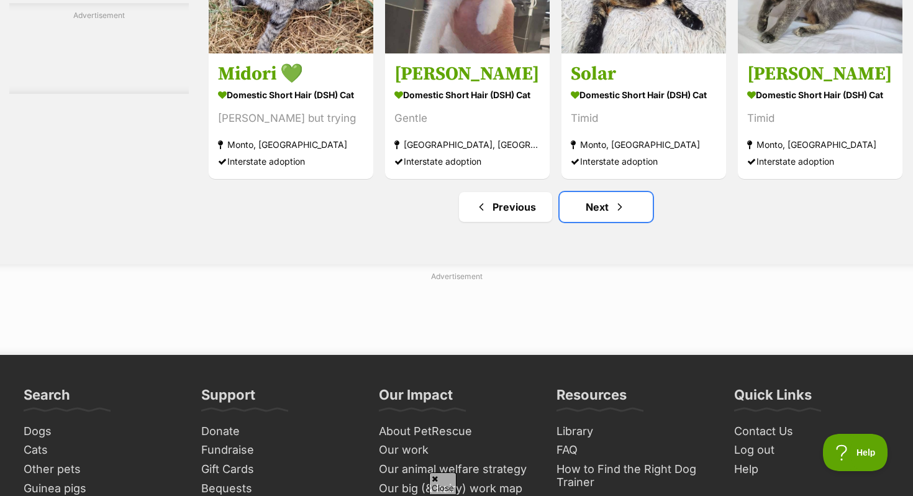
scroll to position [5837, 0]
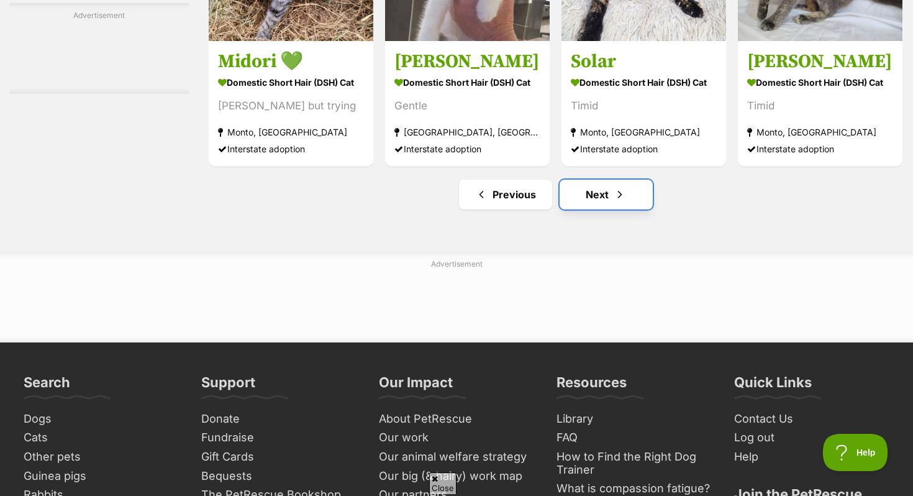
click at [584, 209] on link "Next" at bounding box center [605, 194] width 93 height 30
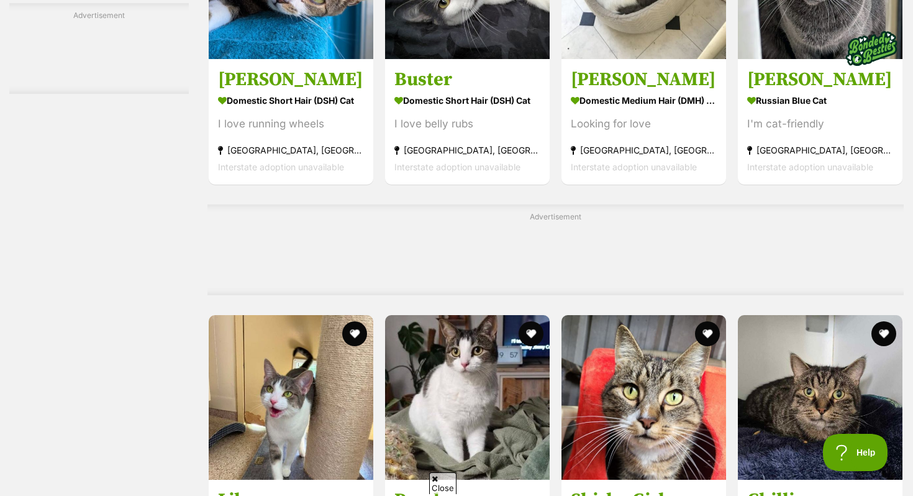
scroll to position [0, 0]
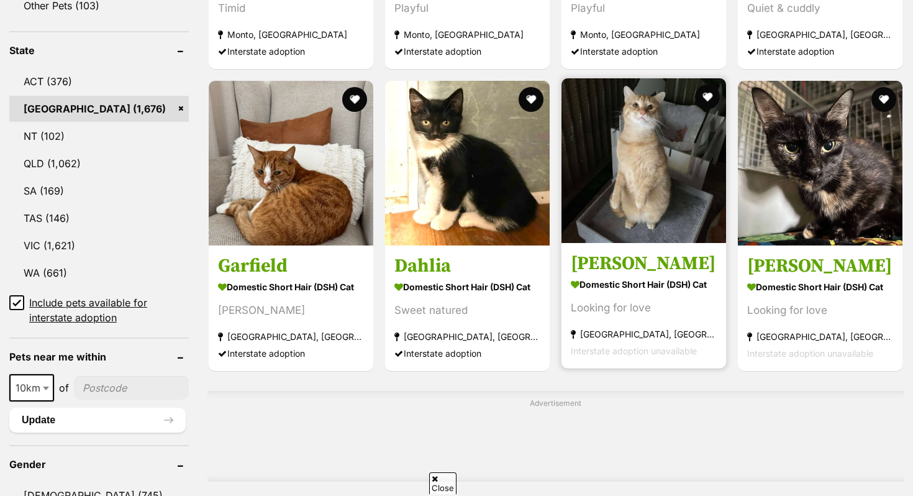
click at [635, 215] on img at bounding box center [643, 160] width 165 height 165
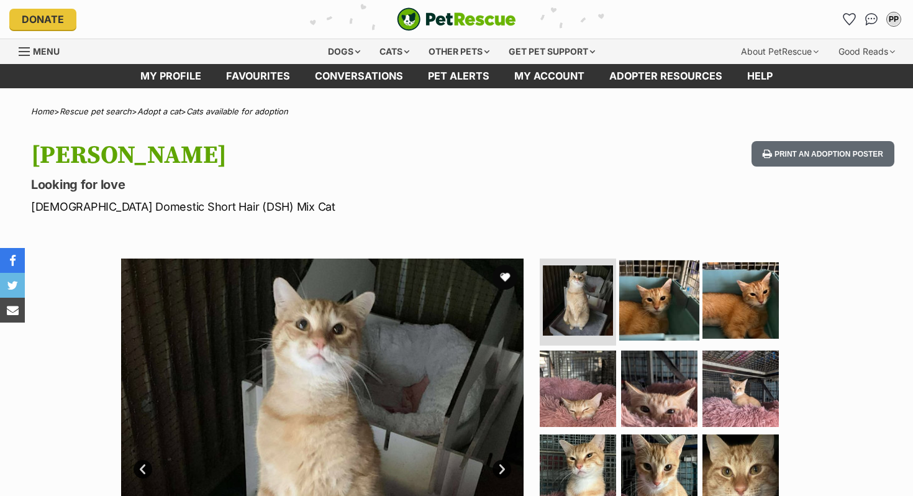
click at [661, 294] on img at bounding box center [659, 300] width 80 height 80
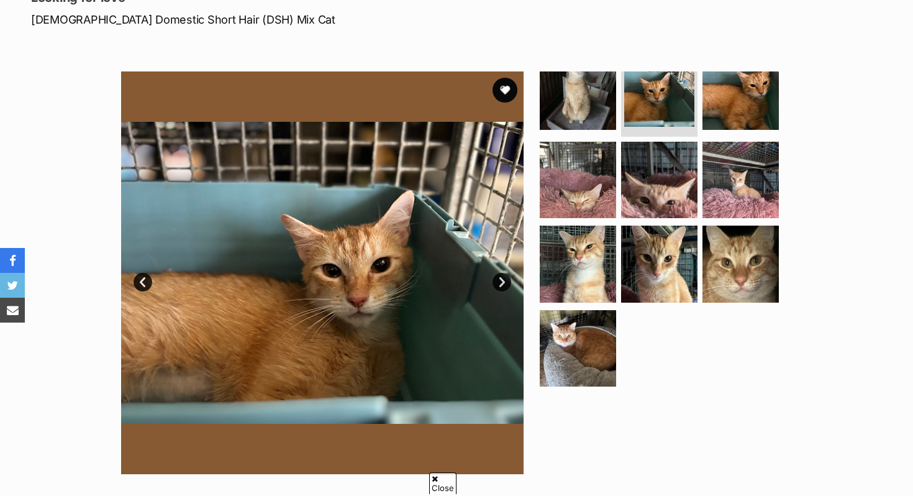
scroll to position [188, 0]
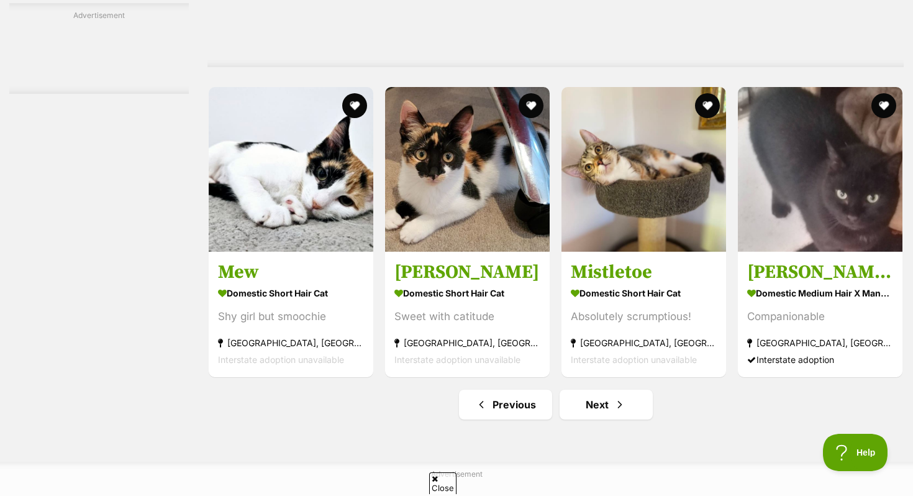
scroll to position [5743, 0]
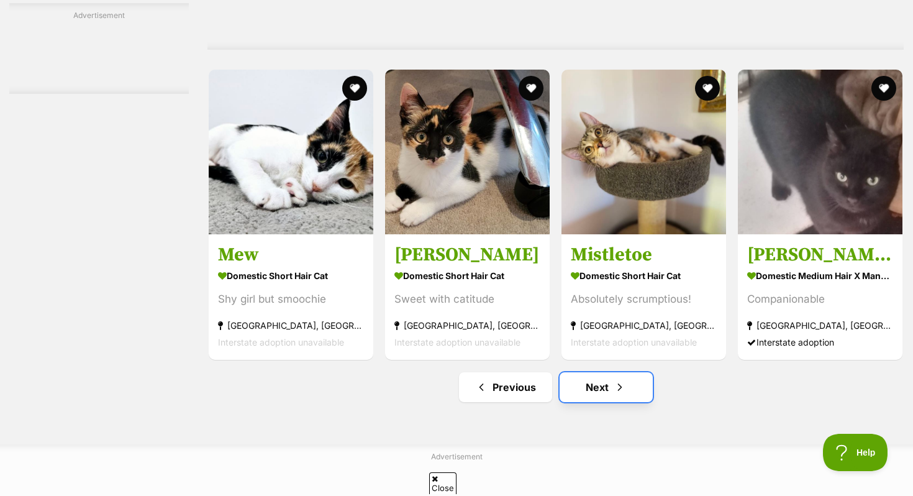
click at [604, 402] on link "Next" at bounding box center [605, 387] width 93 height 30
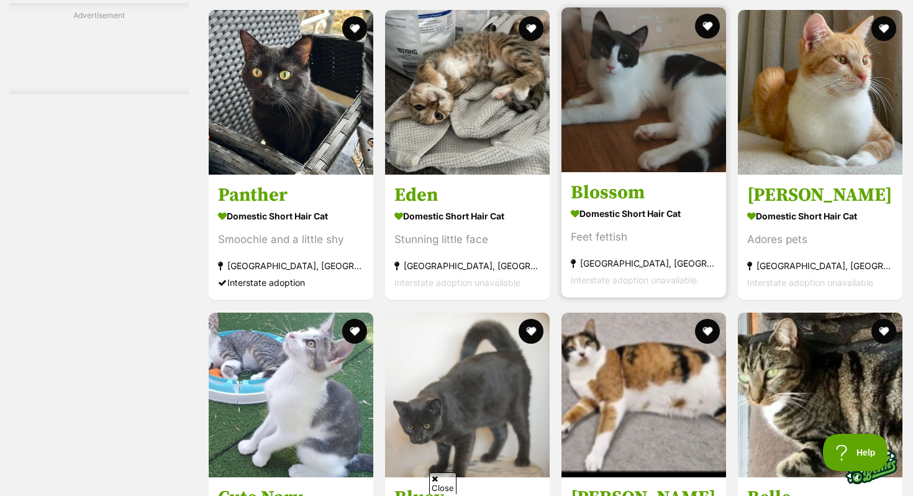
scroll to position [2872, 0]
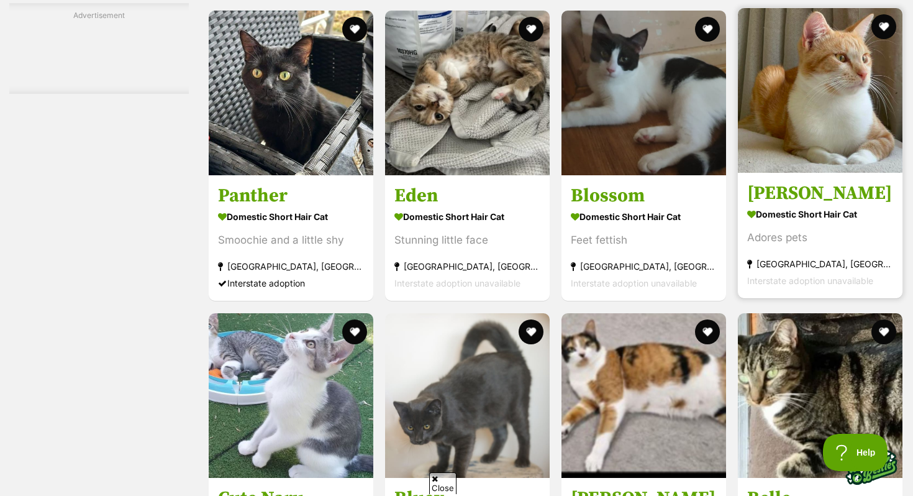
click at [862, 243] on div "Adores pets" at bounding box center [820, 238] width 146 height 17
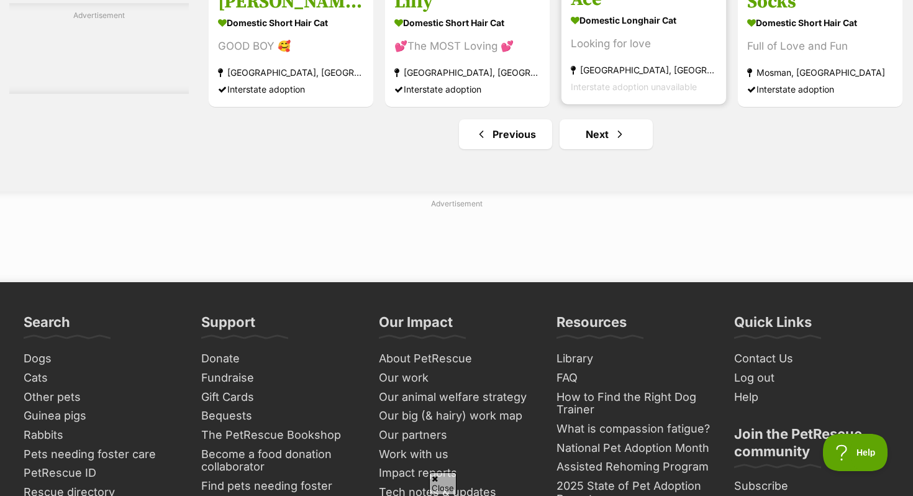
scroll to position [6069, 0]
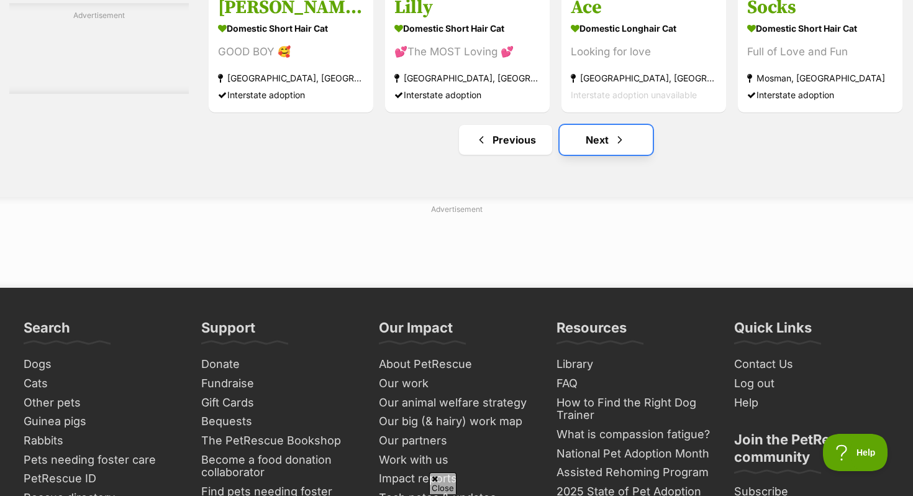
click at [597, 155] on link "Next" at bounding box center [605, 140] width 93 height 30
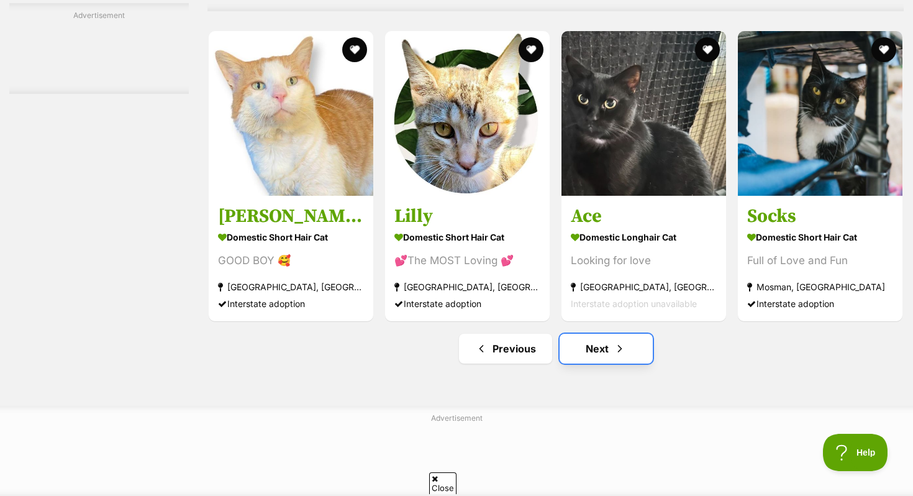
scroll to position [5845, 0]
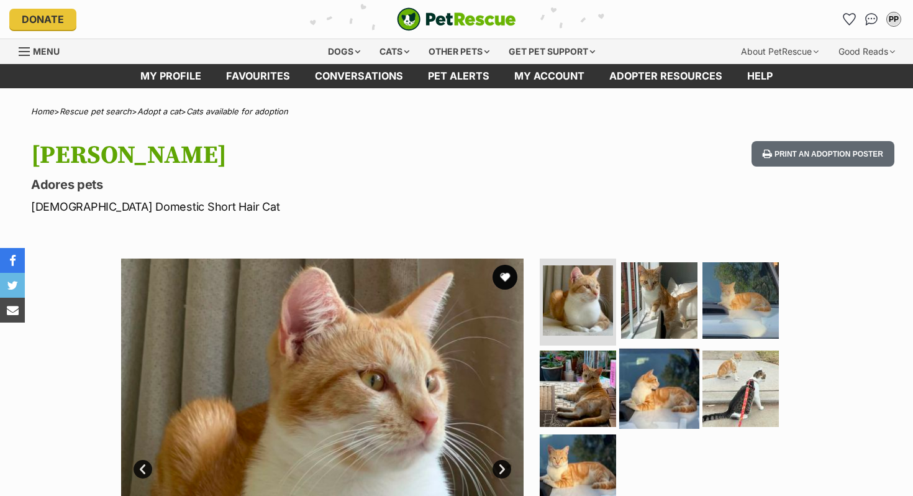
click at [671, 387] on img at bounding box center [659, 388] width 80 height 80
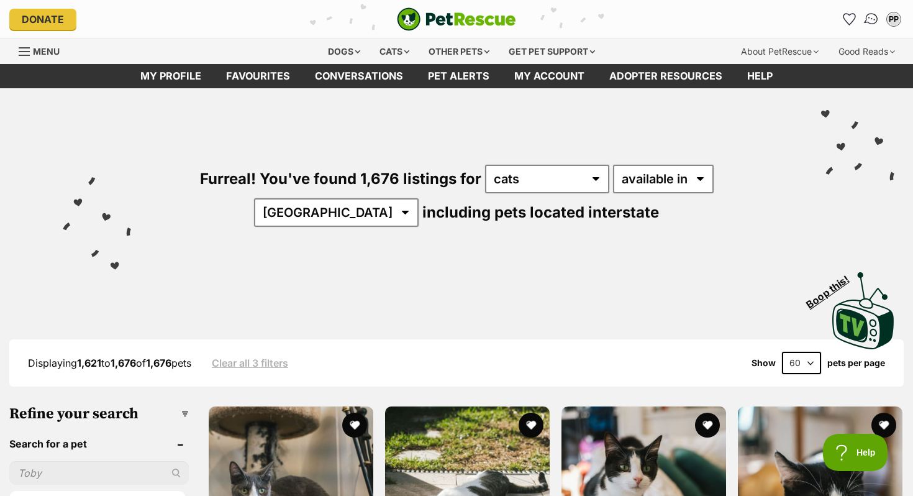
click at [869, 22] on img "Conversations" at bounding box center [871, 19] width 17 height 16
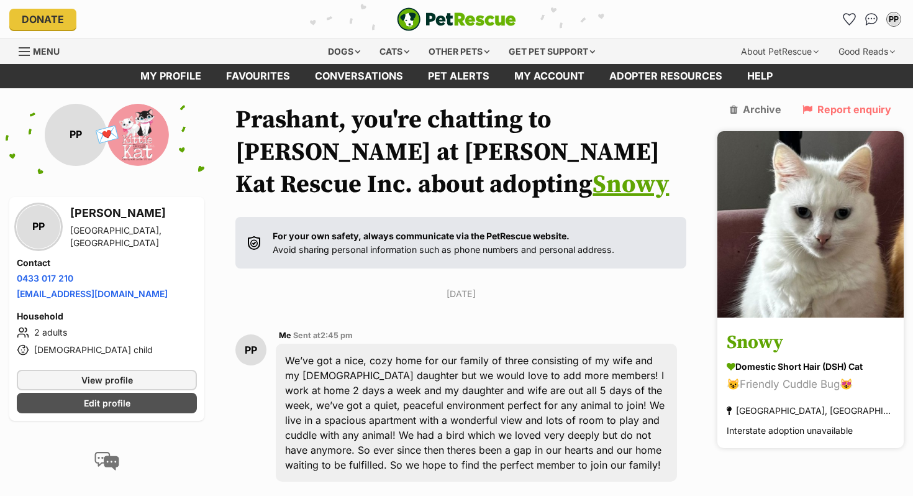
click at [887, 261] on img at bounding box center [810, 224] width 186 height 186
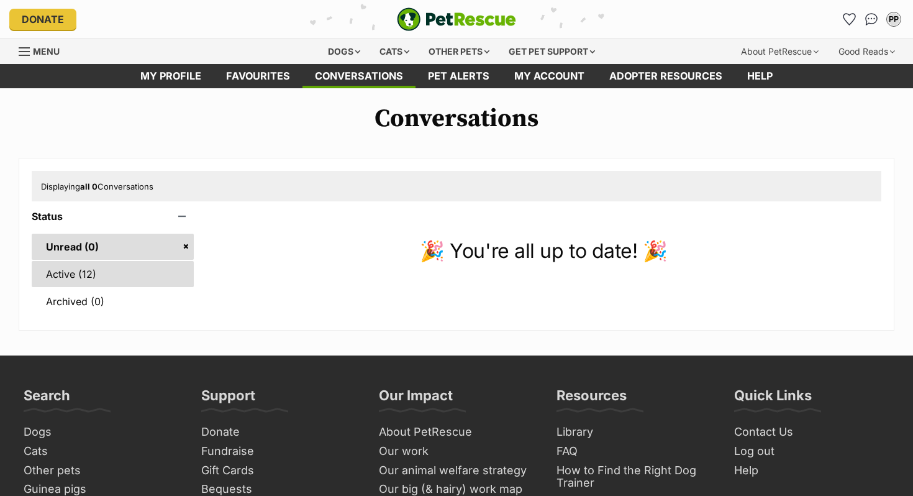
click at [98, 273] on link "Active (12)" at bounding box center [113, 274] width 162 height 26
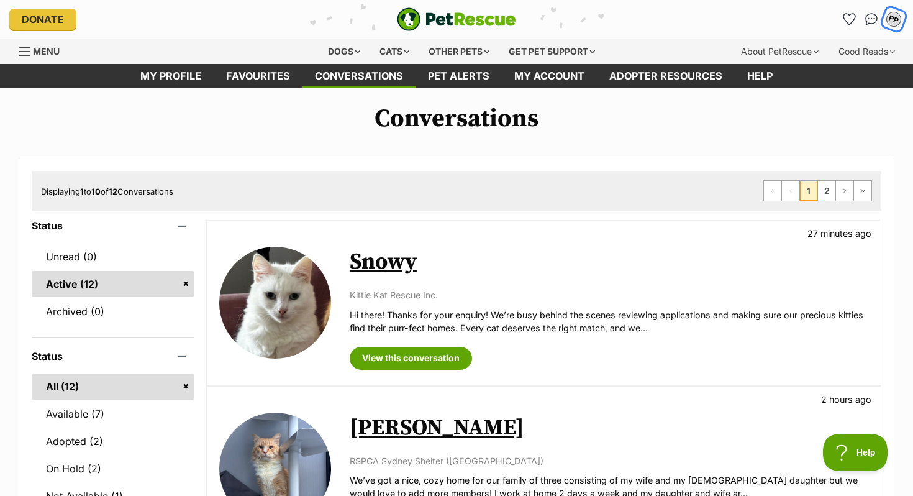
click at [888, 22] on div "PP" at bounding box center [894, 19] width 16 height 16
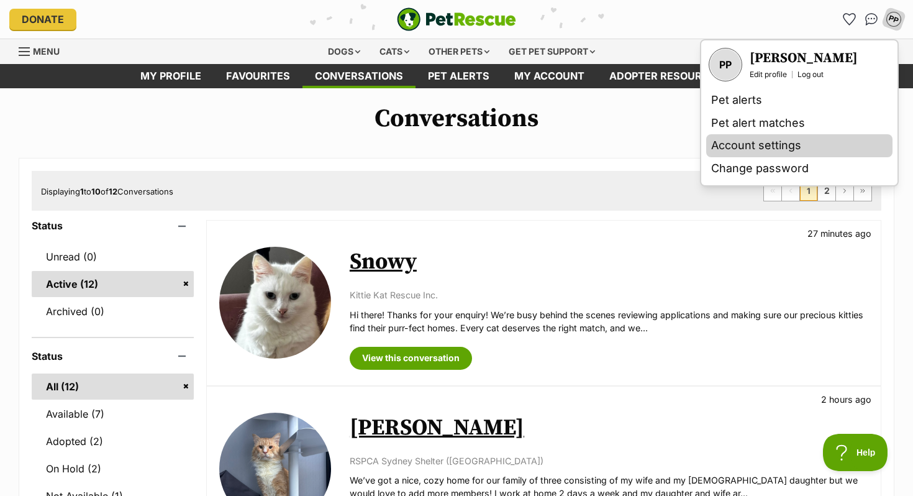
click at [741, 144] on link "Account settings" at bounding box center [799, 145] width 186 height 23
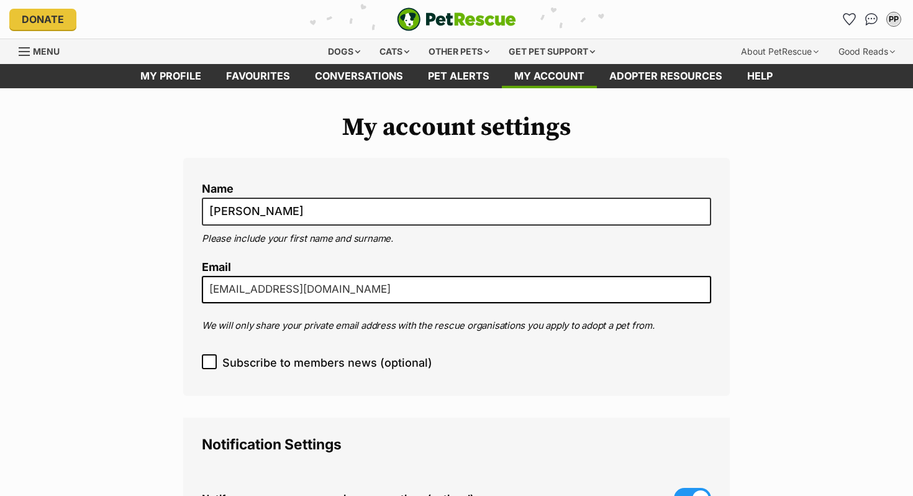
click at [310, 287] on input "[EMAIL_ADDRESS][DOMAIN_NAME]" at bounding box center [456, 289] width 509 height 27
